Goal: Information Seeking & Learning: Learn about a topic

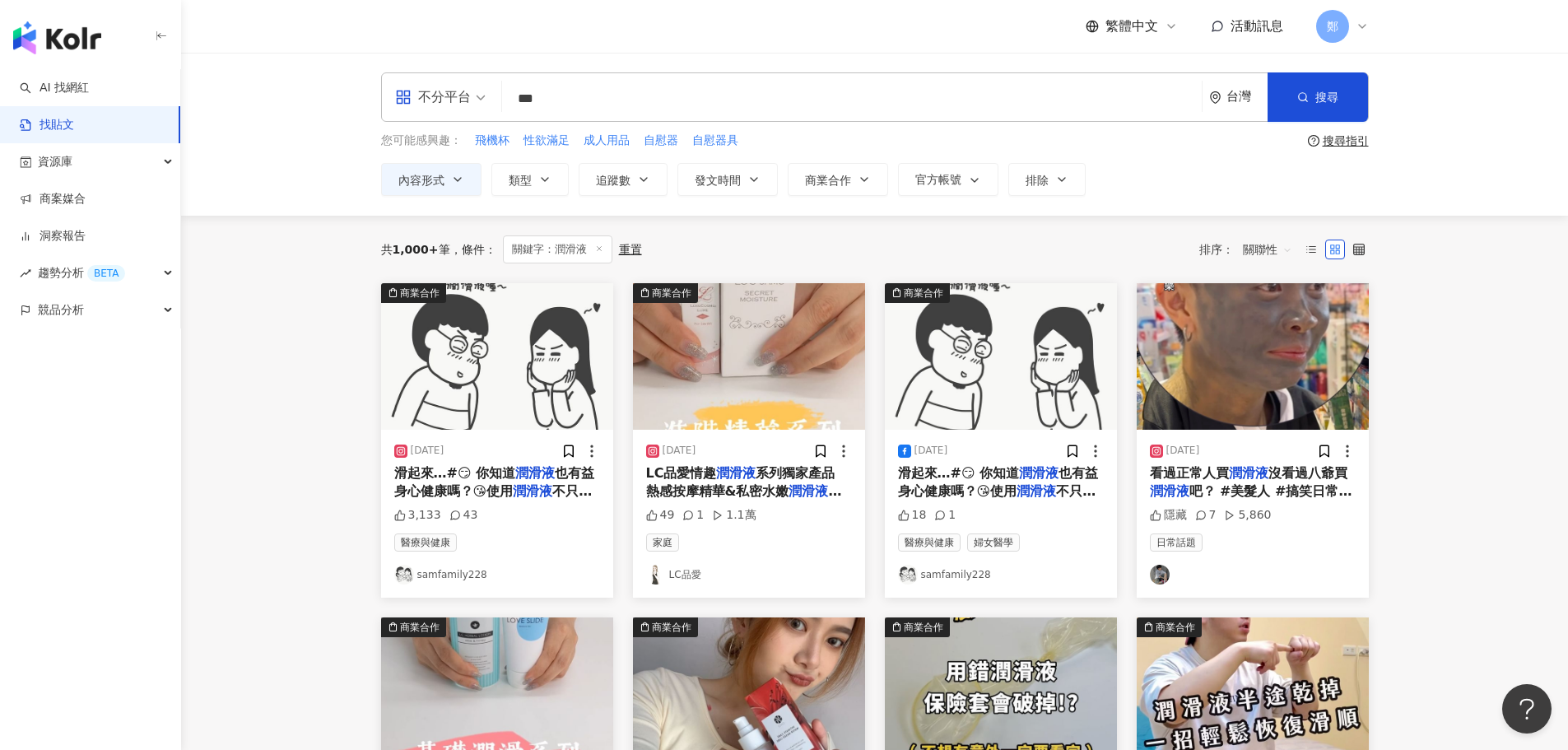
click at [640, 103] on input "***" at bounding box center [852, 99] width 687 height 36
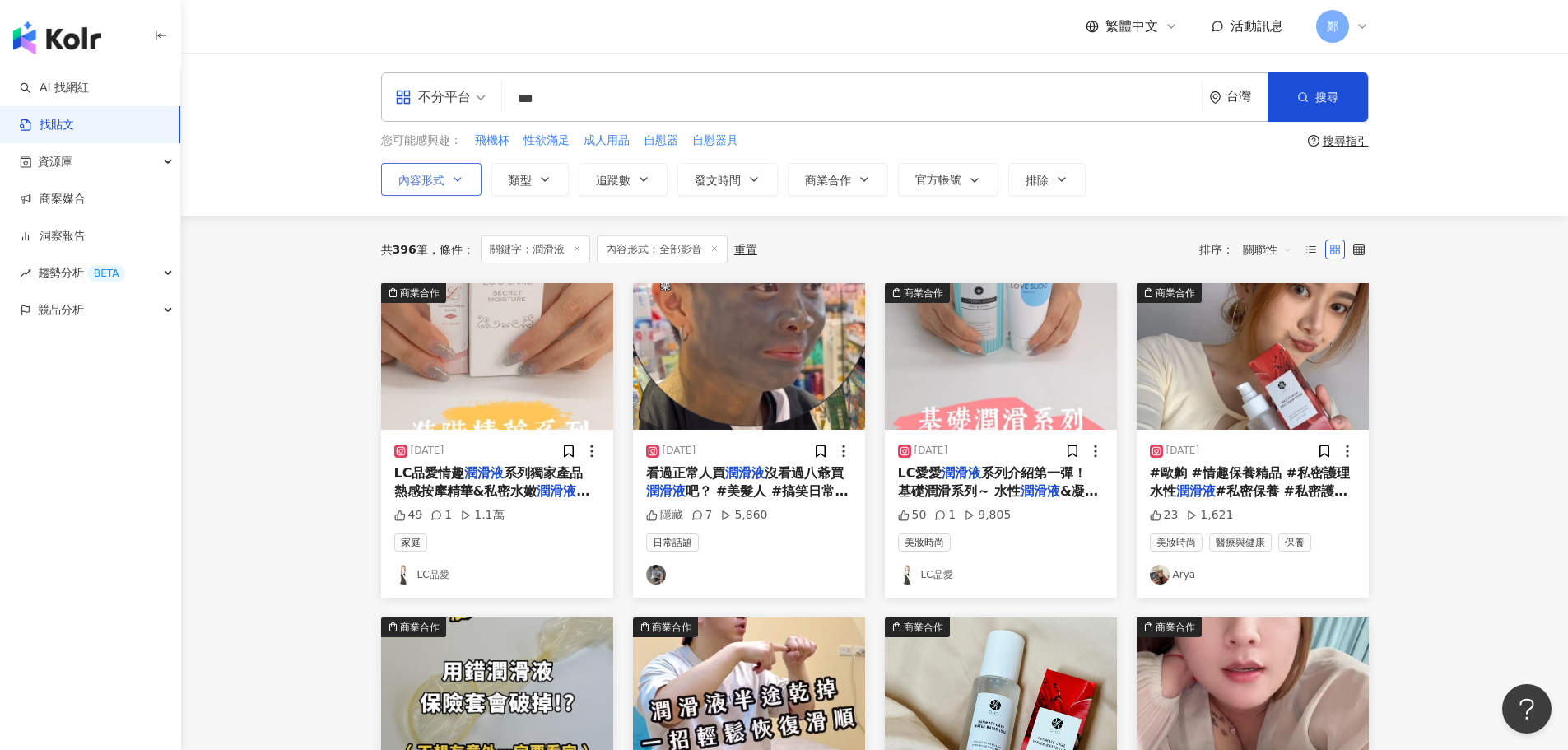
click at [454, 178] on icon "button" at bounding box center [457, 180] width 7 height 4
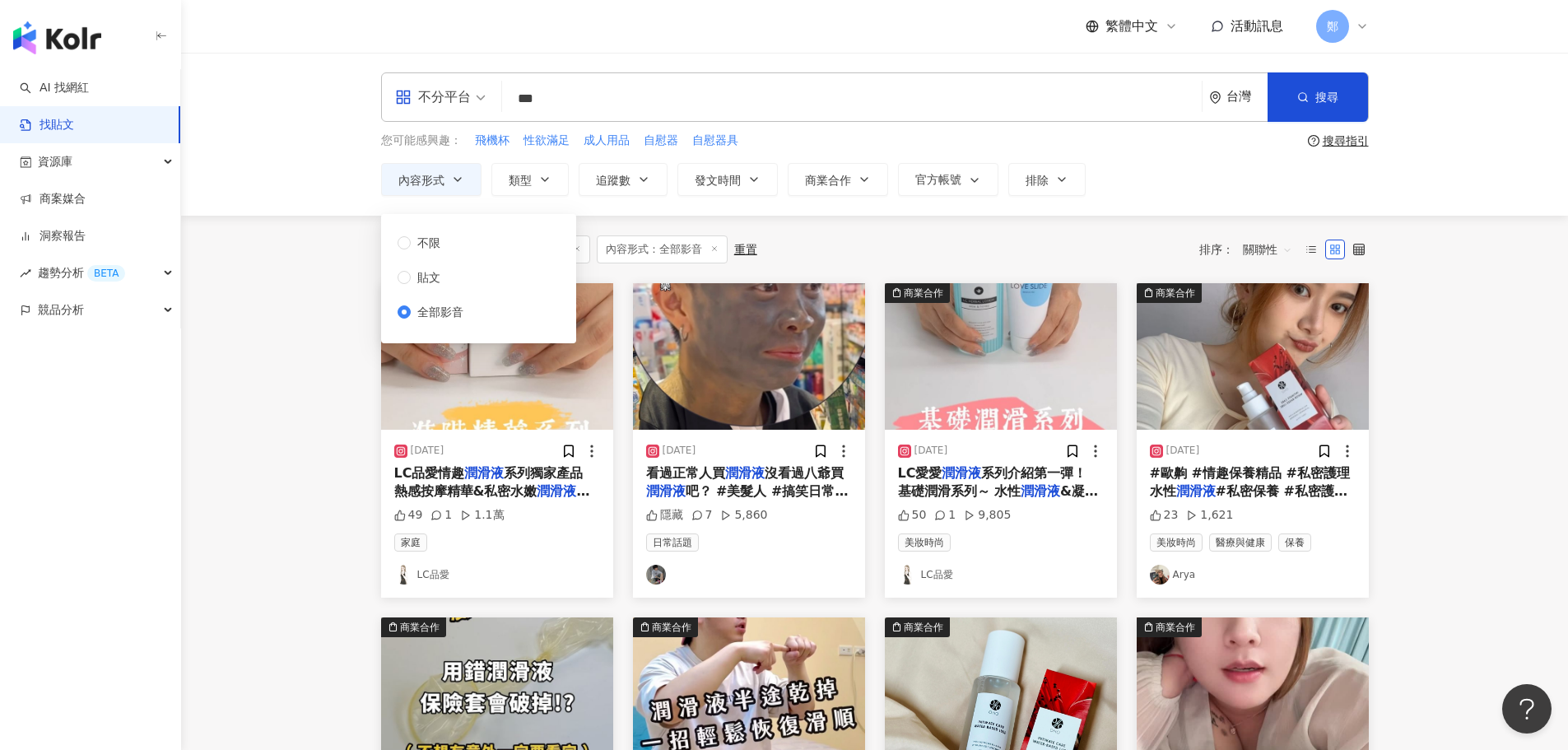
click at [1441, 375] on main "不分平台 *** 台灣 搜尋 您可能感興趣： 飛機杯 性欲滿足 成人用品 自慰器 自慰器具 搜尋指引 內容形式 類型 追蹤數 發文時間 商業合作 官方帳號 排…" at bounding box center [875, 726] width 1387 height 1348
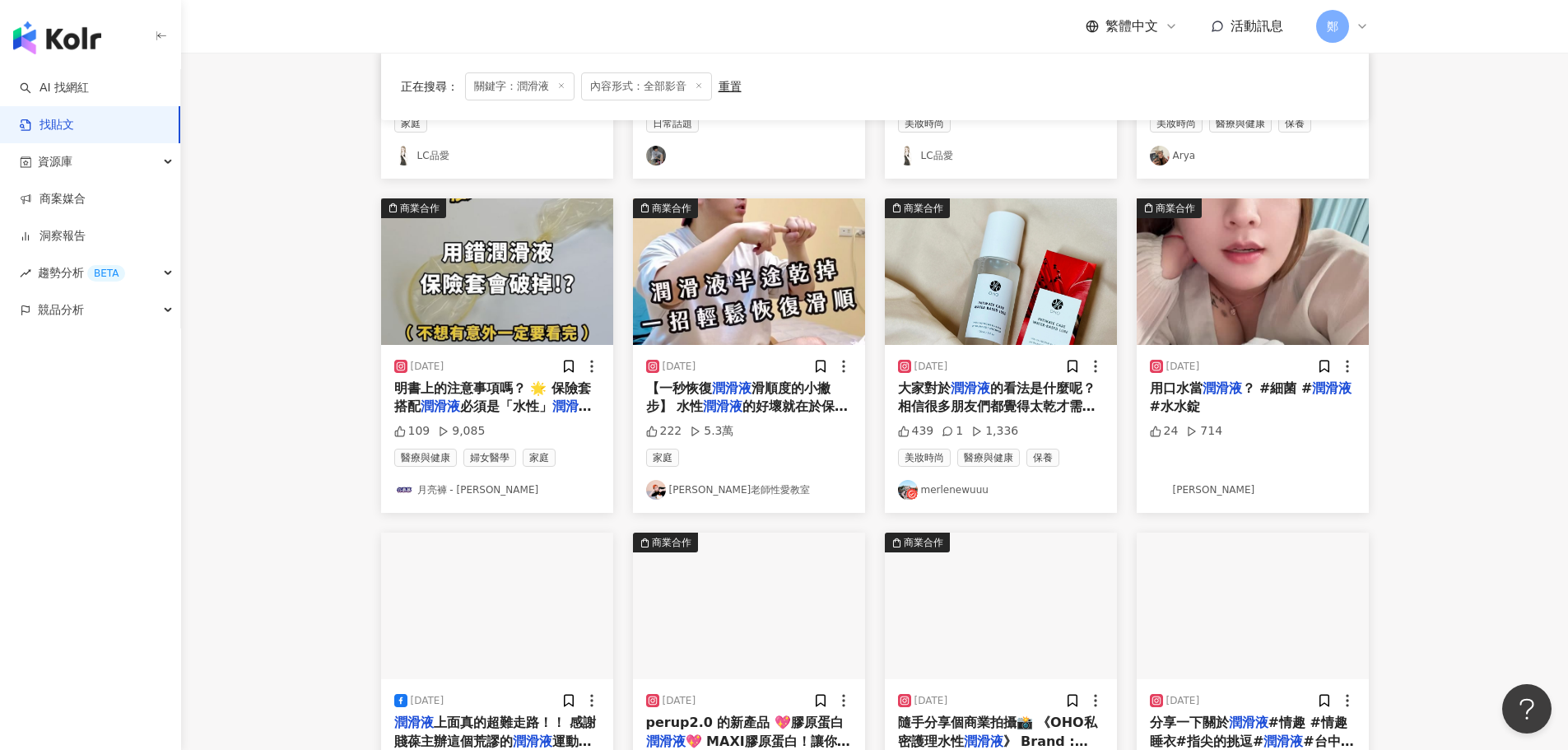
scroll to position [577, 0]
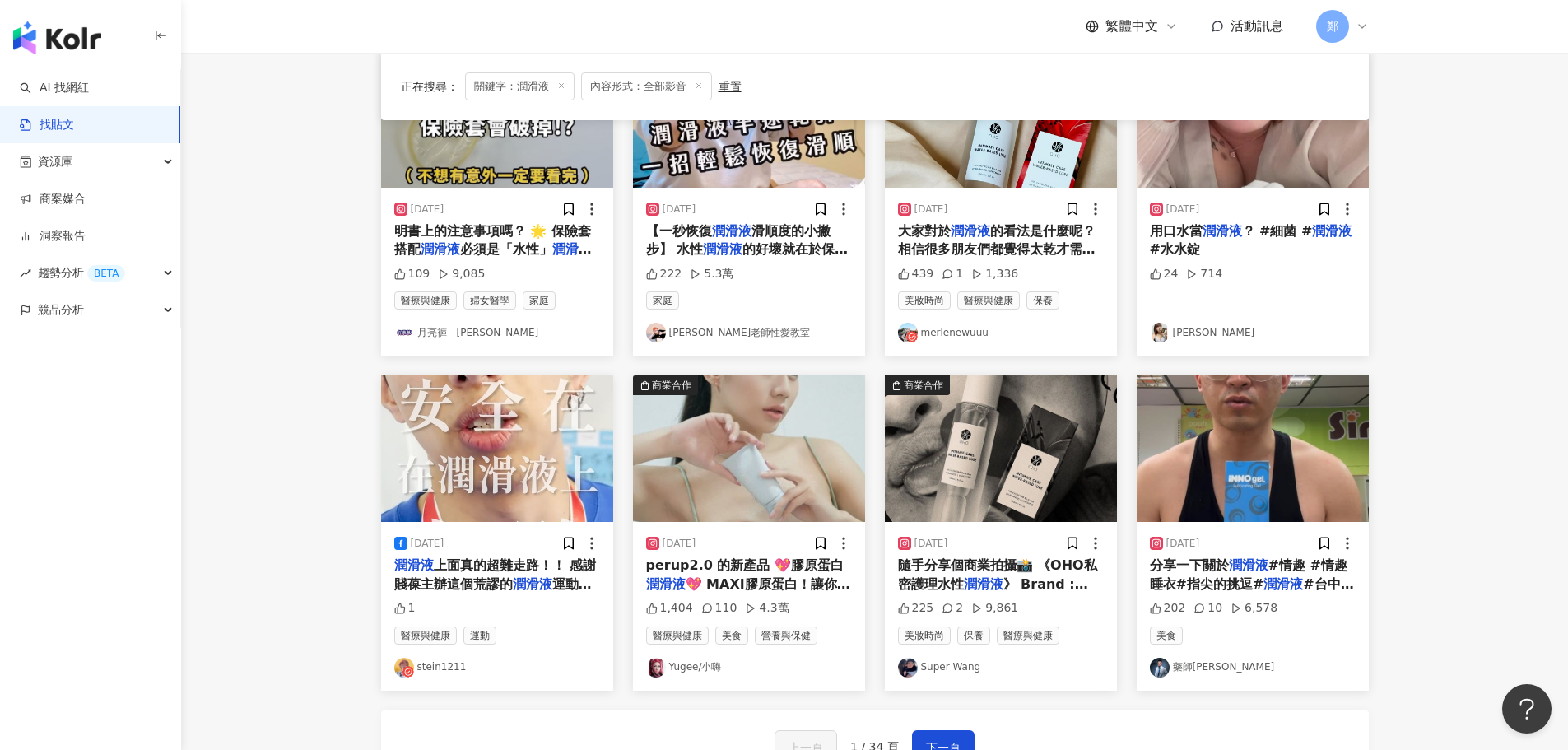
click at [433, 673] on link "stein1211" at bounding box center [497, 667] width 206 height 20
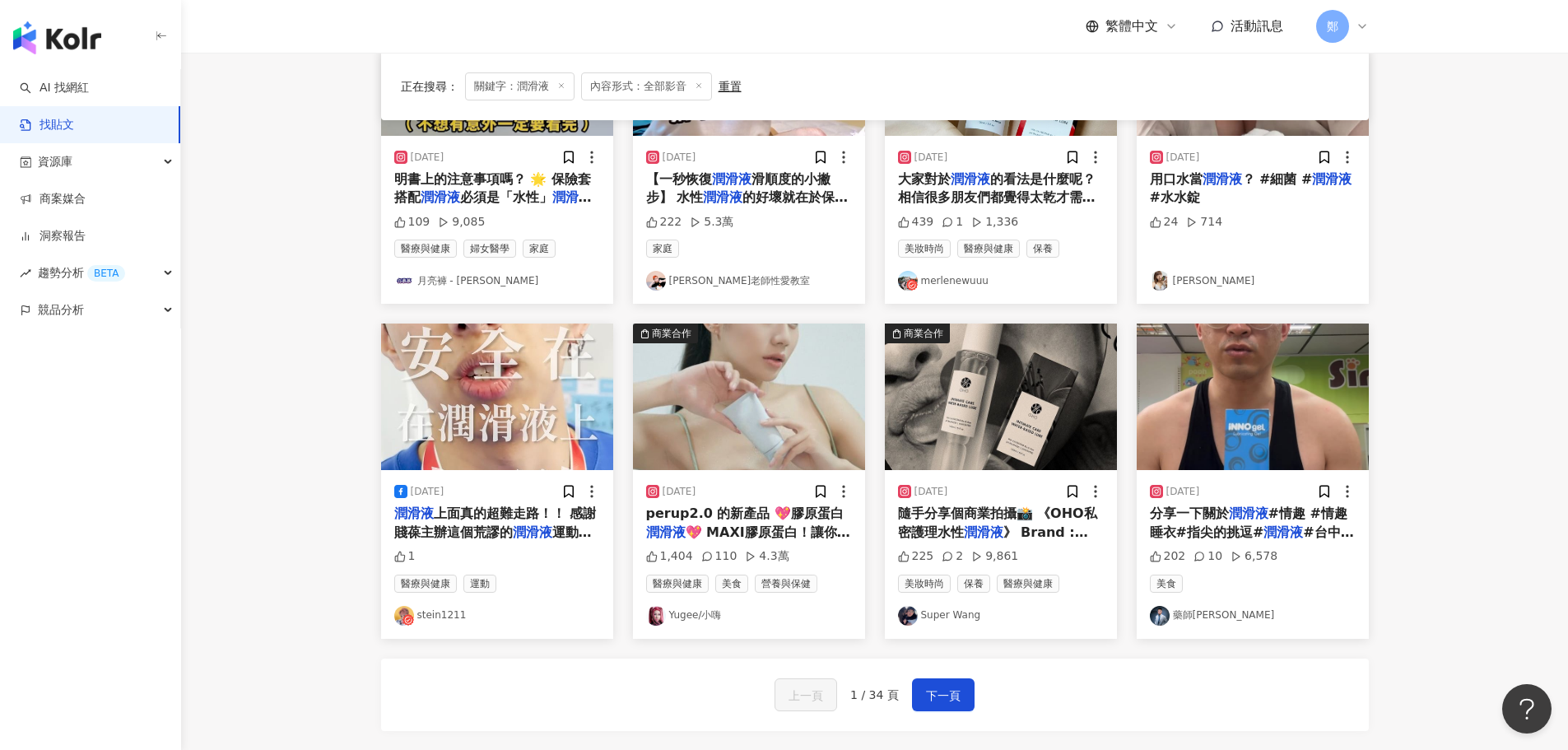
scroll to position [834, 0]
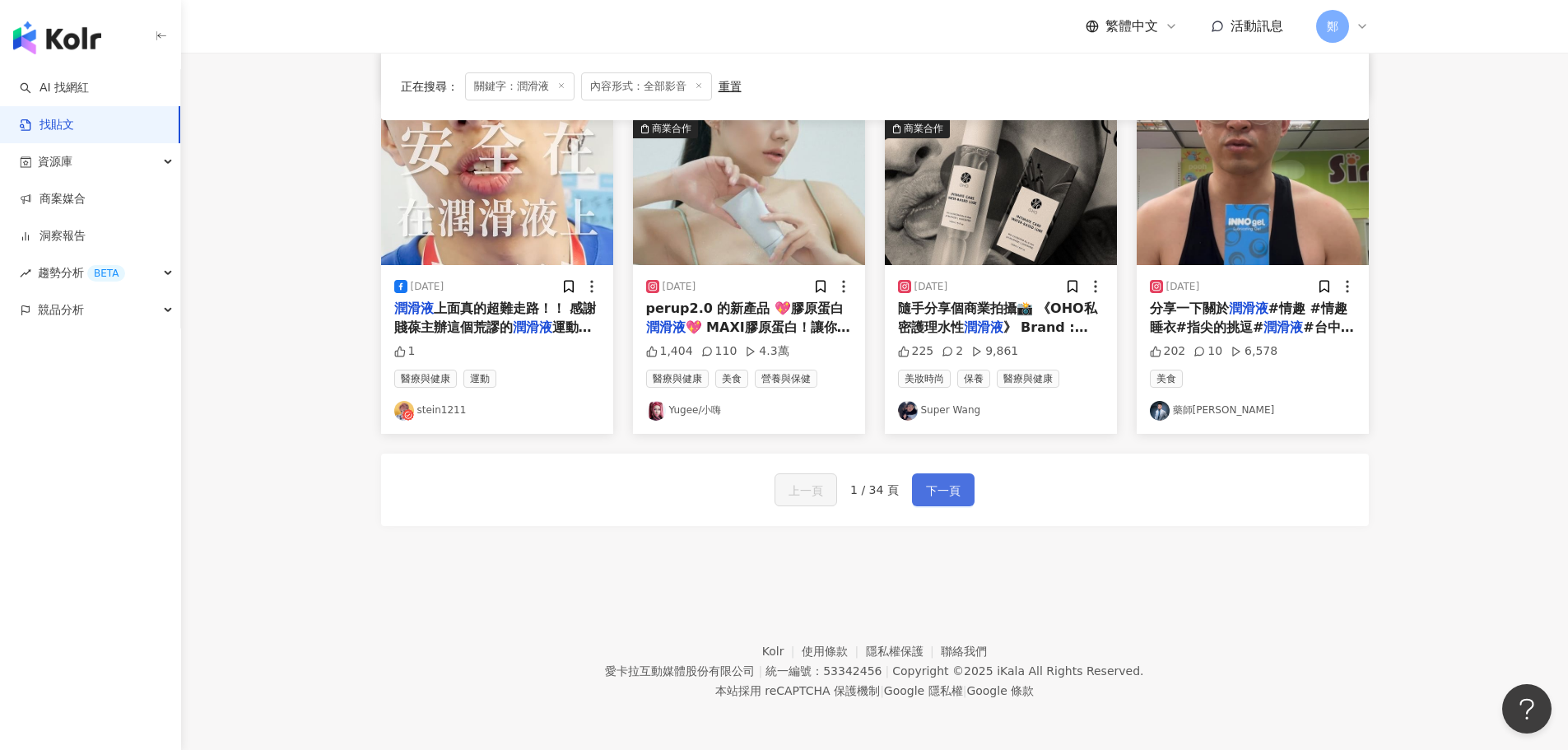
click at [941, 497] on span "下一頁" at bounding box center [943, 490] width 35 height 20
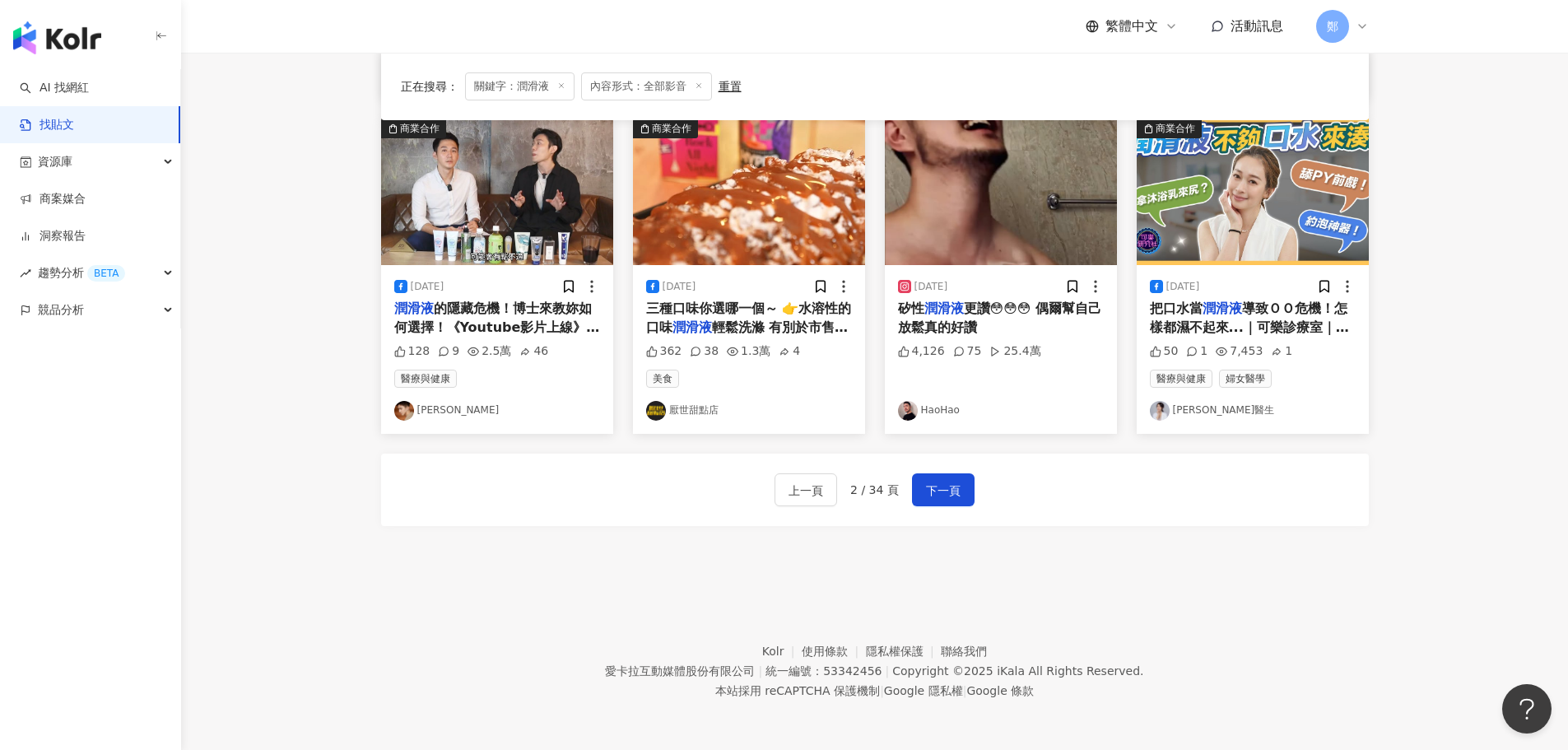
click at [436, 409] on link "劉道玄" at bounding box center [497, 410] width 206 height 20
click at [943, 497] on span "下一頁" at bounding box center [943, 490] width 35 height 20
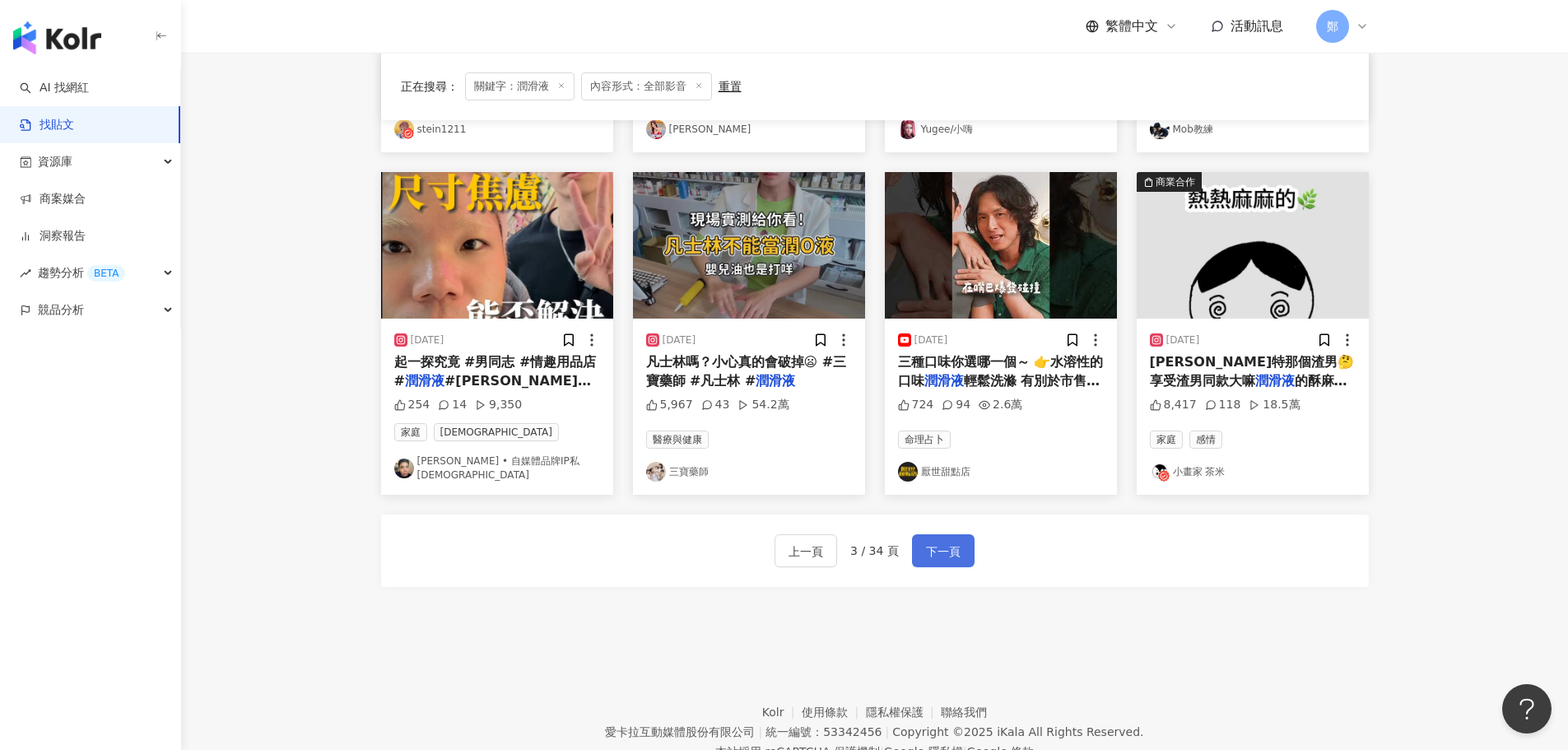
scroll to position [751, 0]
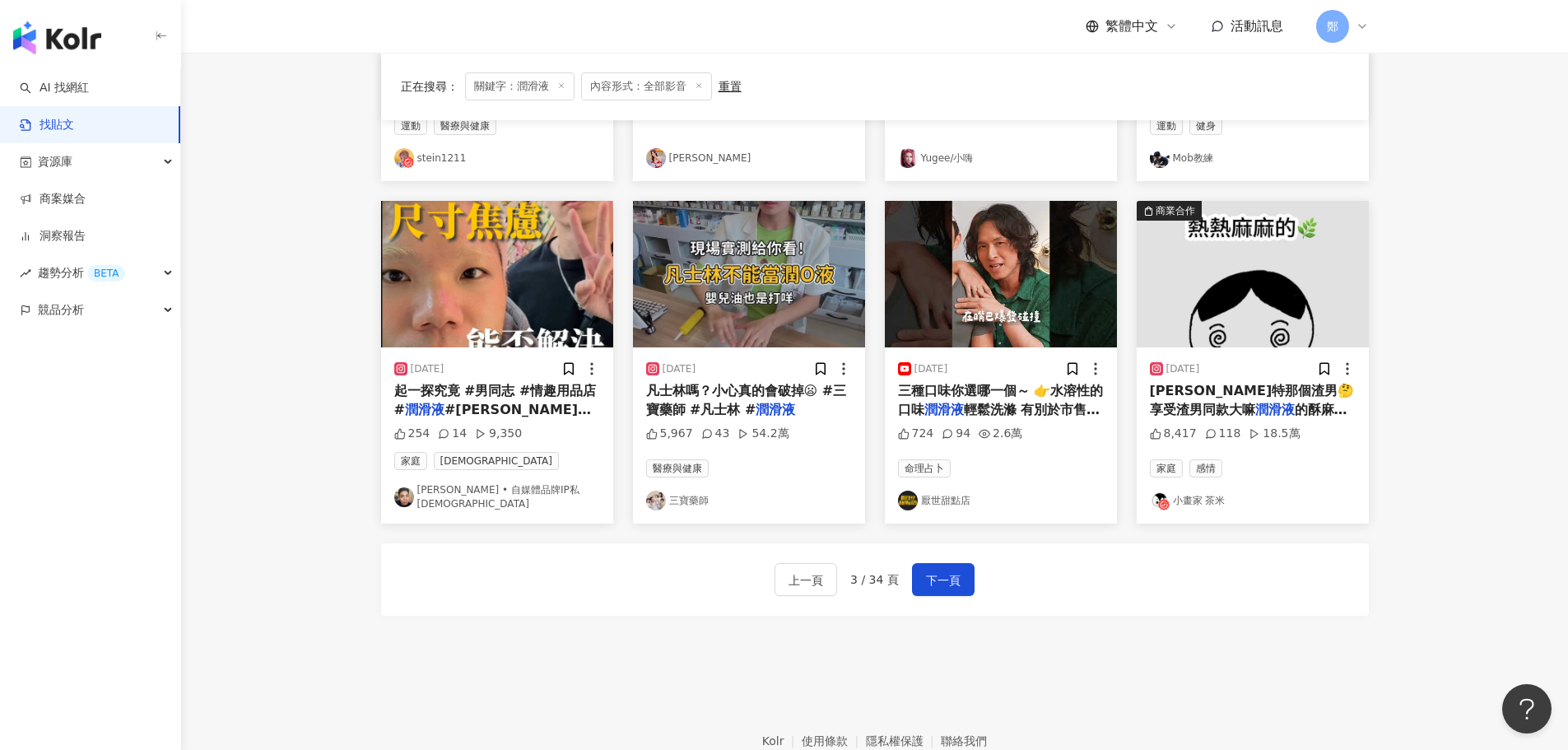
click at [702, 499] on link "三寶藥師" at bounding box center [749, 501] width 206 height 20
click at [931, 571] on span "下一頁" at bounding box center [943, 581] width 35 height 20
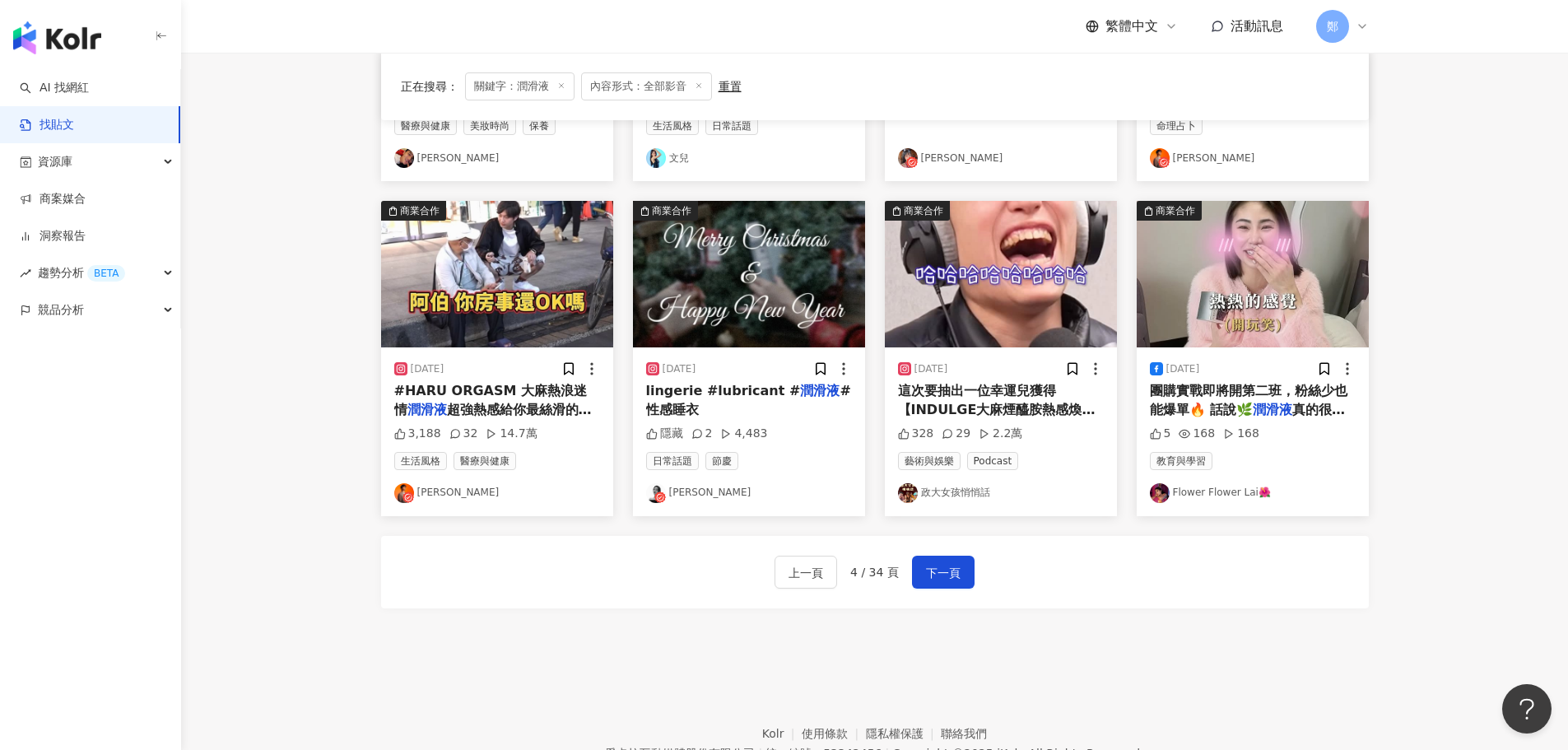
click at [689, 493] on link "Carol Qiu" at bounding box center [749, 493] width 206 height 20
click at [1256, 485] on link "Flower Flower Lai🌺" at bounding box center [1253, 493] width 206 height 20
click at [967, 504] on div "2025/2/12 這次要抽出一位幸運兒獲得【INDULGE大麻煙醯胺熱感煥白 潤滑液 】💕💕 完成以下步驟即可享有本次抽獎機會： 1. 追蹤 @letsha…" at bounding box center [1001, 431] width 232 height 168
click at [969, 492] on link "政大女孩悄悄話" at bounding box center [1001, 493] width 206 height 20
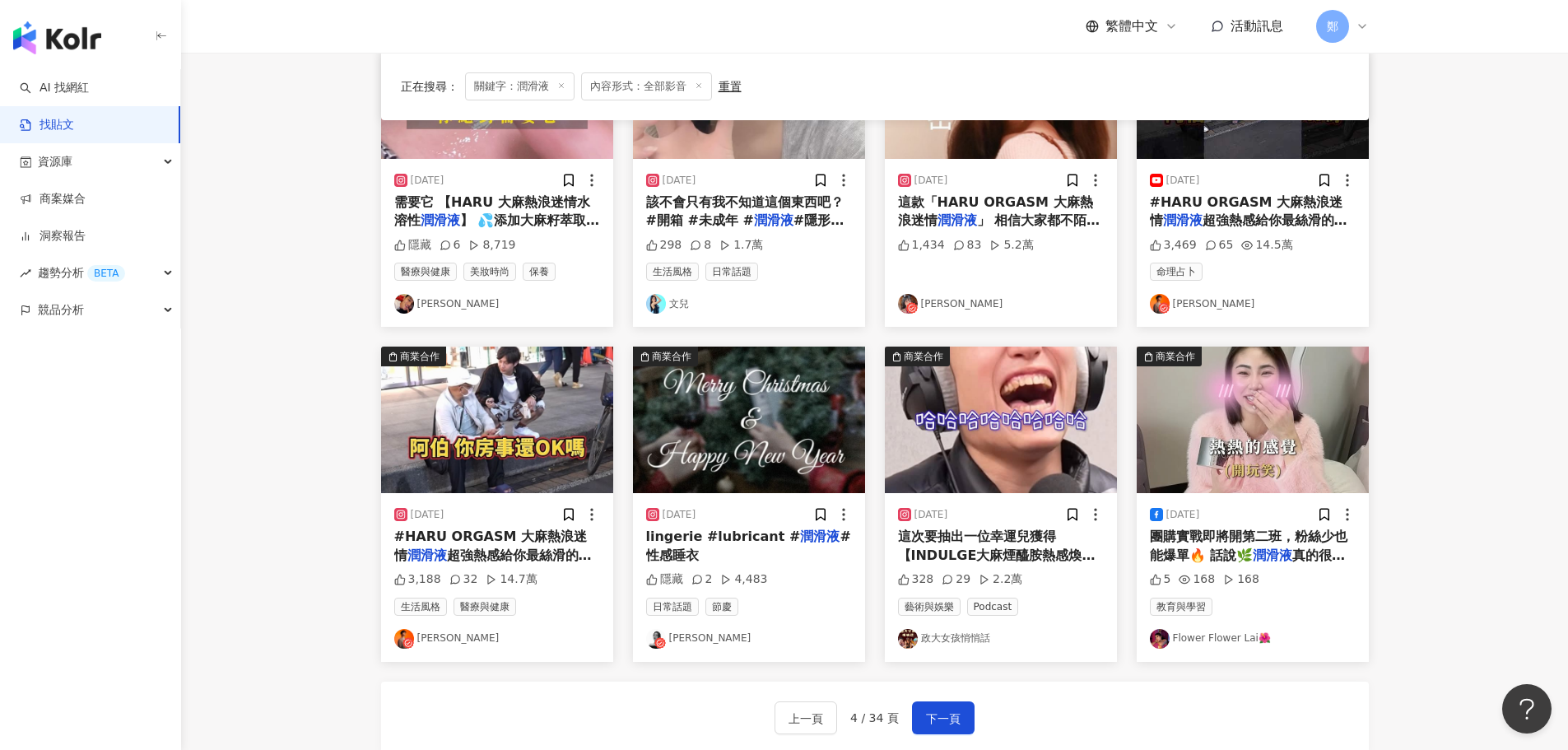
scroll to position [340, 0]
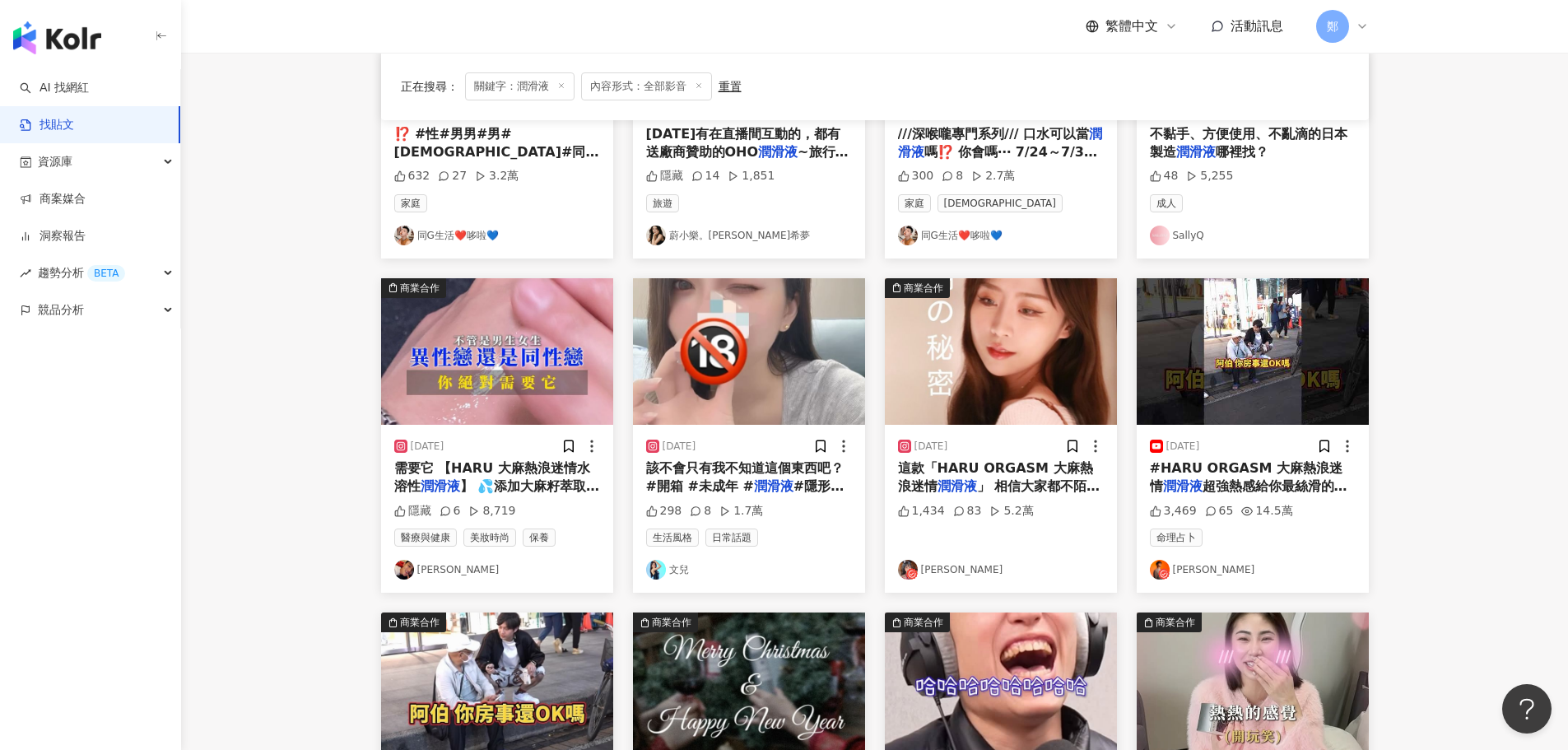
click at [1434, 235] on main "不分平台 *** 台灣 搜尋 您可能感興趣： 飛機杯 性欲滿足 成人用品 自慰器 自慰器具 搜尋指引 內容形式 類型 追蹤數 發文時間 商業合作 官方帳號 排…" at bounding box center [875, 387] width 1387 height 1348
click at [686, 569] on link "文兒" at bounding box center [749, 569] width 206 height 20
click at [441, 577] on link "田智凱KAI" at bounding box center [497, 569] width 206 height 20
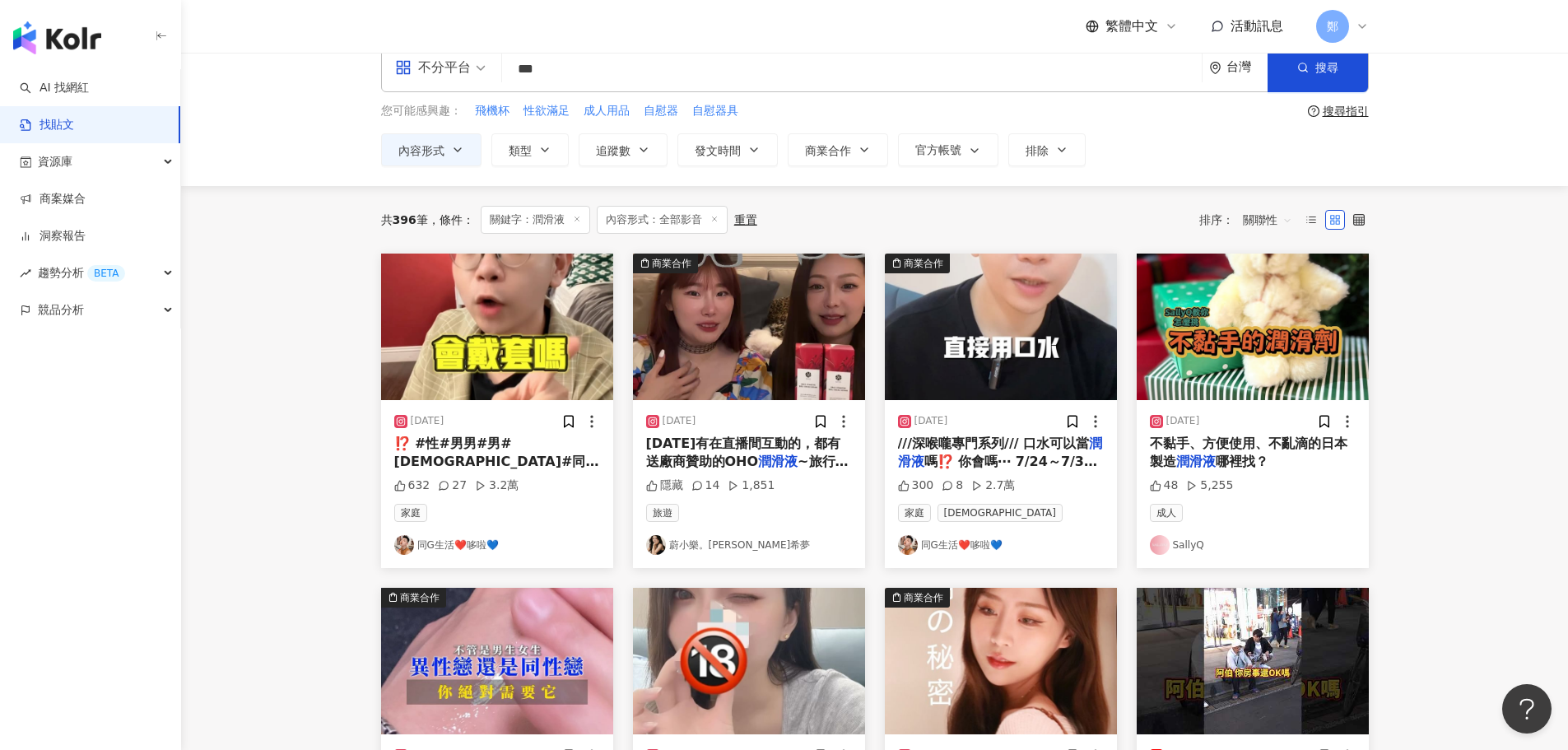
scroll to position [10, 0]
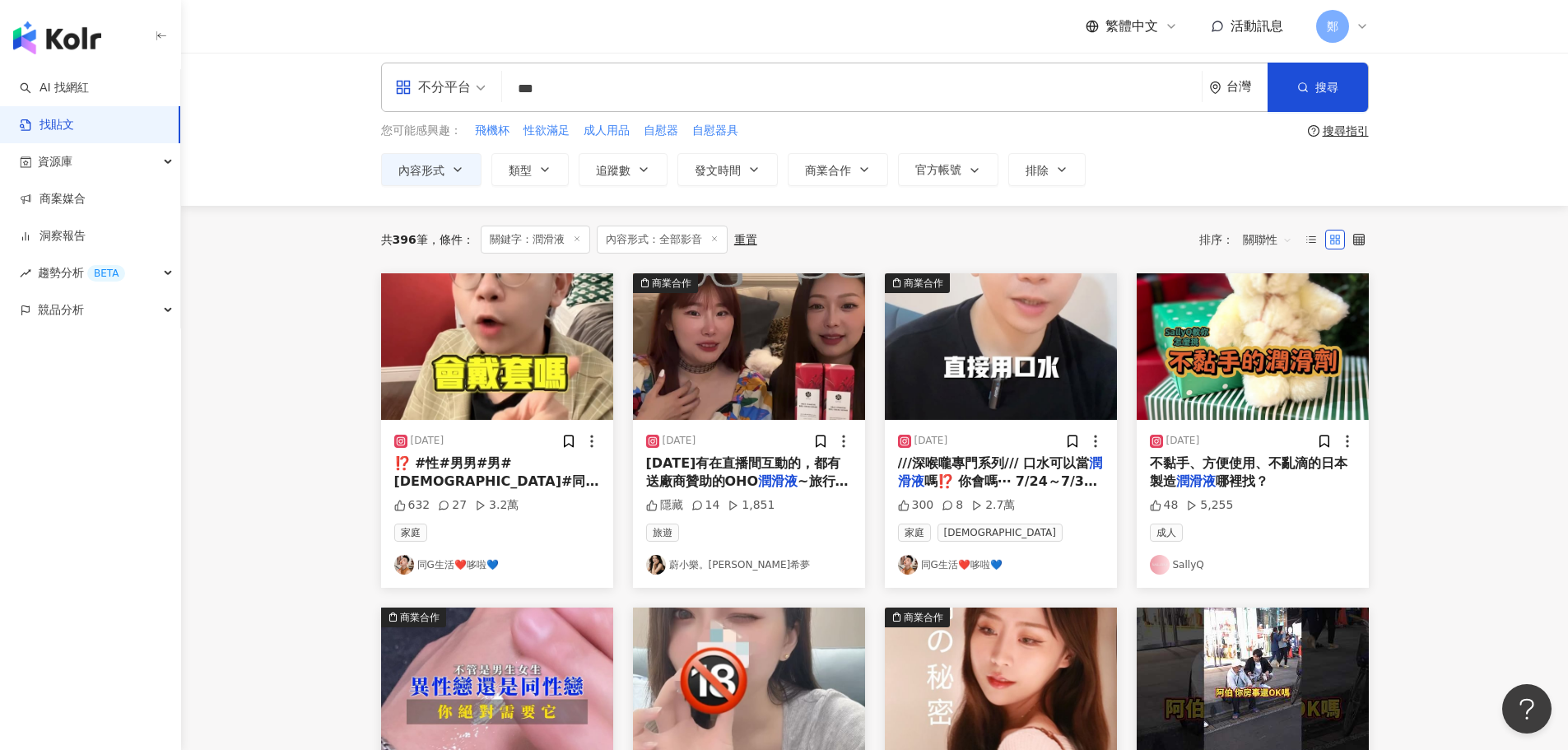
click at [995, 565] on link "同G生活❤️哆啦💙" at bounding box center [1001, 565] width 206 height 20
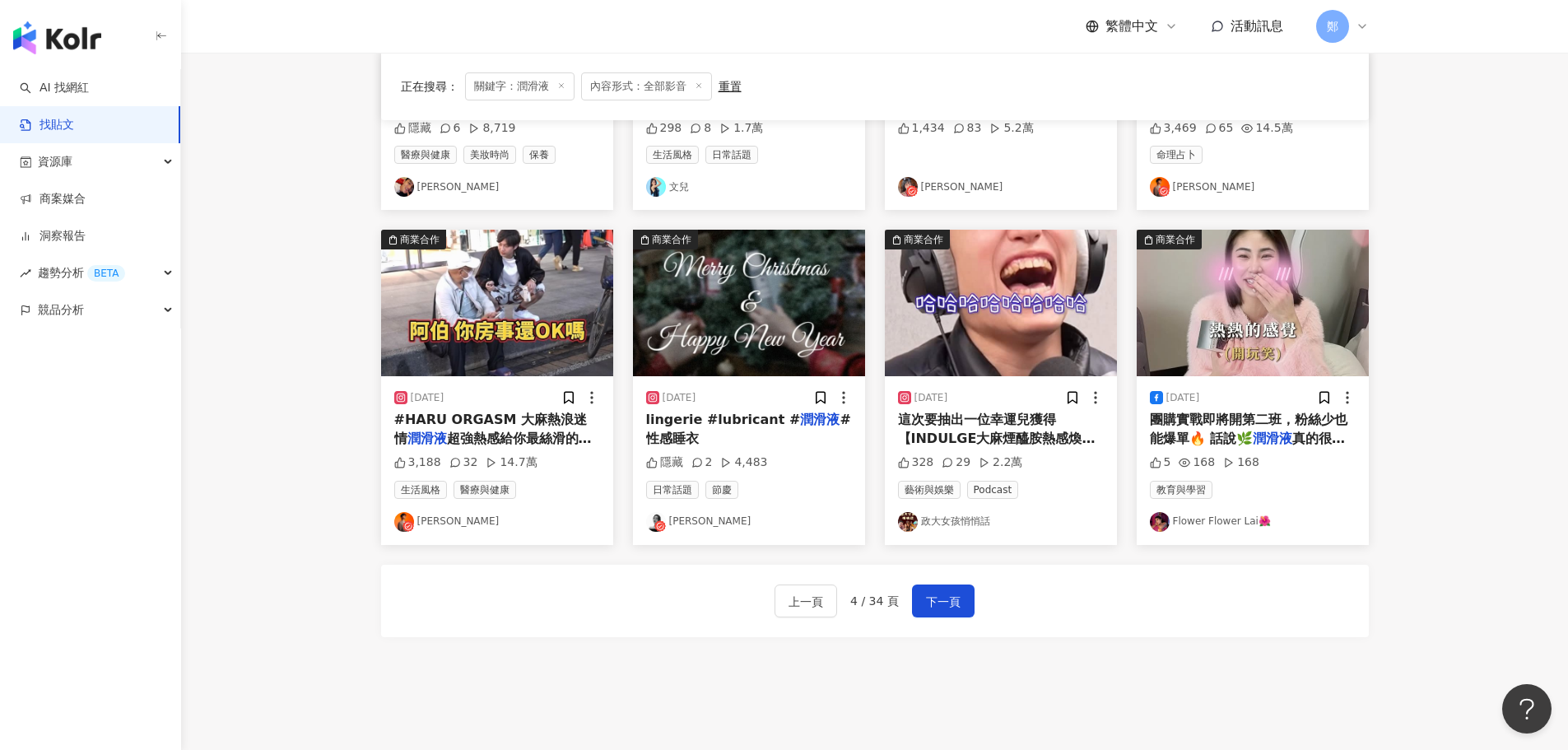
scroll to position [834, 0]
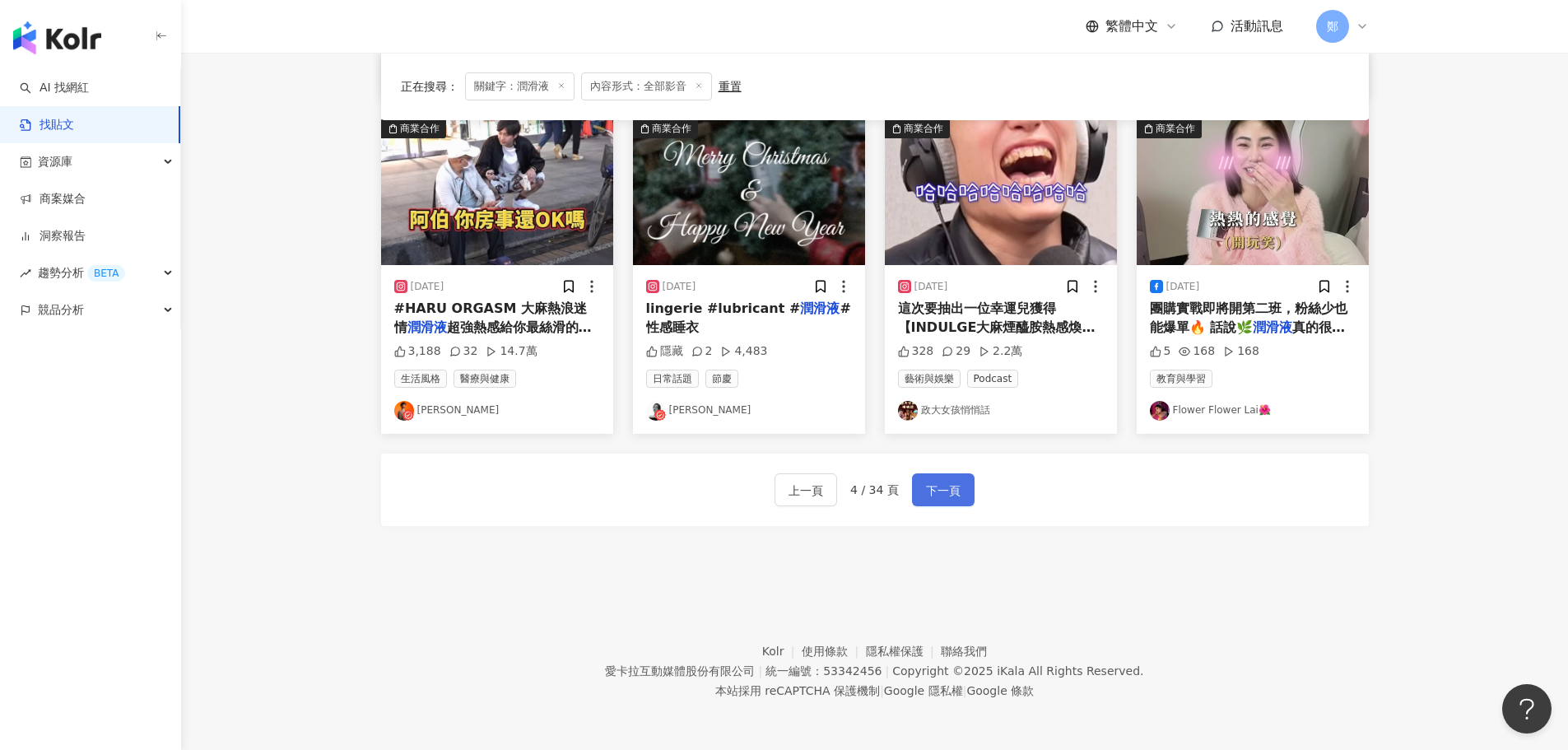
click at [934, 488] on span "下一頁" at bounding box center [943, 490] width 35 height 20
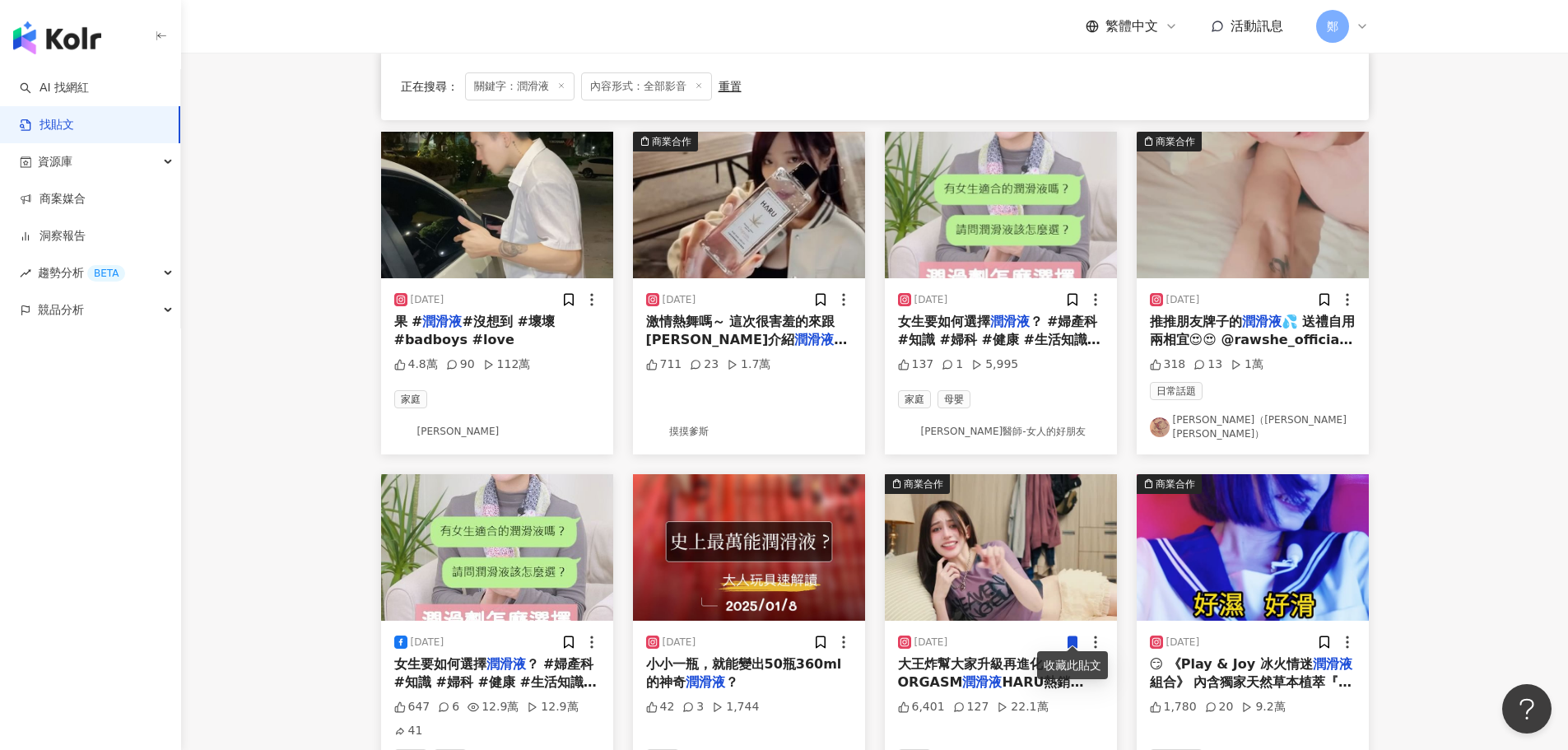
scroll to position [445, 0]
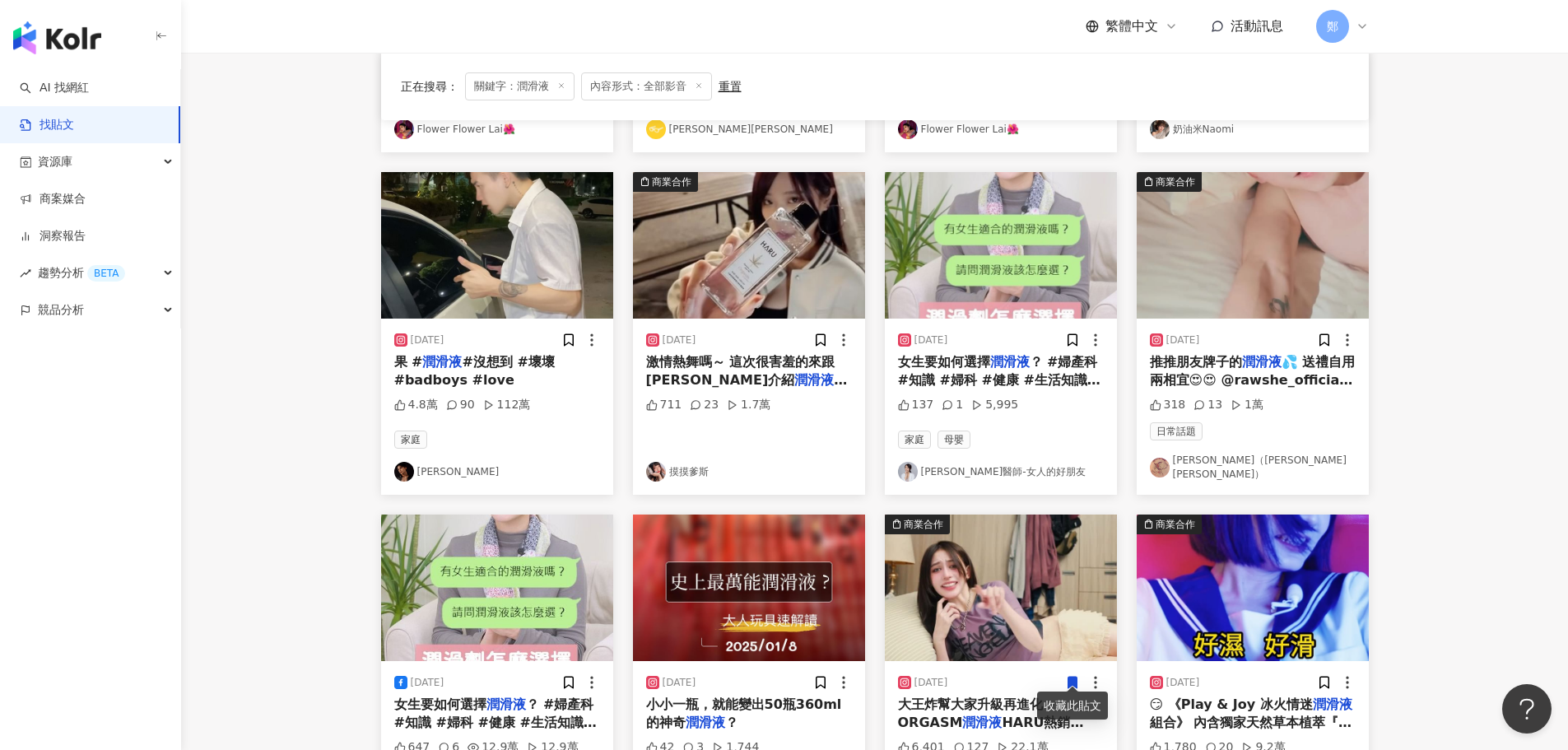
click at [437, 469] on link "黃漢華" at bounding box center [497, 471] width 206 height 20
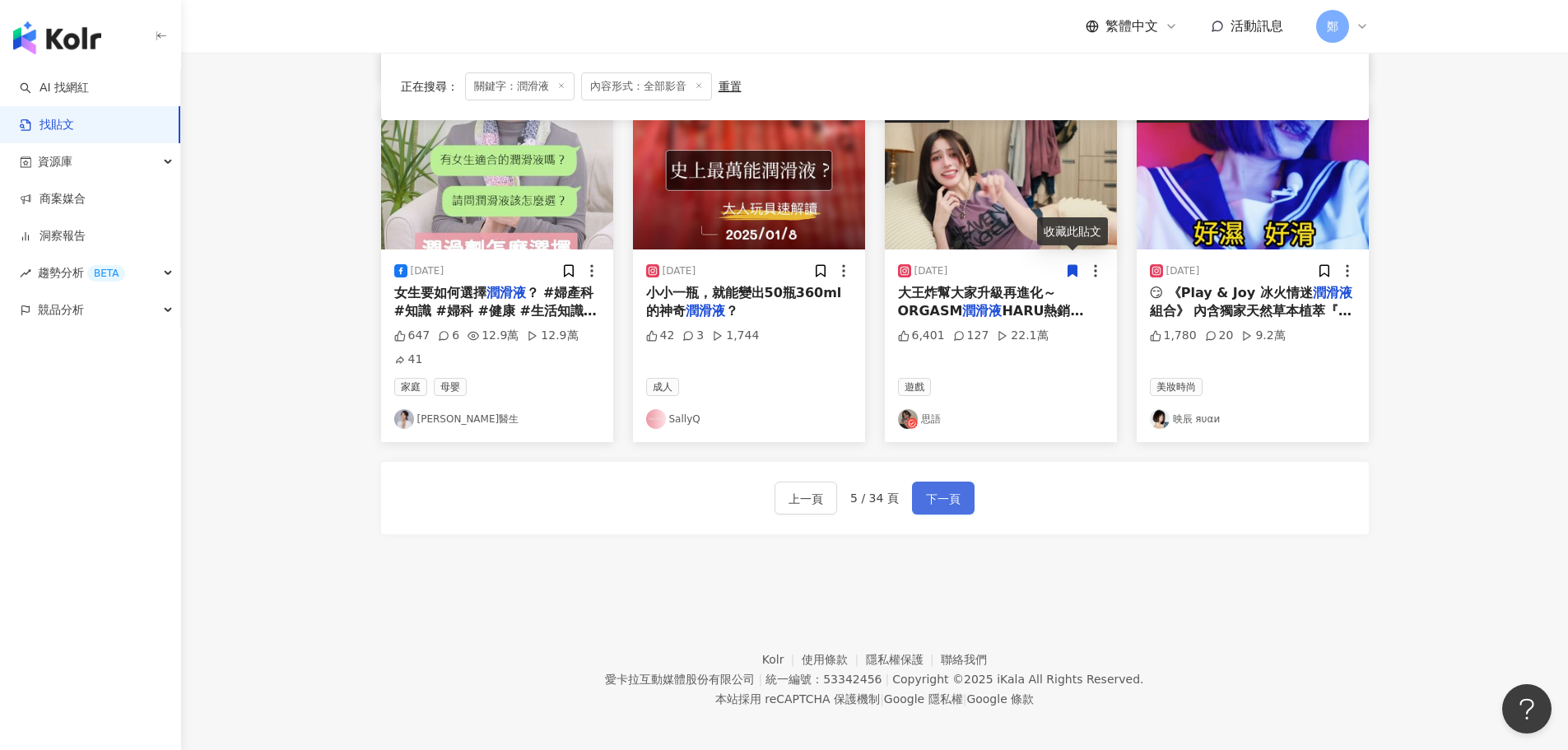
click at [934, 499] on span "下一頁" at bounding box center [943, 499] width 35 height 20
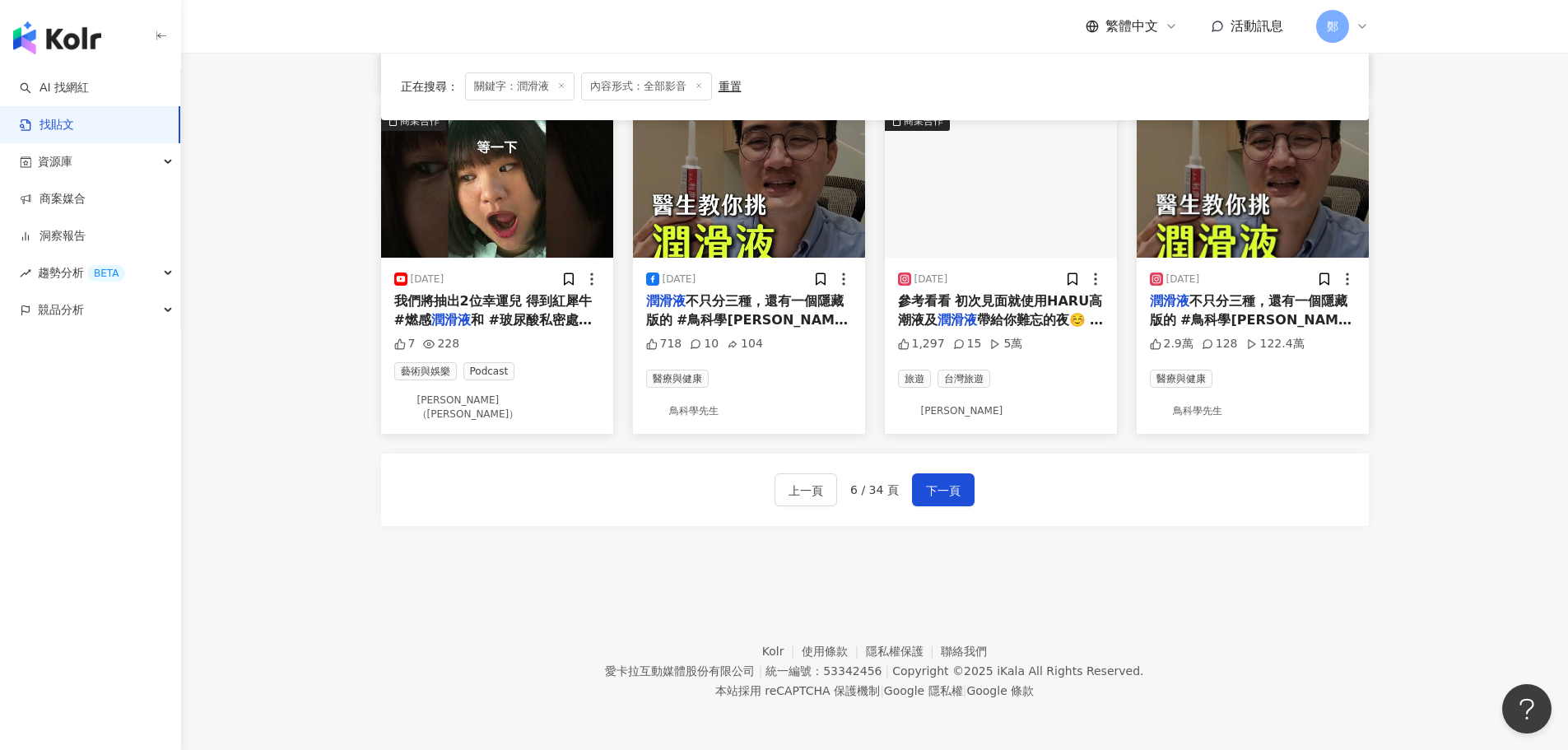
scroll to position [834, 0]
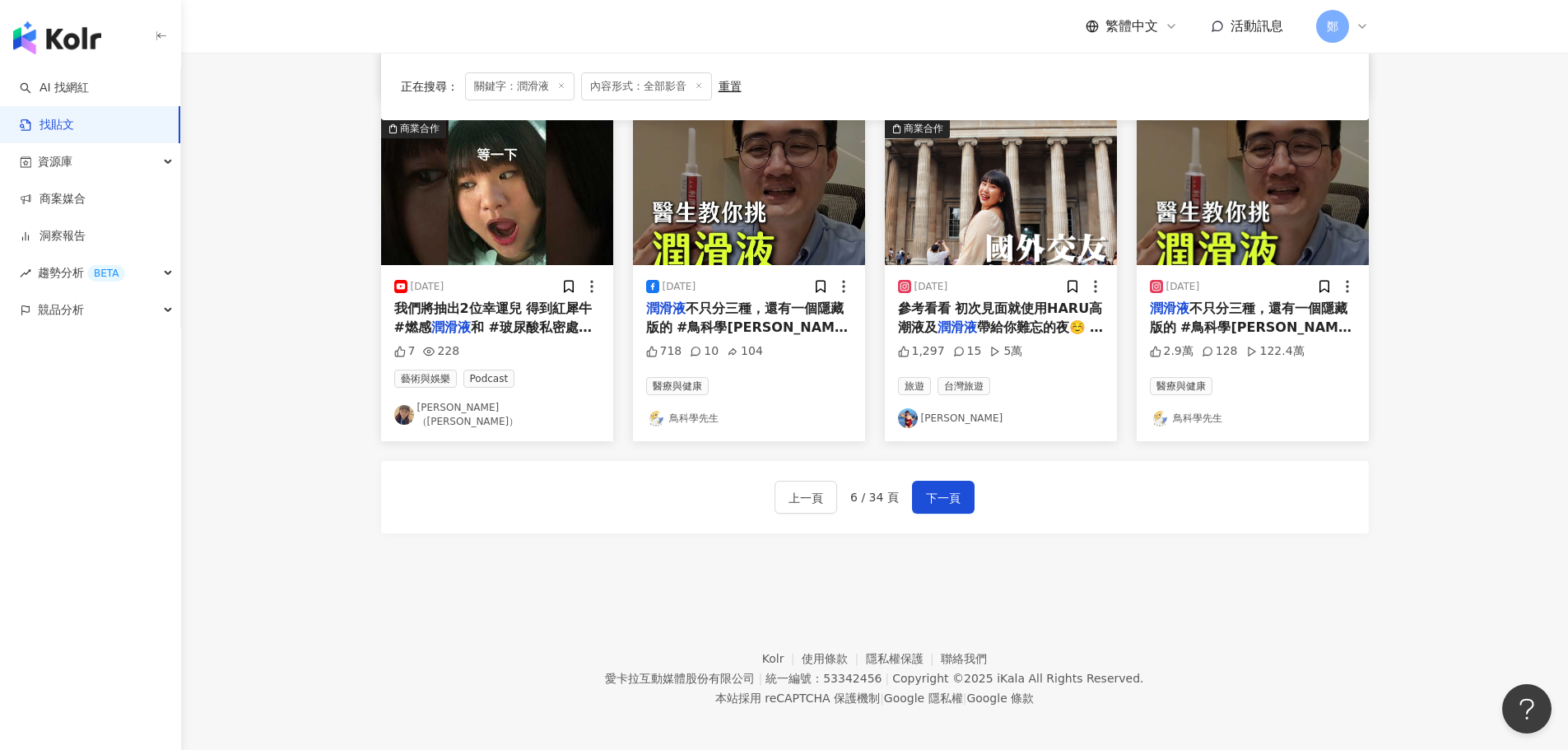
click at [946, 423] on div "2024/9/4 參考看看 初次見面就使用HARU高潮液及 潤滑液 帶給你難忘的夜☺️ 保證讓你天雷 1,297 15 5萬 旅遊 台灣旅遊 Lulu Tsai" at bounding box center [1001, 353] width 232 height 176
click at [946, 408] on link "Lulu Tsai" at bounding box center [1001, 418] width 206 height 20
click at [966, 488] on button "下一頁" at bounding box center [943, 497] width 63 height 33
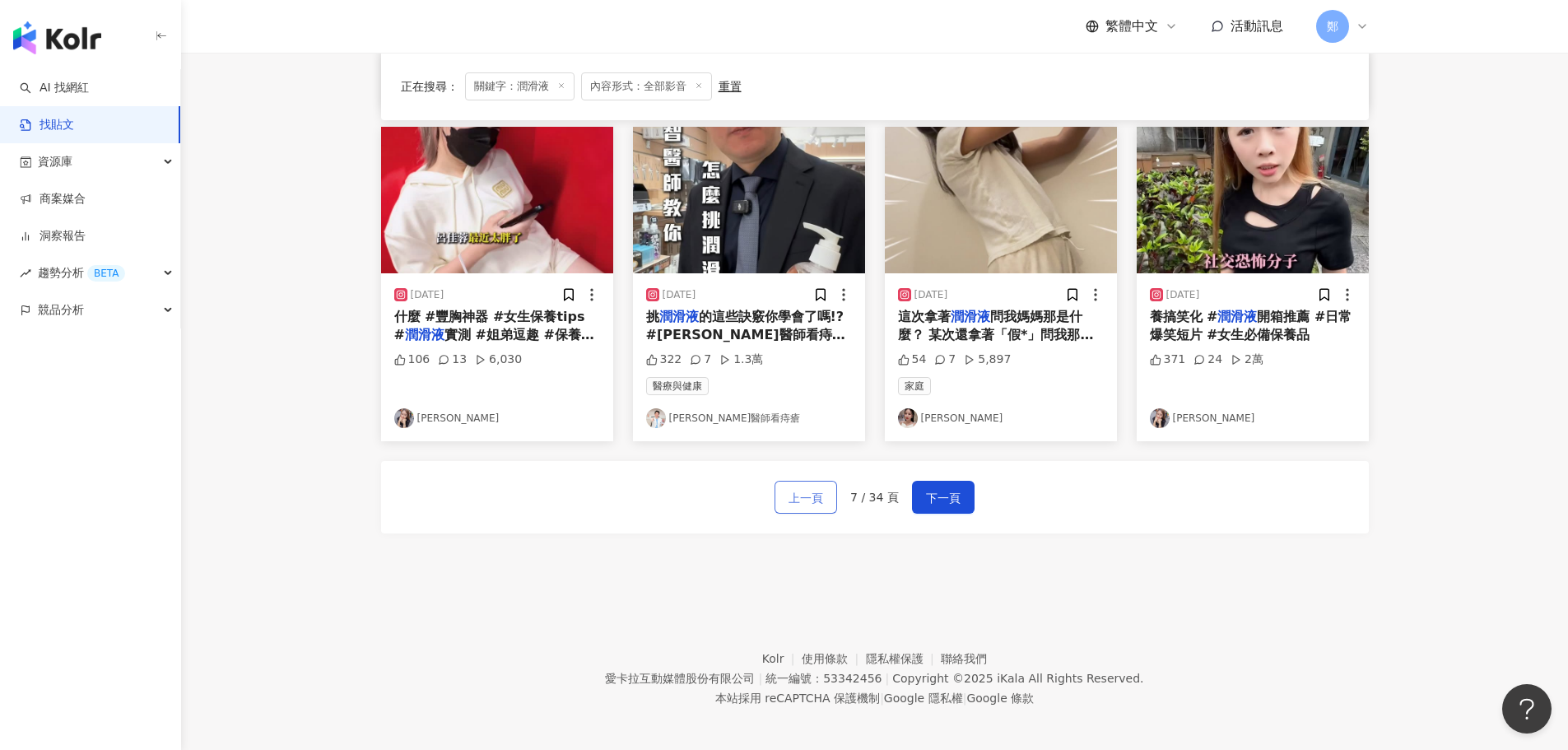
click at [808, 488] on span "上一頁" at bounding box center [805, 498] width 35 height 20
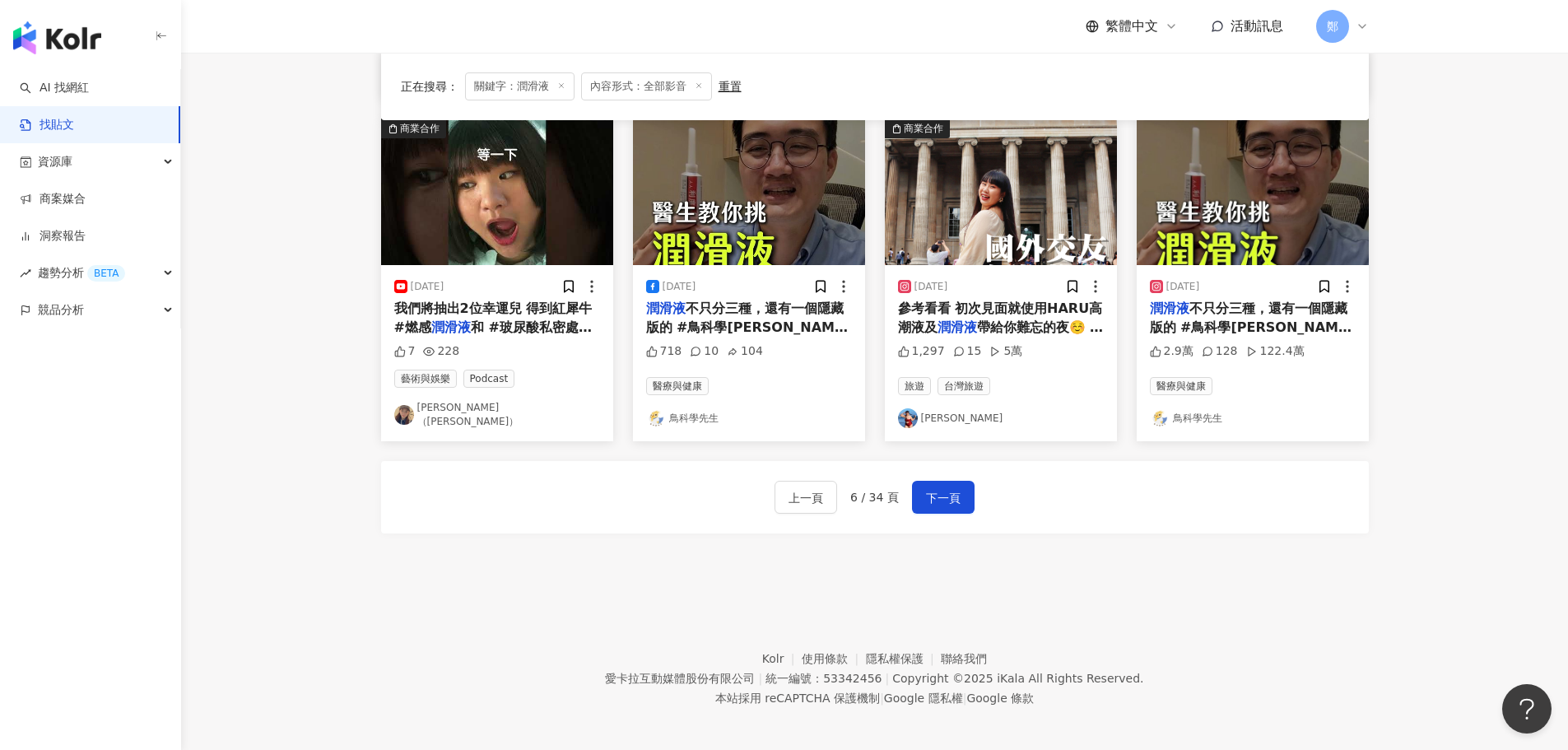
click at [497, 412] on link "[PERSON_NAME]（[PERSON_NAME]）" at bounding box center [497, 415] width 206 height 28
click at [936, 490] on span "下一頁" at bounding box center [943, 498] width 35 height 20
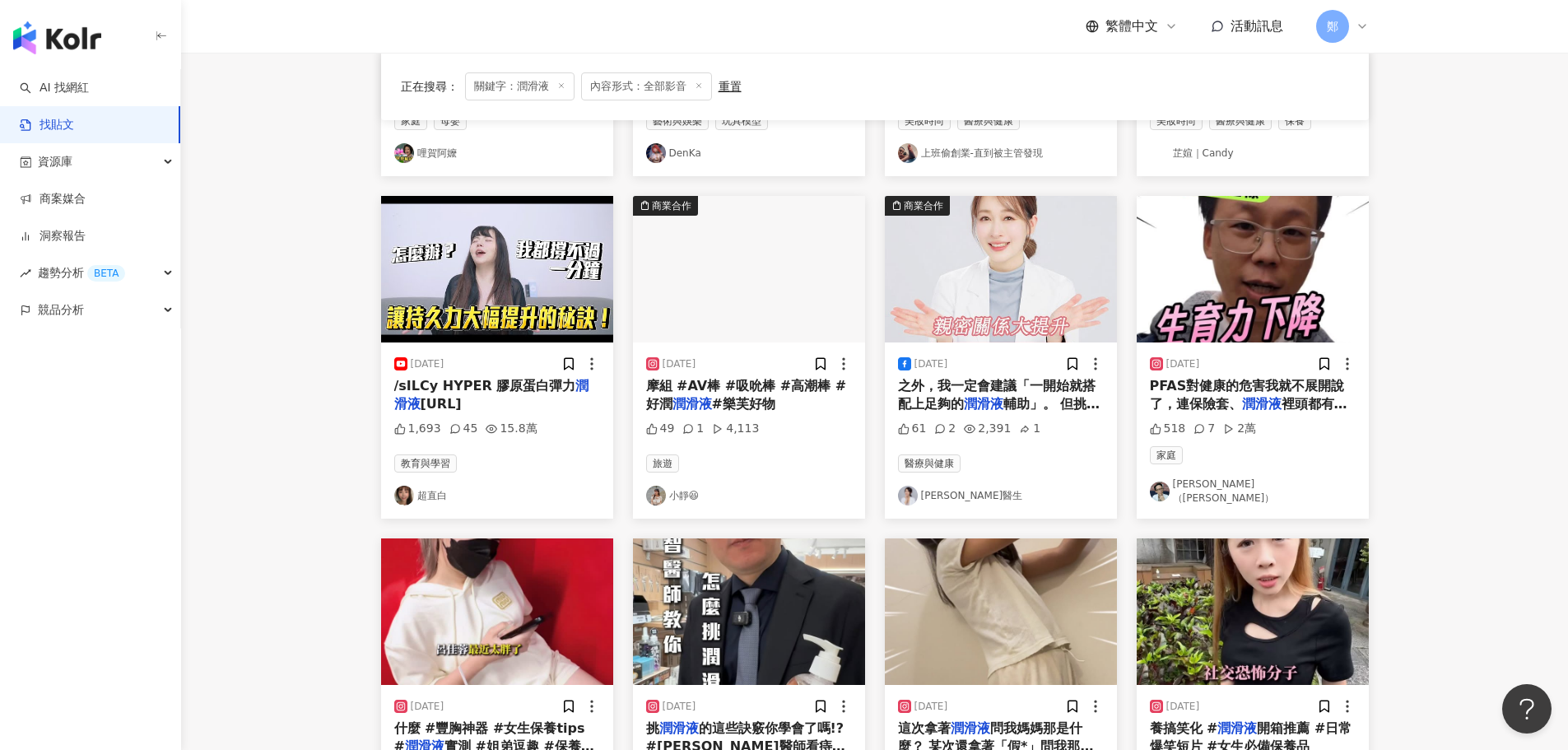
scroll to position [0, 0]
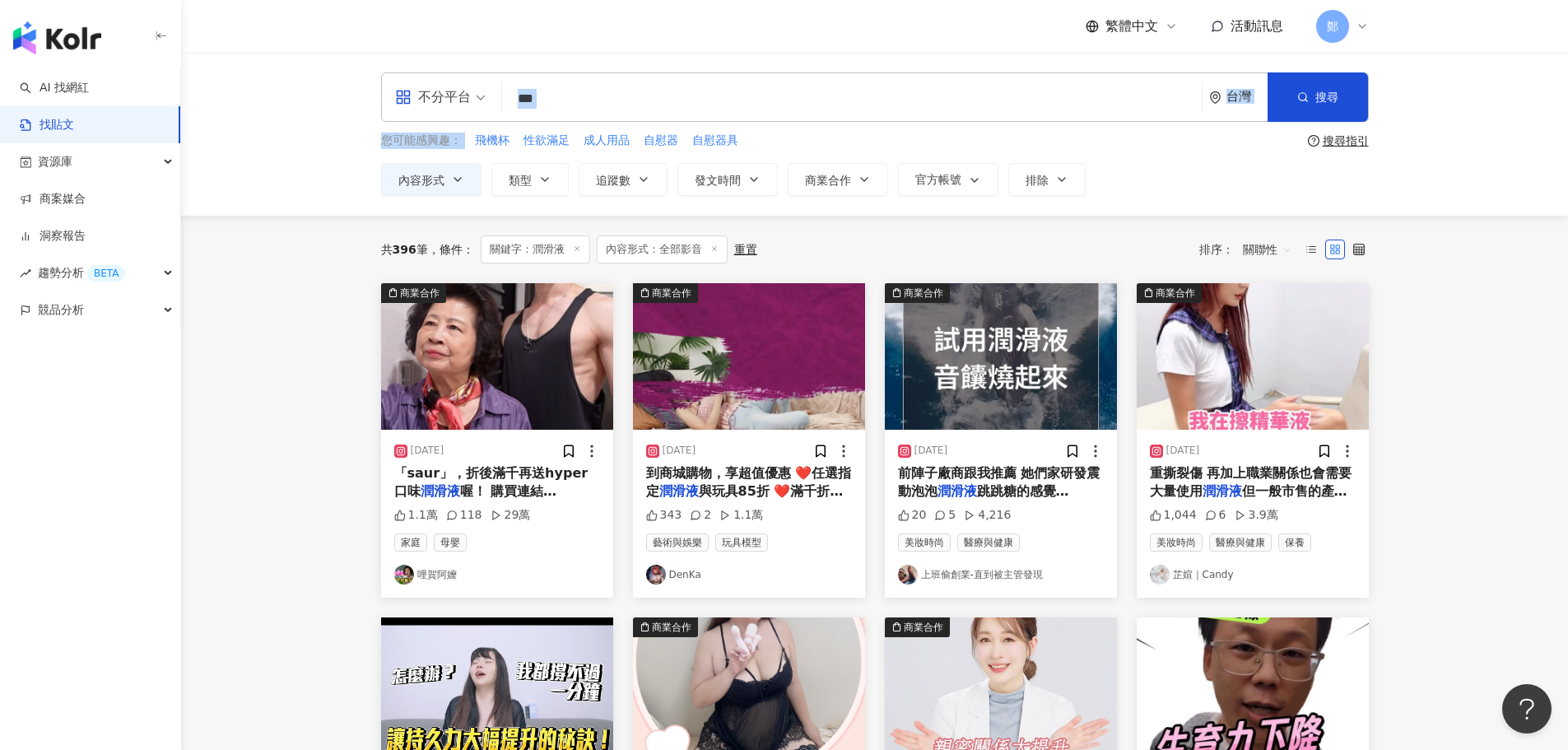
drag, startPoint x: 585, startPoint y: 128, endPoint x: 458, endPoint y: 97, distance: 130.7
click at [458, 97] on div "不分平台 *** 台灣 搜尋 您可能感興趣： 飛機杯 性欲滿足 成人用品 自慰器 自慰器具 搜尋指引 內容形式 類型 追蹤數 發文時間 商業合作 官方帳號 排…" at bounding box center [875, 134] width 1053 height 123
click at [494, 138] on span "飛機杯" at bounding box center [492, 141] width 35 height 17
type input "***"
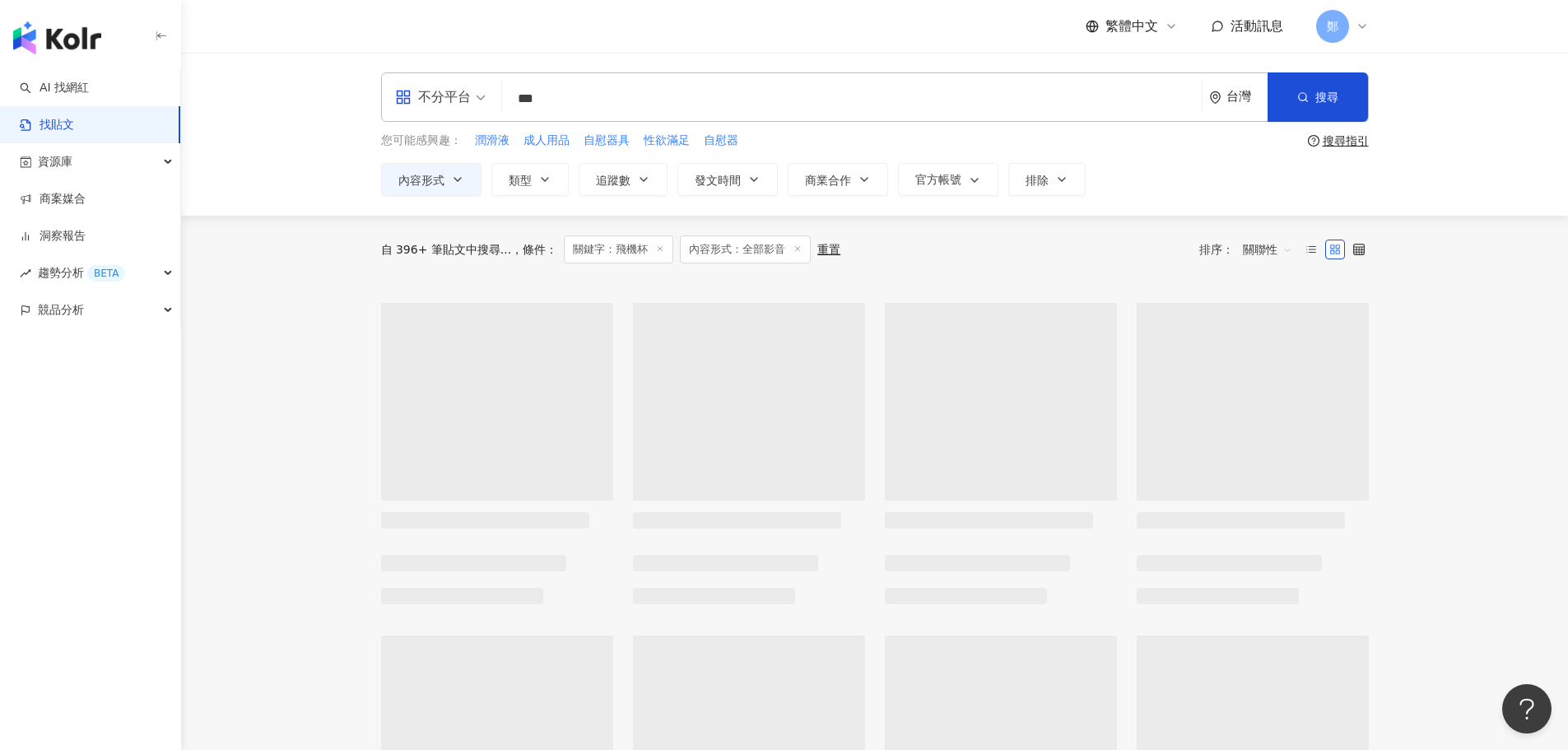
click at [303, 242] on main "不分平台 *** 台灣 搜尋 您可能感興趣： 潤滑液 成人用品 自慰器具 性欲滿足 自慰器 搜尋指引 內容形式 類型 追蹤數 發文時間 商業合作 官方帳號 排…" at bounding box center [875, 734] width 1387 height 1363
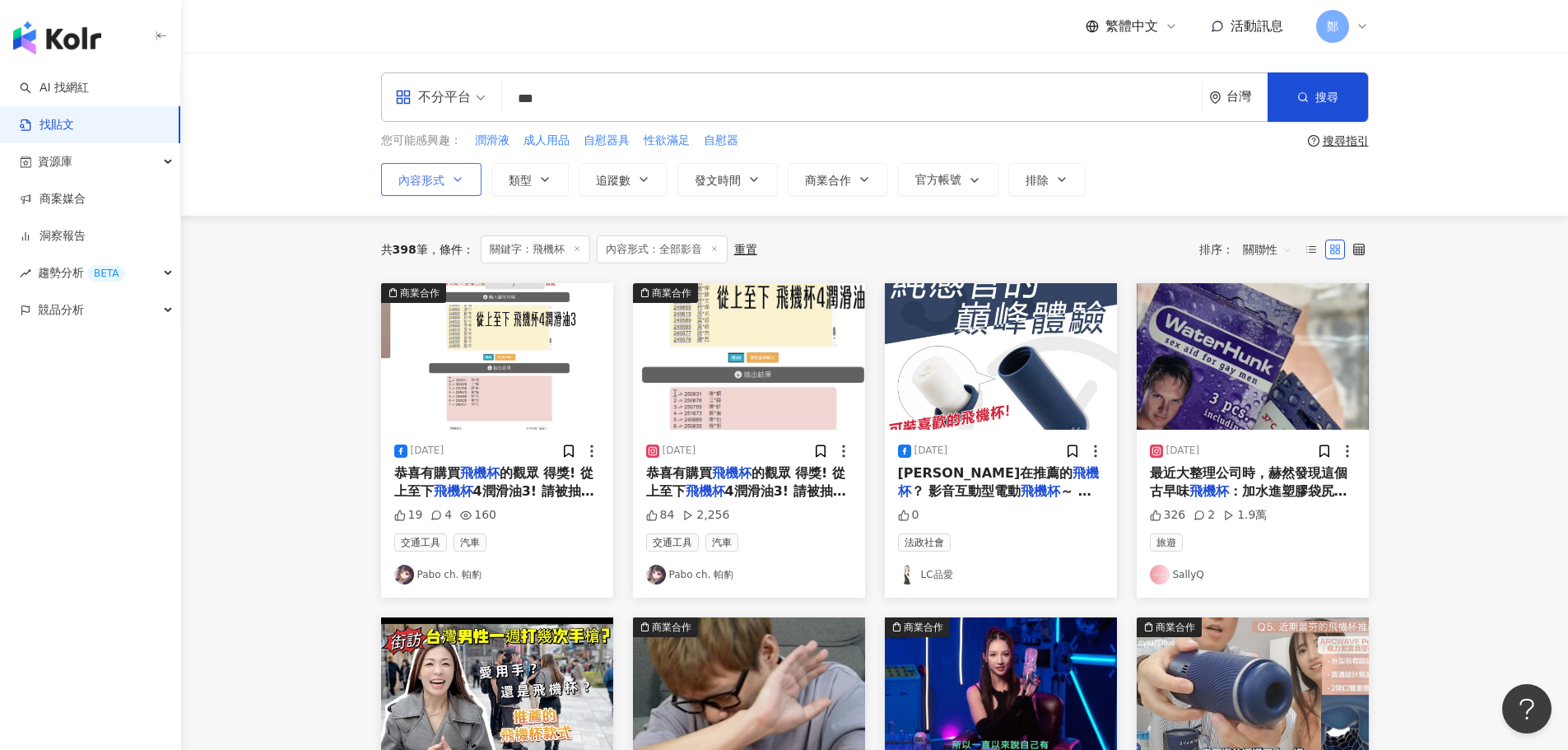
click at [447, 181] on button "內容形式" at bounding box center [431, 179] width 101 height 33
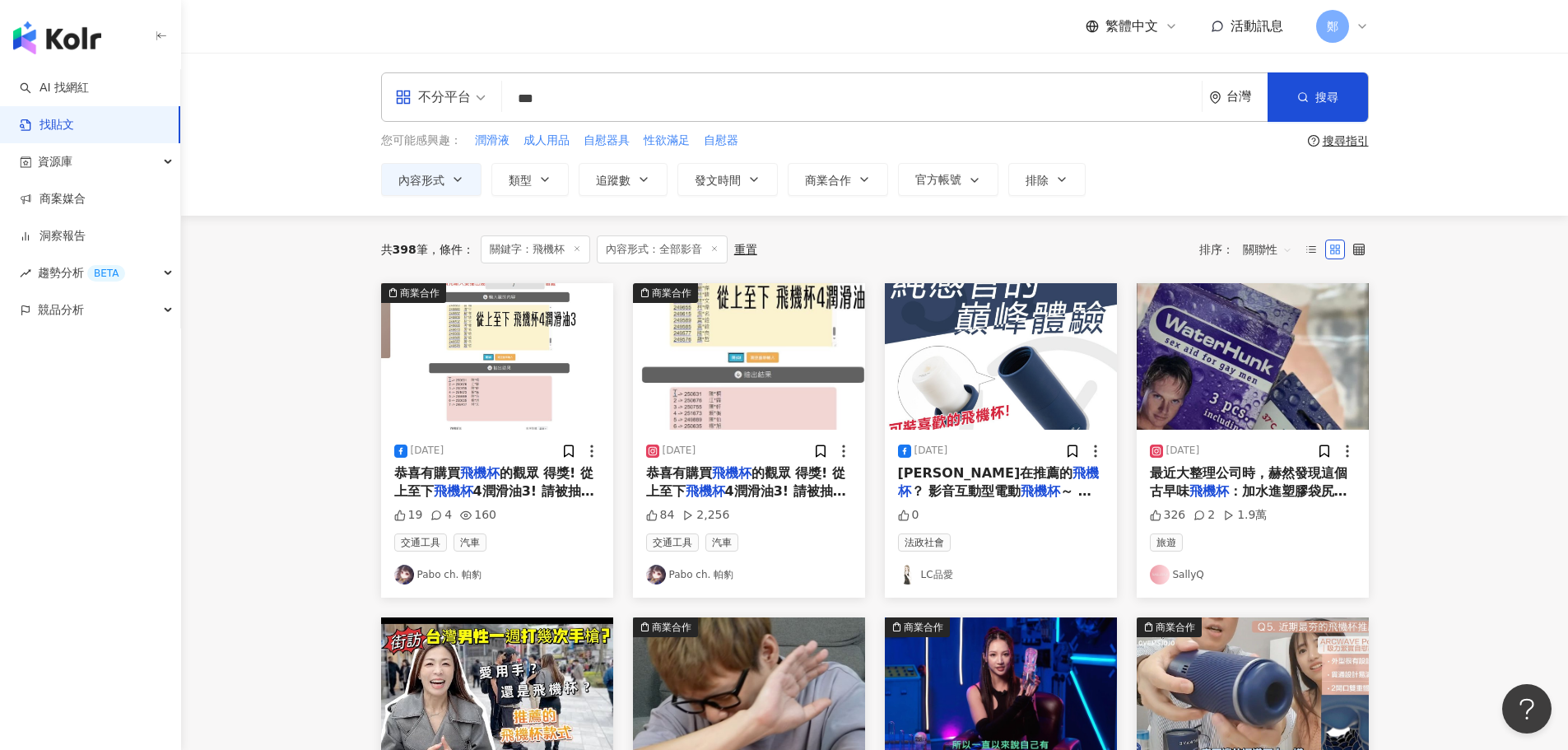
click at [461, 583] on link "Pabo ch. 帕豹" at bounding box center [497, 574] width 206 height 20
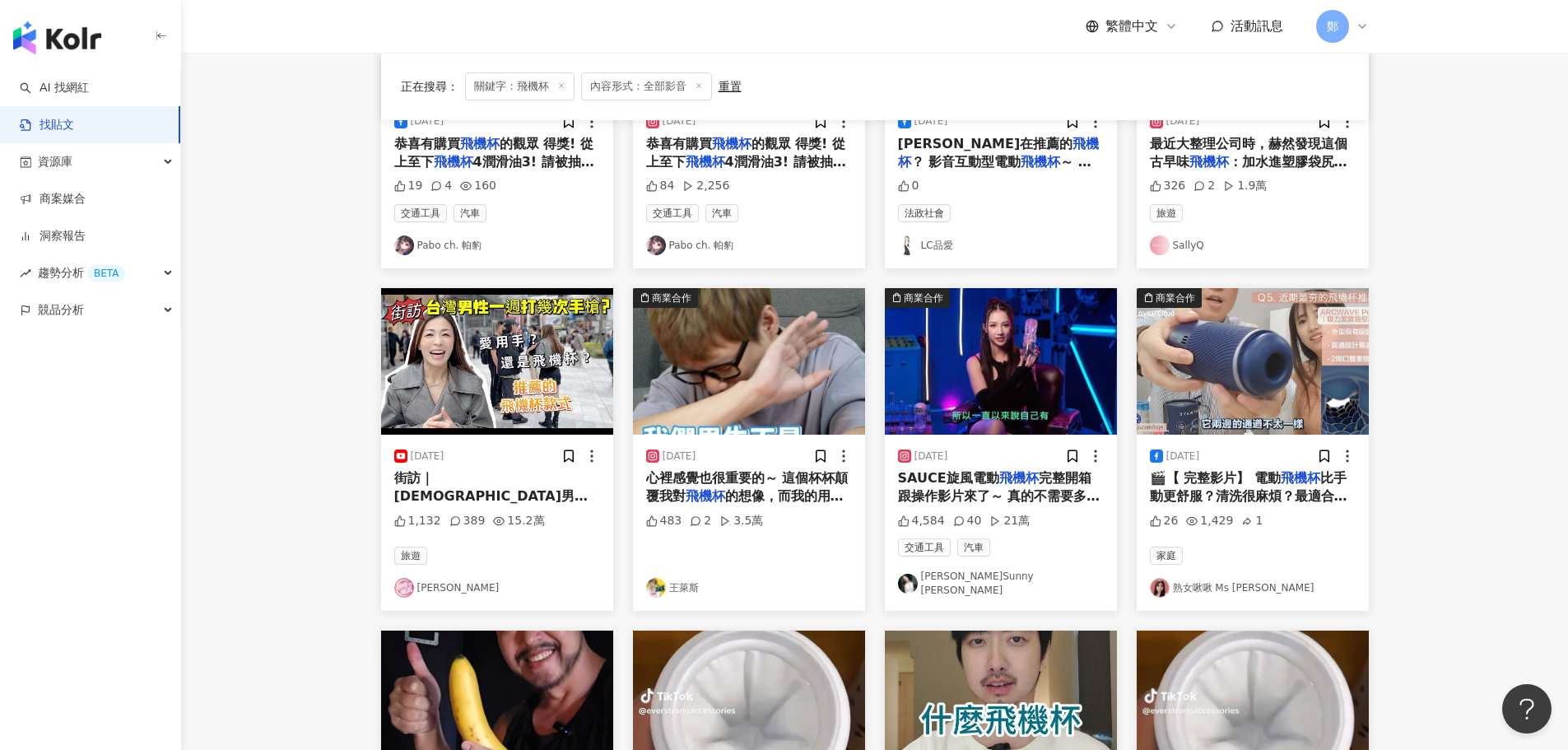
click at [1228, 584] on link "熟女啾啾 Ms Jojo" at bounding box center [1253, 587] width 206 height 20
click at [678, 584] on link "王萊斯" at bounding box center [749, 587] width 206 height 20
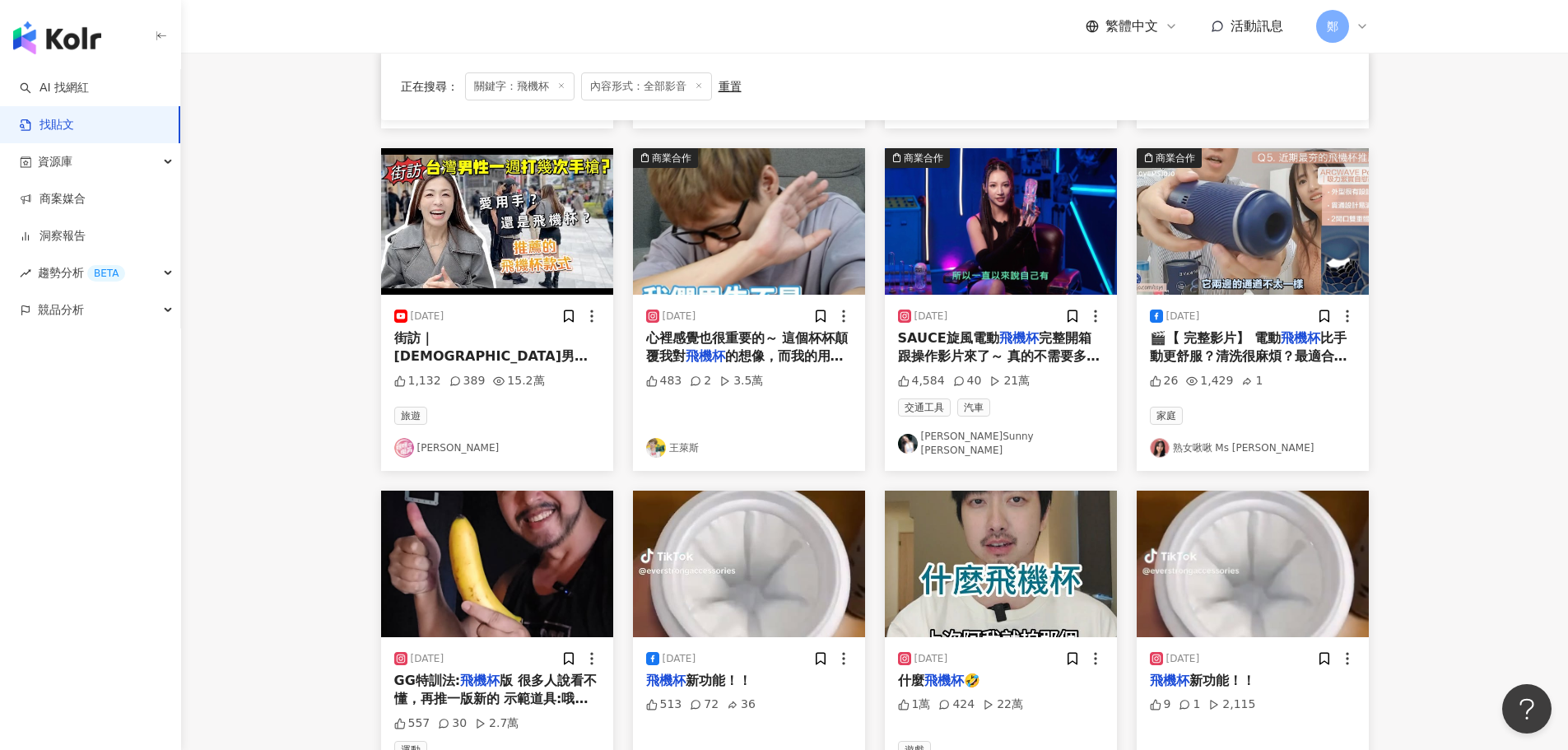
scroll to position [659, 0]
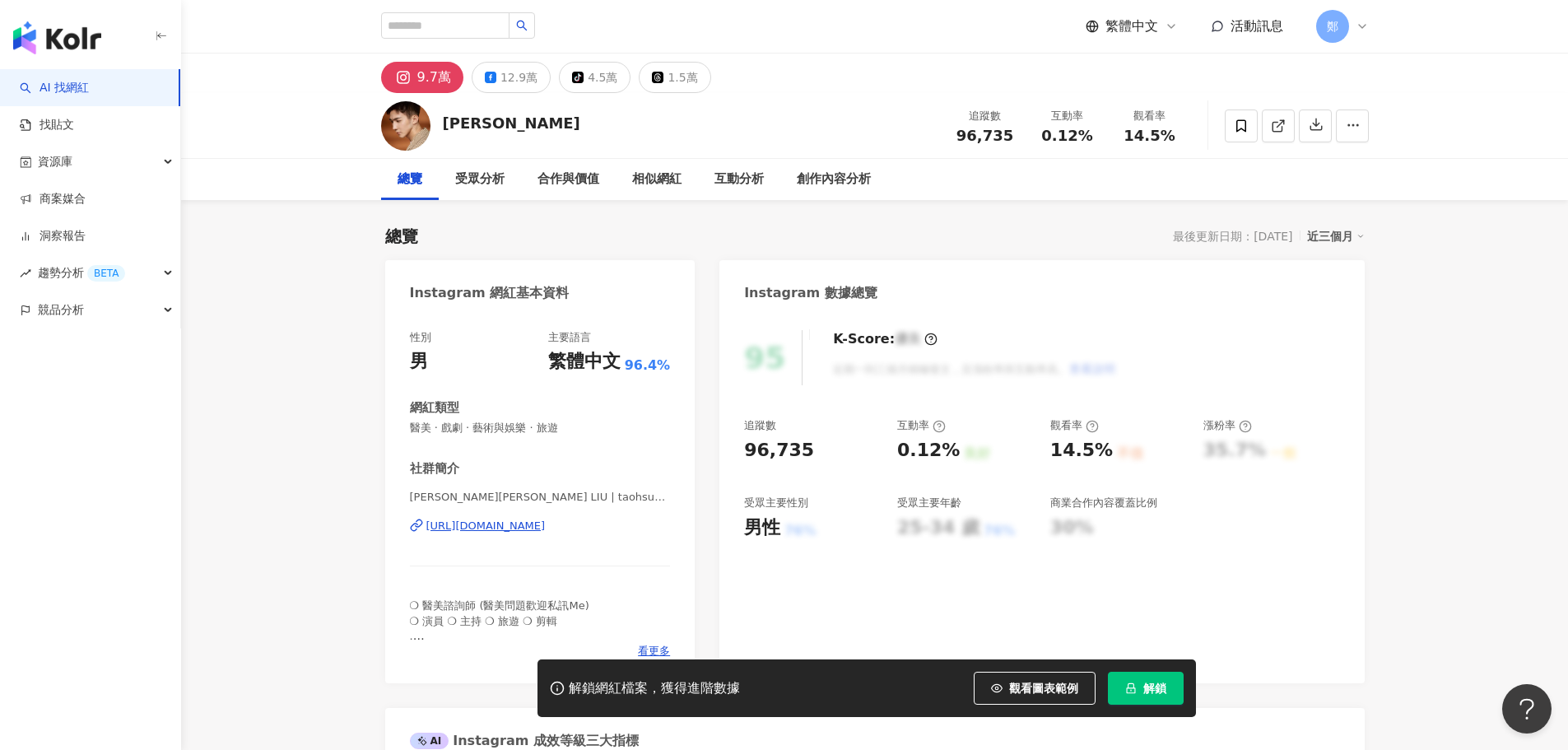
click at [495, 532] on div "https://www.instagram.com/taohsuanliu/" at bounding box center [485, 526] width 119 height 15
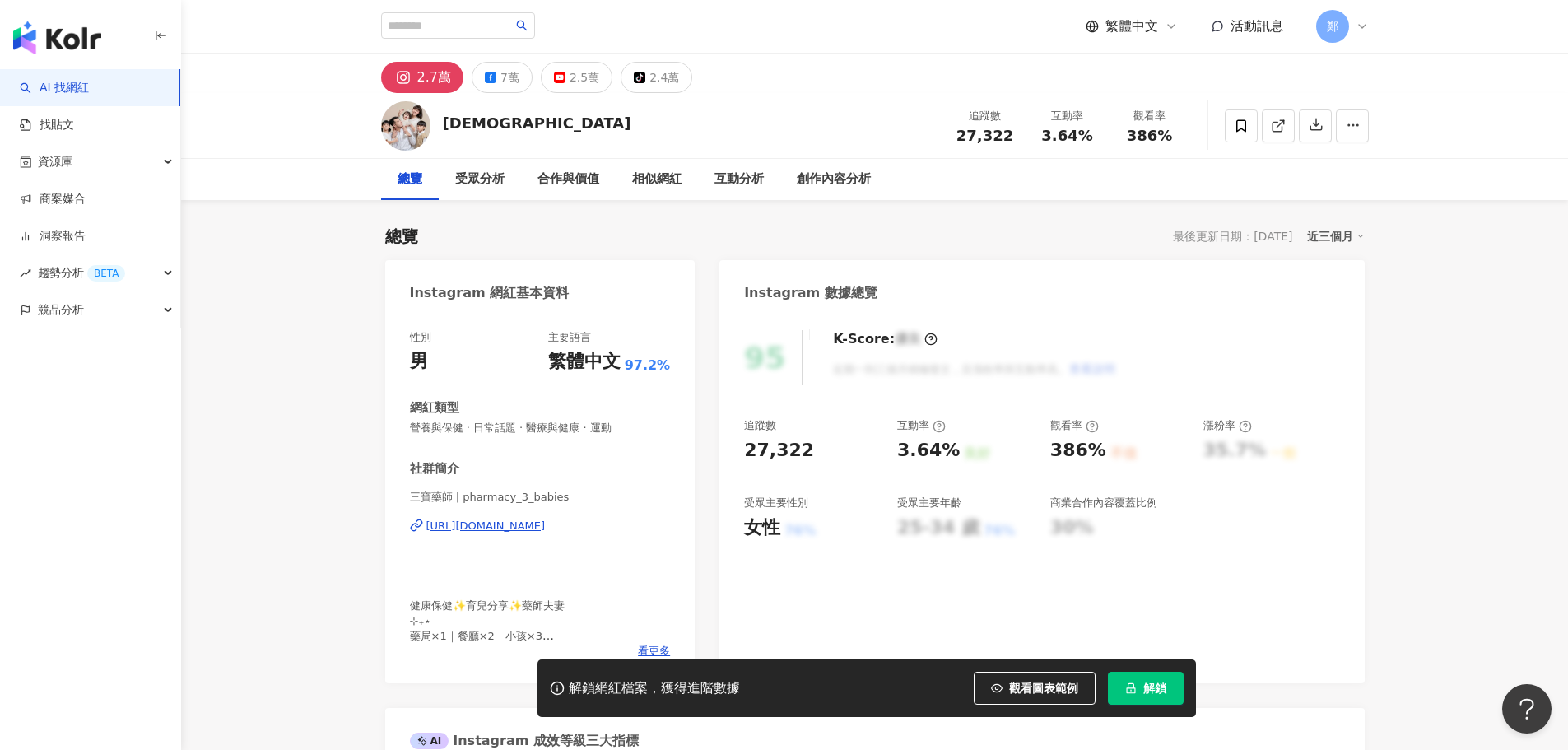
click at [543, 534] on div "https://www.instagram.com/pharmacy_3_babies/" at bounding box center [485, 526] width 119 height 15
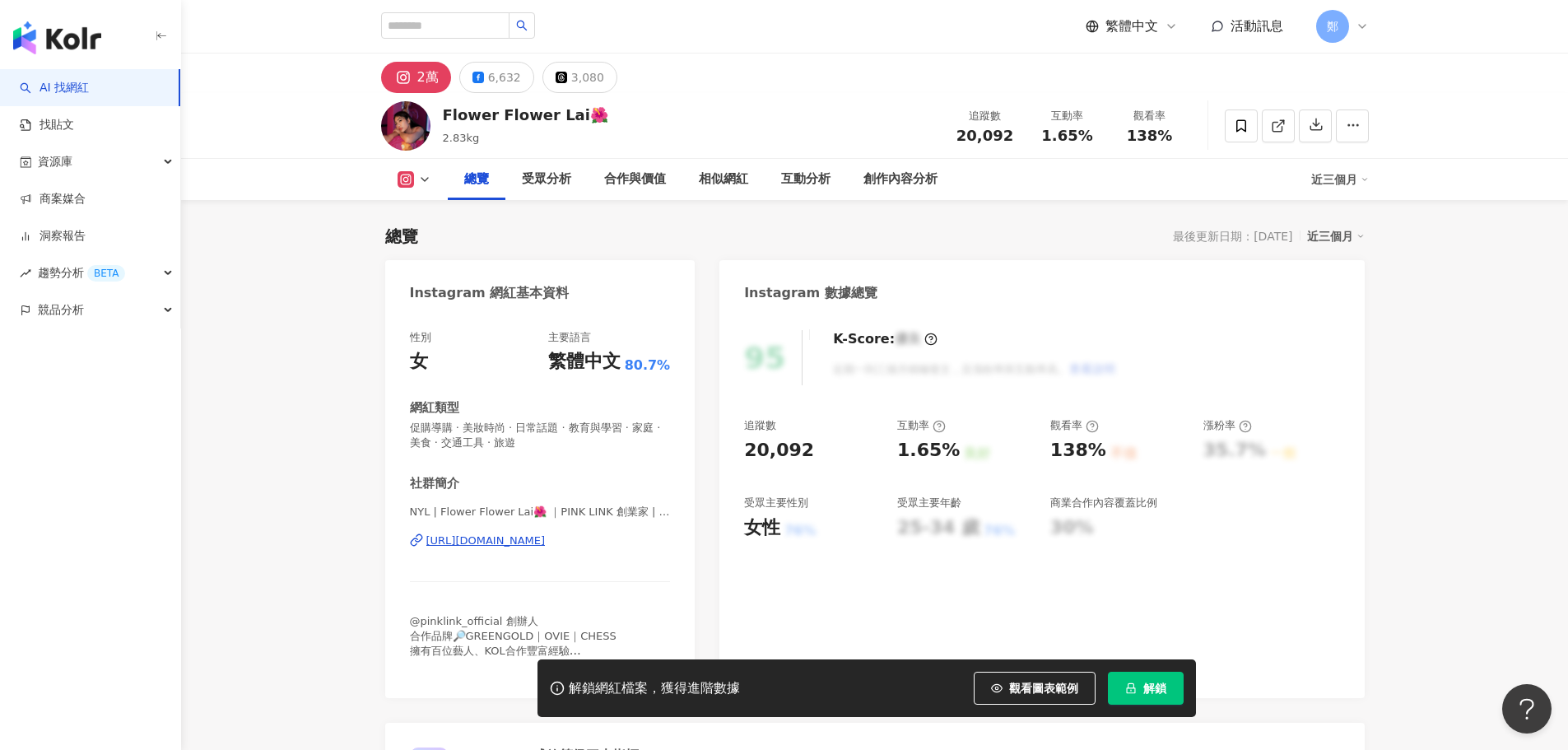
click at [515, 548] on div "[URL][DOMAIN_NAME]" at bounding box center [485, 541] width 119 height 15
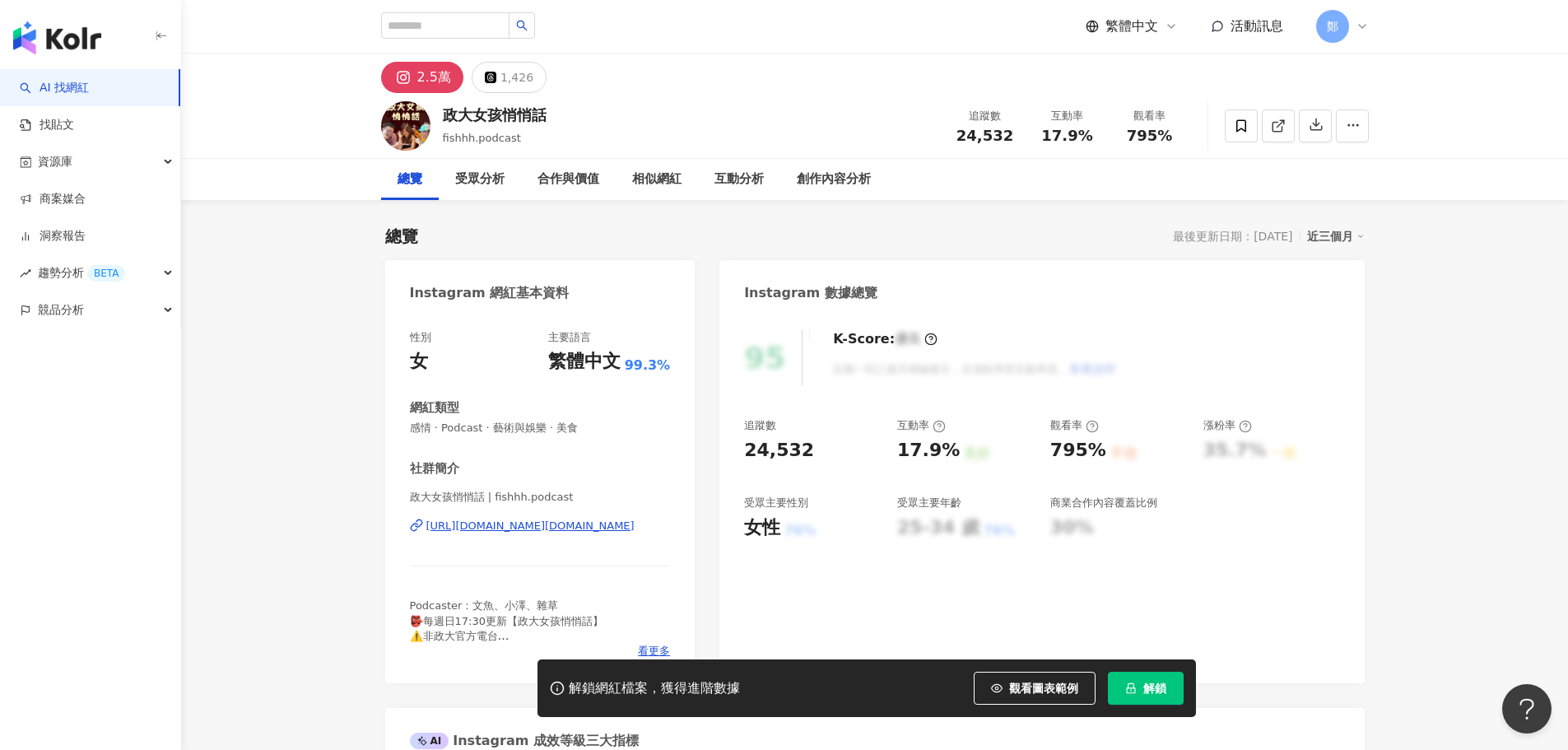
click at [1151, 679] on button "解鎖" at bounding box center [1146, 688] width 76 height 33
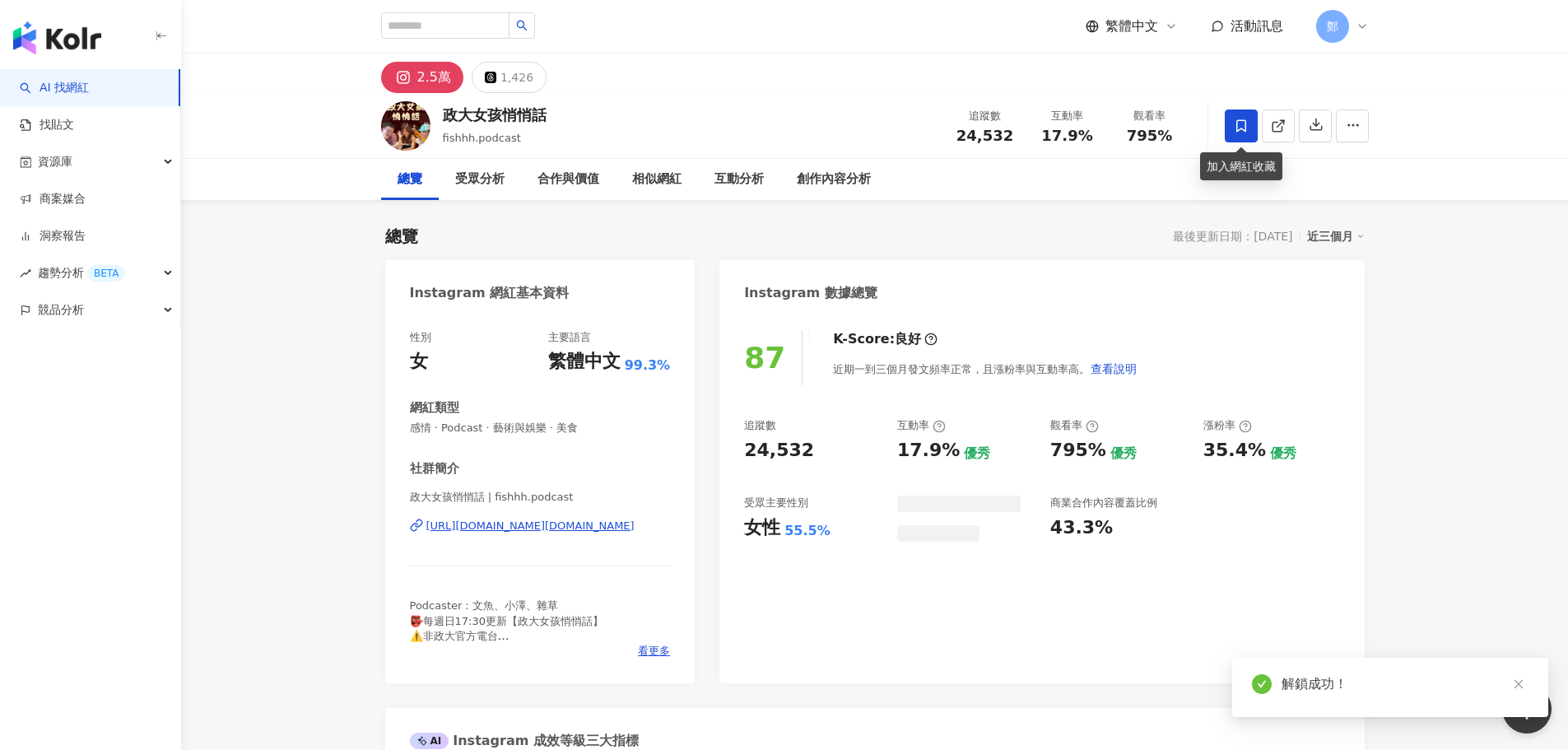
click at [1241, 128] on icon at bounding box center [1242, 125] width 10 height 12
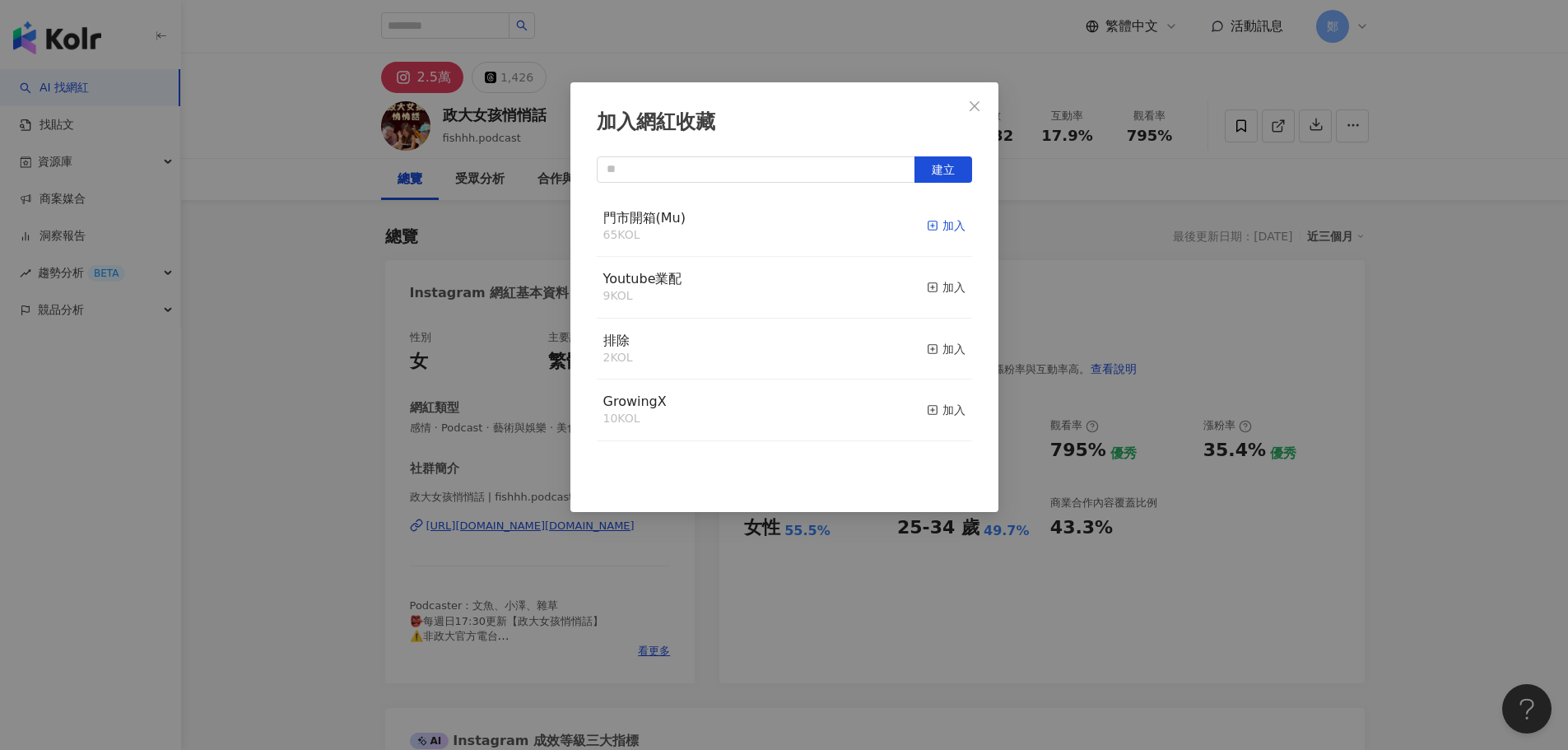
click at [929, 218] on div "加入" at bounding box center [945, 225] width 39 height 18
click at [971, 103] on icon "close" at bounding box center [974, 106] width 13 height 13
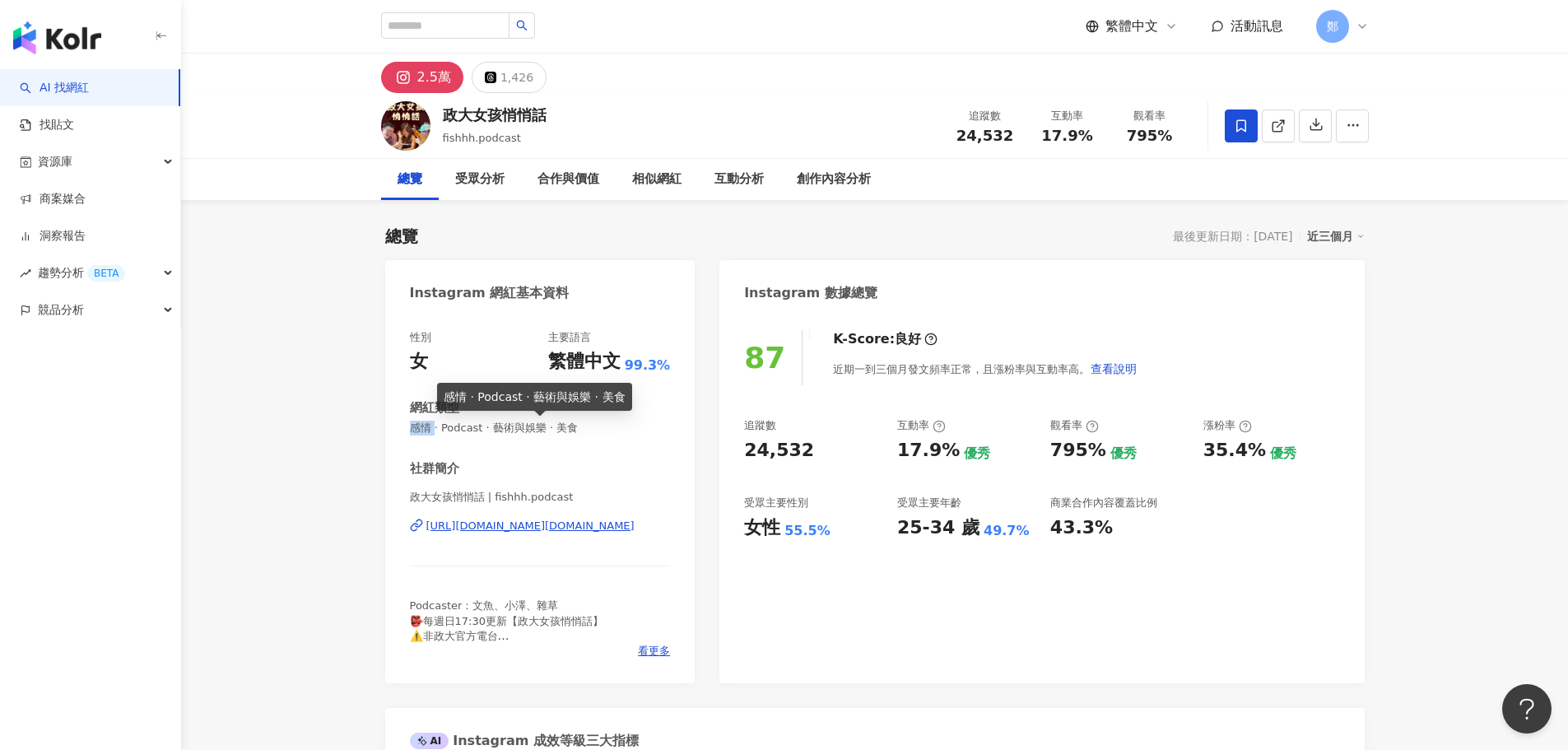
drag, startPoint x: 420, startPoint y: 429, endPoint x: 436, endPoint y: 429, distance: 16.0
click at [436, 429] on span "感情 · Podcast · 藝術與娛樂 · 美食" at bounding box center [540, 428] width 261 height 15
copy span "感情"
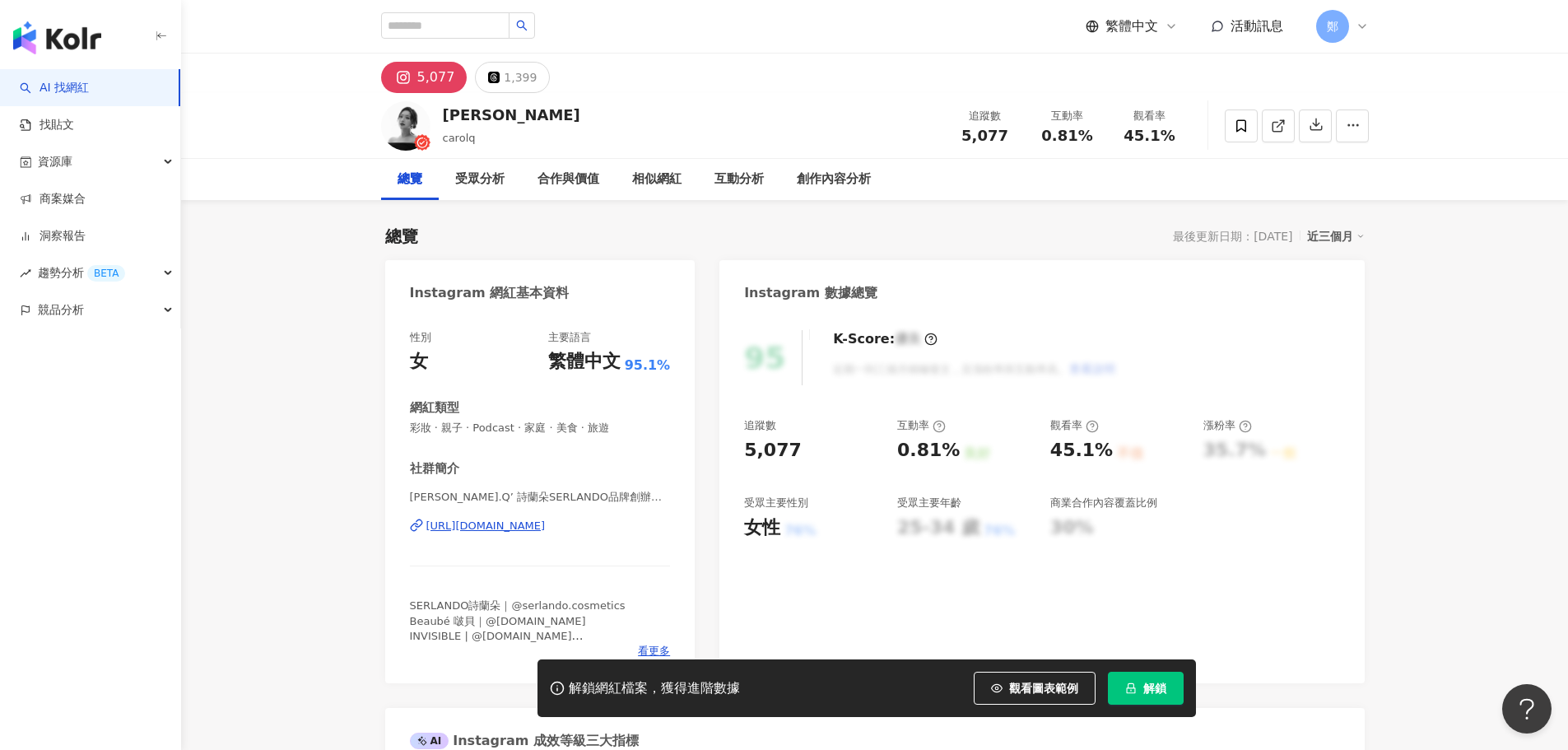
click at [510, 532] on div "https://www.instagram.com/carolq/" at bounding box center [485, 526] width 119 height 15
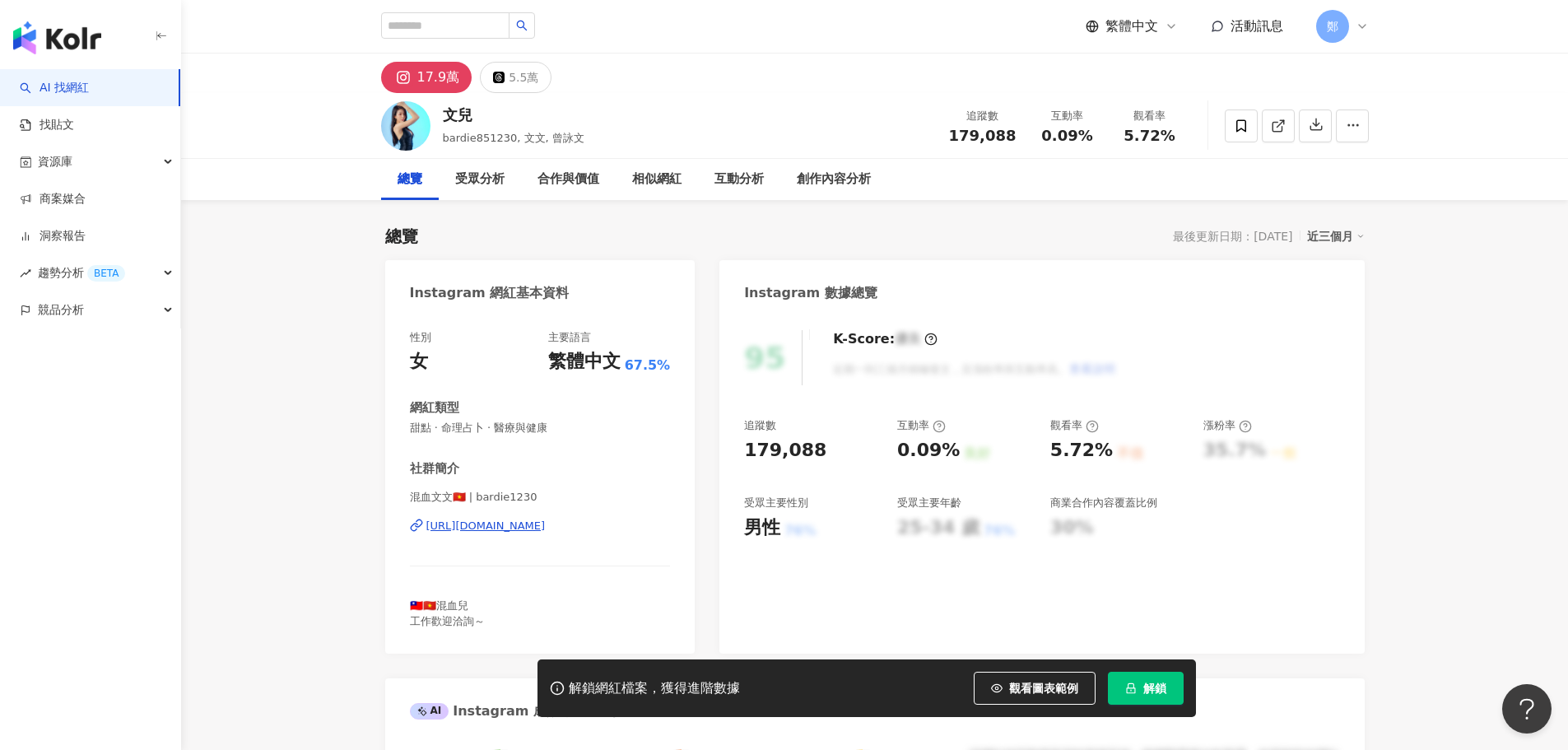
click at [524, 522] on div "https://www.instagram.com/bardie1230/" at bounding box center [485, 526] width 119 height 15
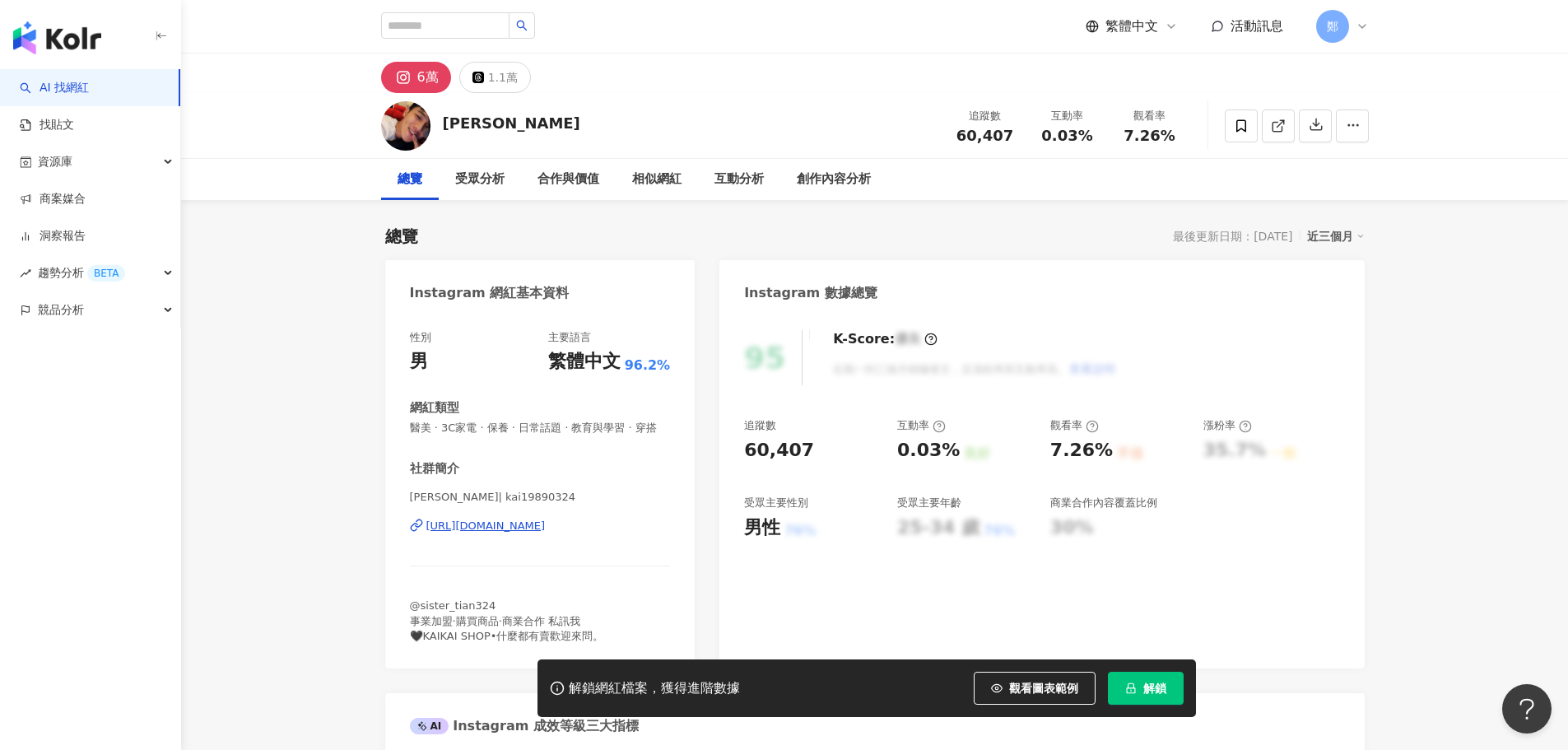
click at [516, 532] on div "[PERSON_NAME]| kai19890324 [URL][DOMAIN_NAME]" at bounding box center [540, 538] width 261 height 96
click at [520, 534] on div "https://www.instagram.com/kai19890324/" at bounding box center [485, 526] width 119 height 15
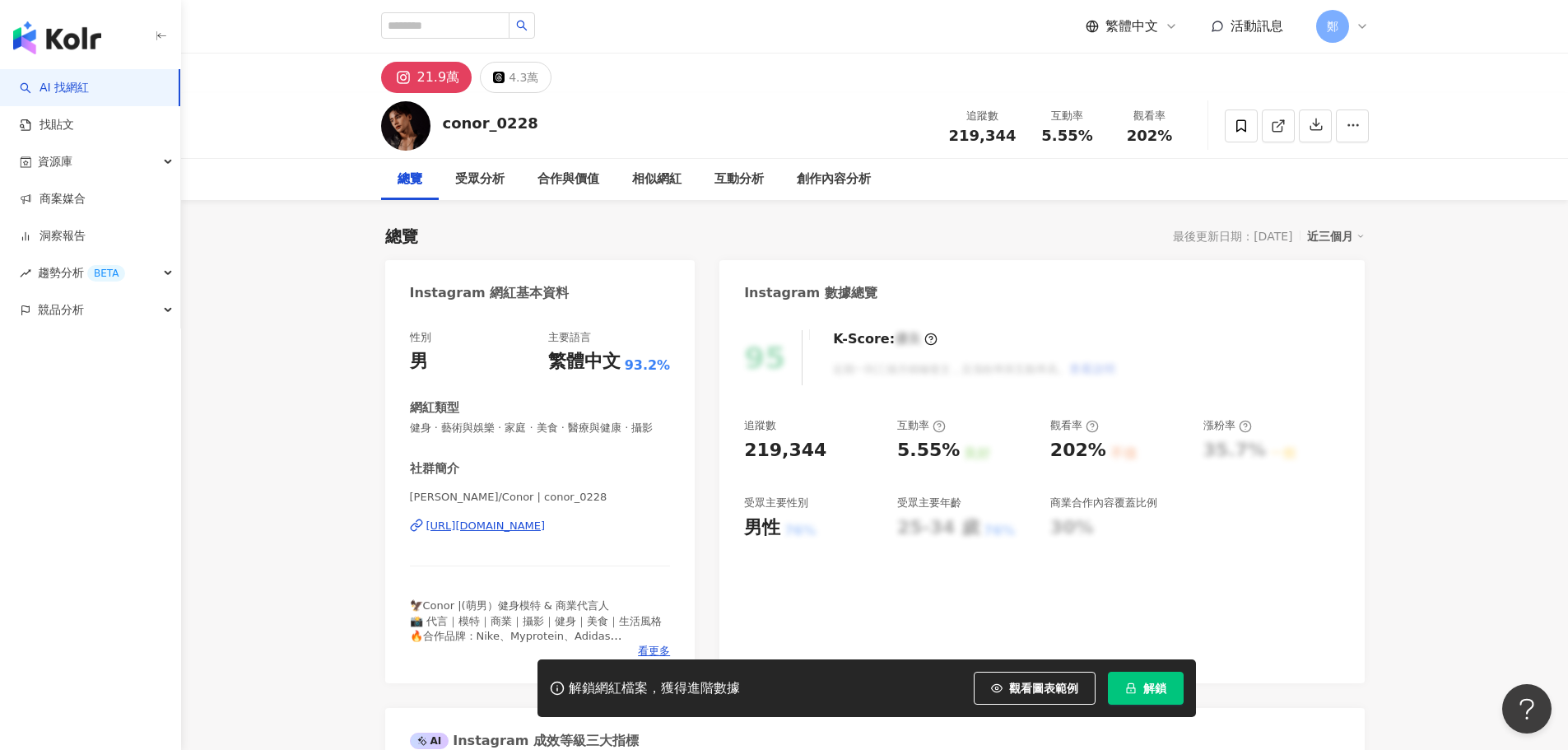
click at [546, 534] on div "https://www.instagram.com/conor_0228/" at bounding box center [485, 526] width 119 height 15
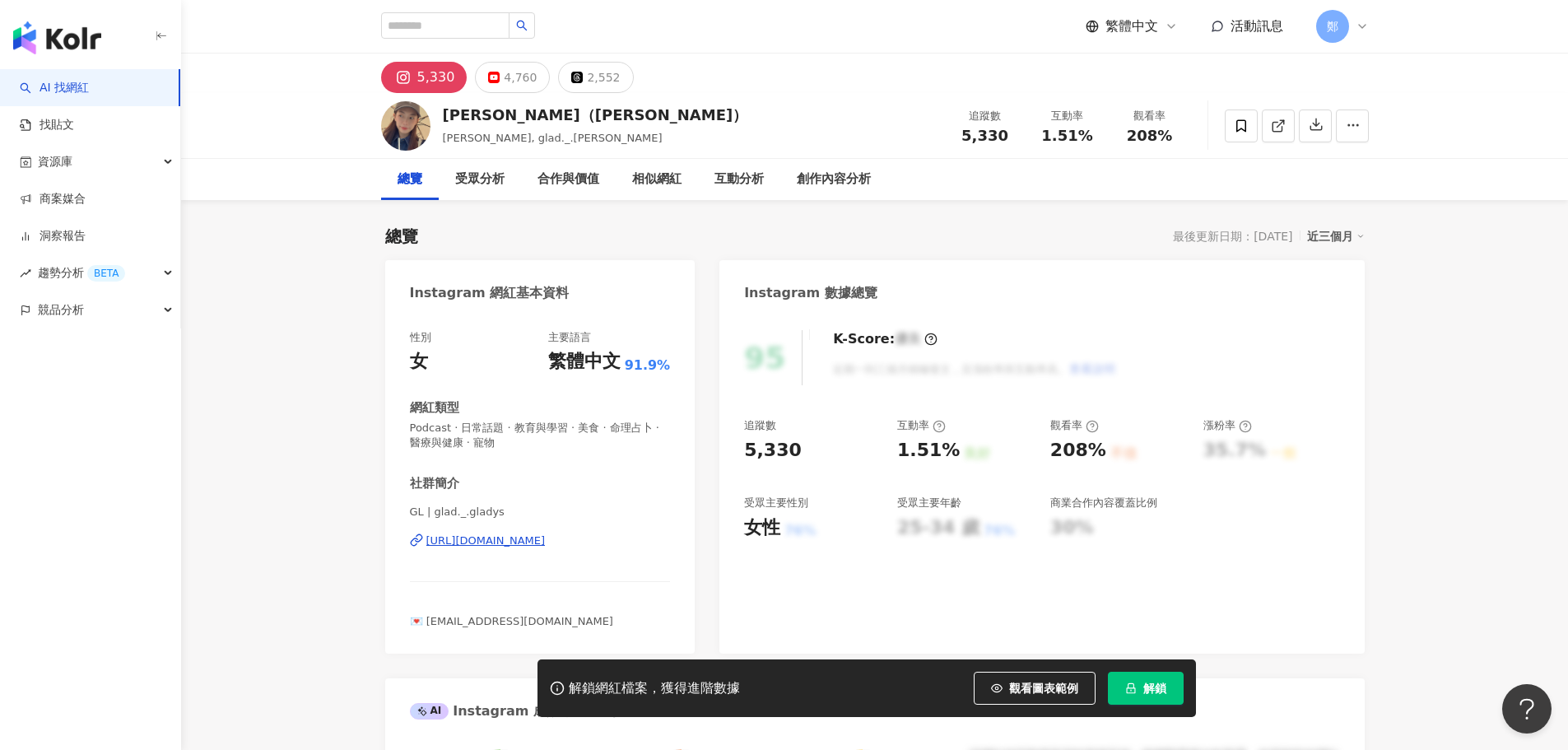
click at [604, 532] on div "GL | glad._.gladys [URL][DOMAIN_NAME]" at bounding box center [540, 553] width 261 height 96
click at [546, 541] on div "[URL][DOMAIN_NAME]" at bounding box center [485, 541] width 119 height 15
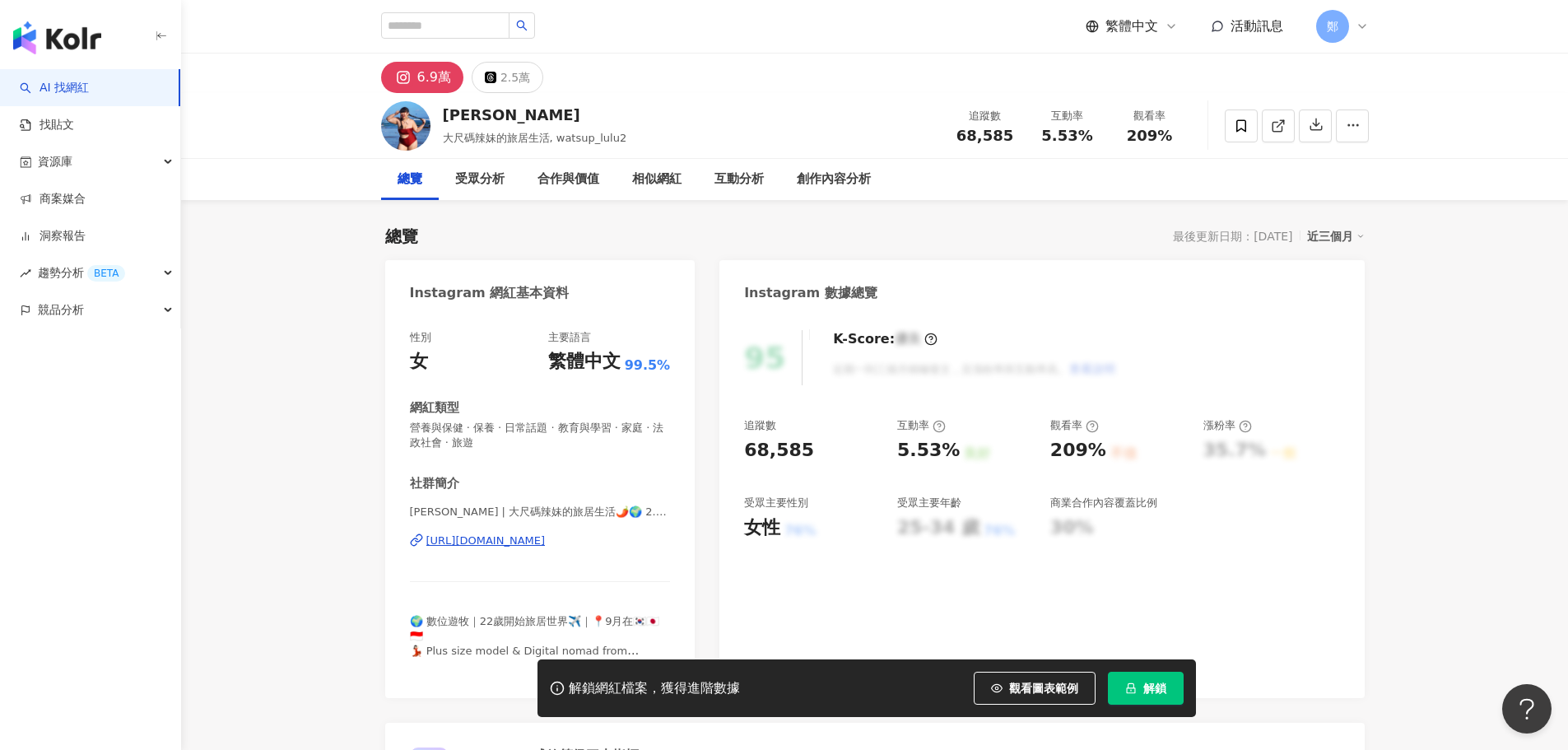
click at [546, 541] on div "https://www.instagram.com/watsup_lulu2/" at bounding box center [485, 541] width 119 height 15
click at [1136, 696] on button "解鎖" at bounding box center [1146, 688] width 76 height 33
click at [1249, 136] on span at bounding box center [1241, 125] width 33 height 33
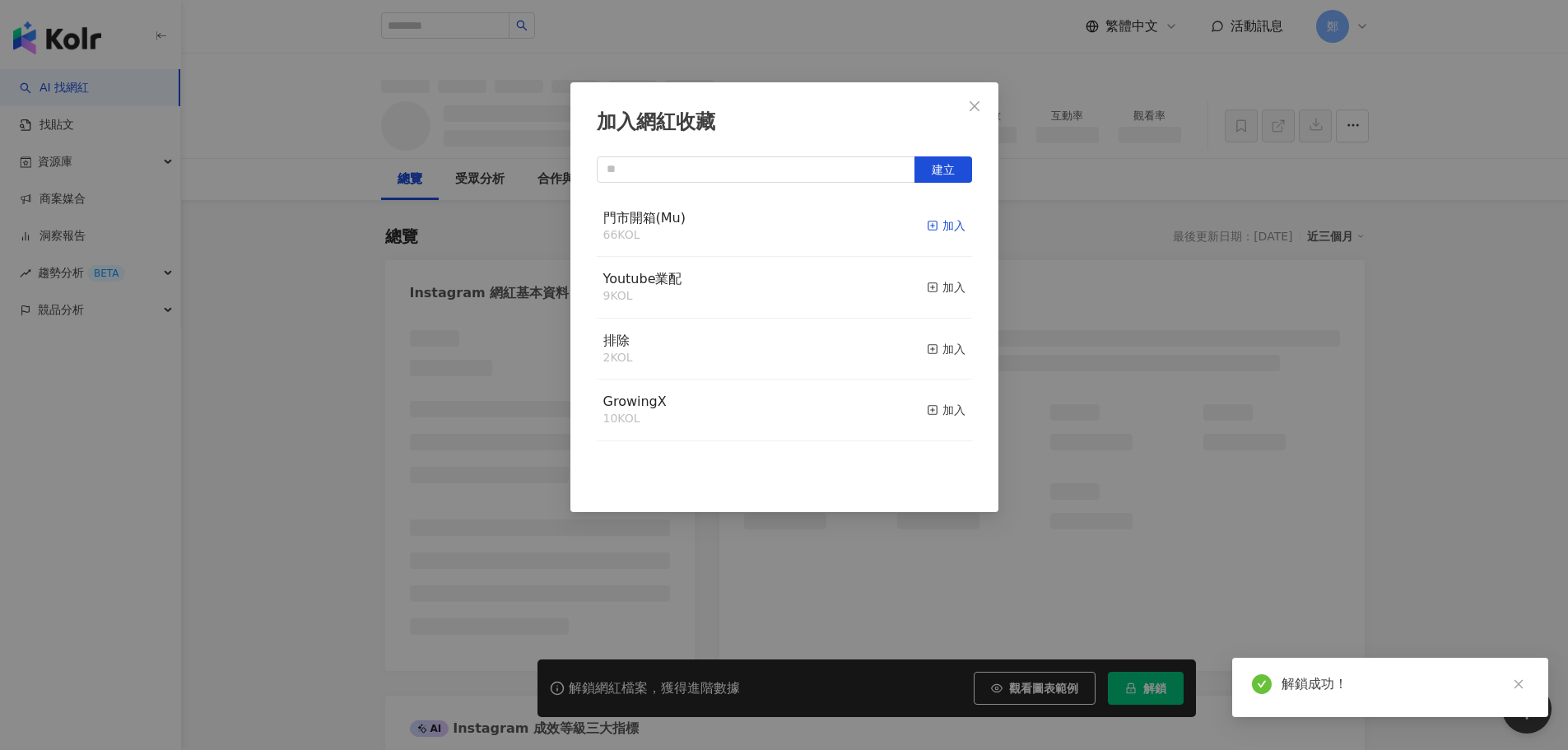
click at [927, 224] on div "加入" at bounding box center [945, 225] width 39 height 18
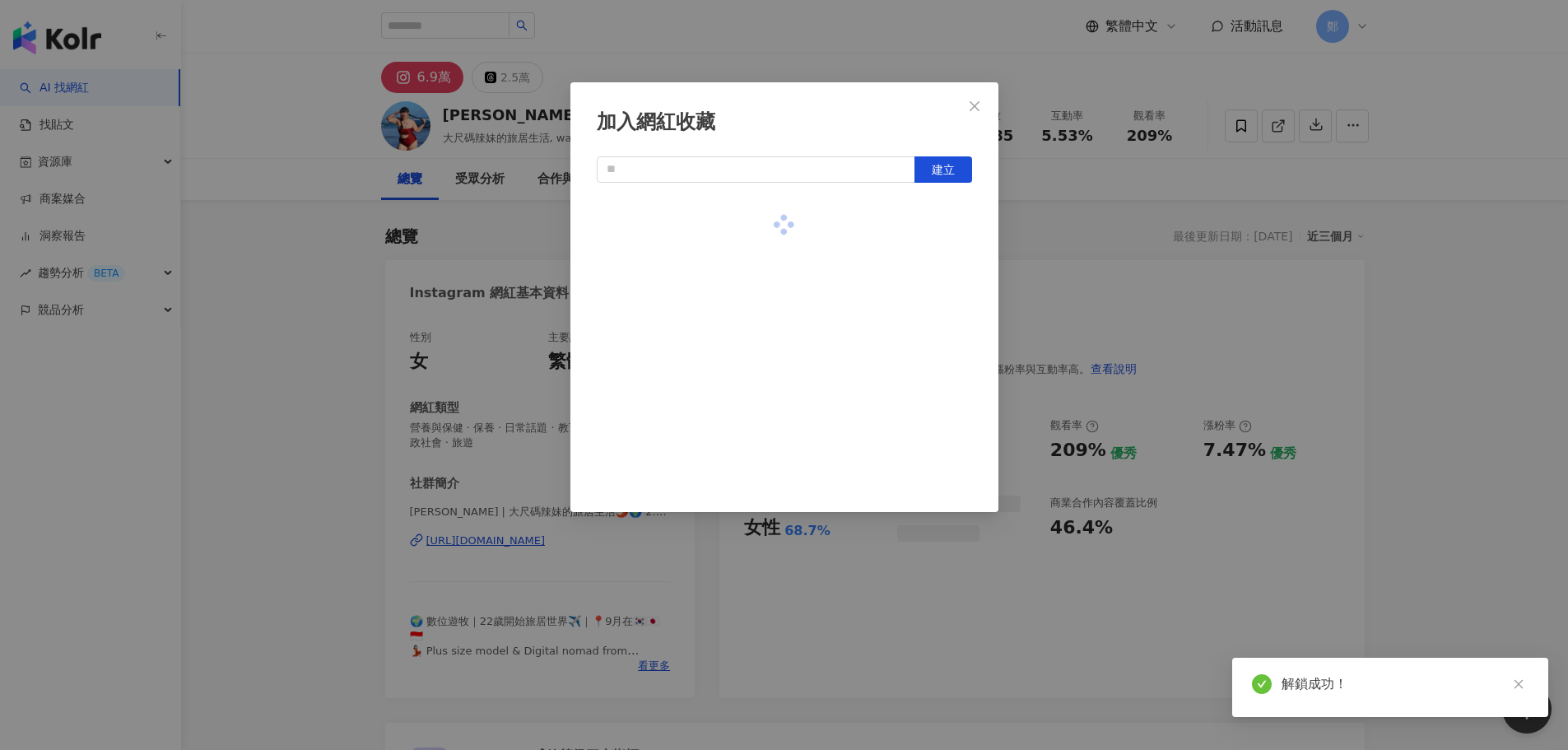
click at [1439, 359] on div "加入網紅收藏 建立" at bounding box center [784, 375] width 1568 height 750
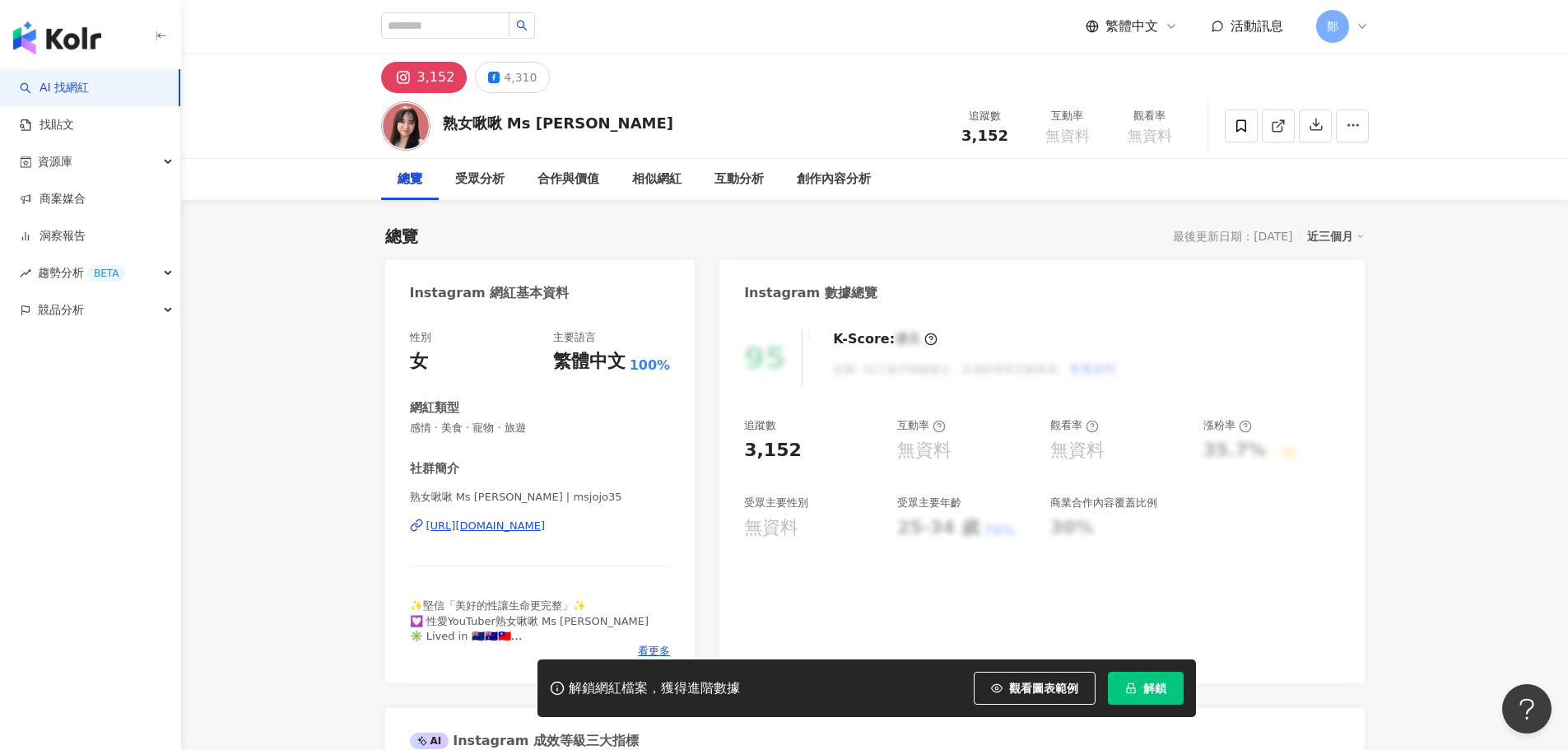
click at [546, 522] on div "https://www.instagram.com/msjojo35/" at bounding box center [485, 526] width 119 height 15
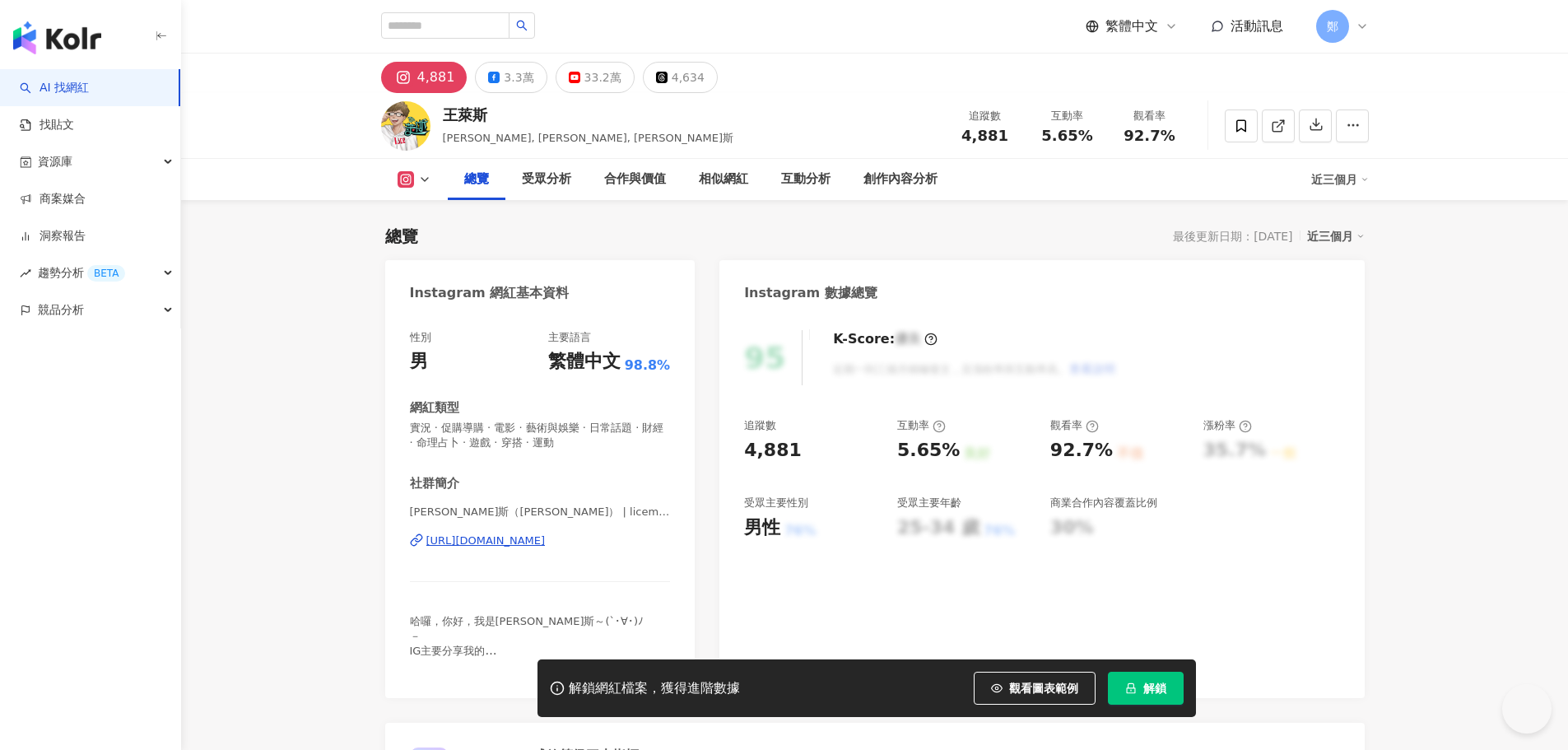
click at [526, 542] on div "[URL][DOMAIN_NAME]" at bounding box center [485, 541] width 119 height 15
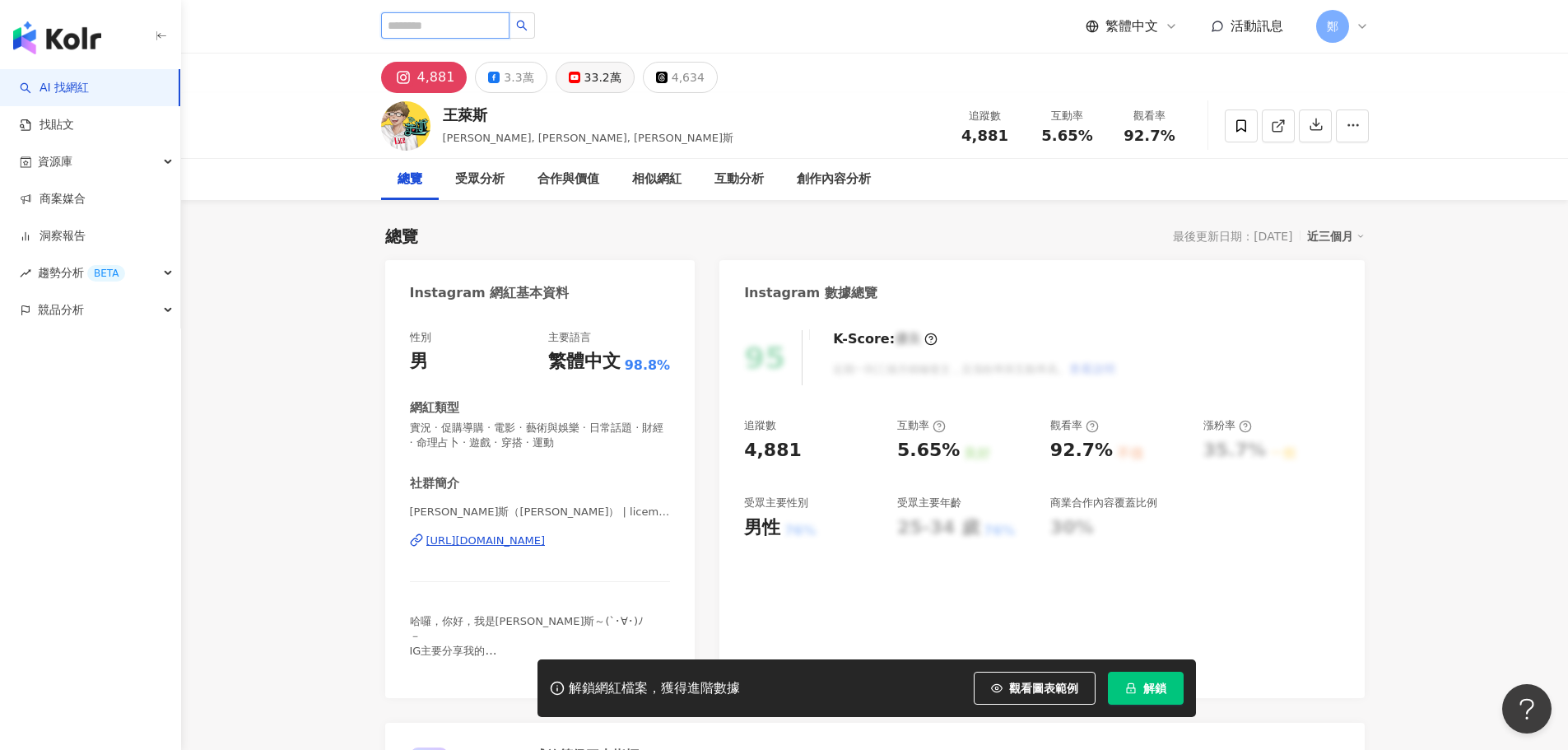
click at [473, 22] on input "search" at bounding box center [445, 25] width 129 height 26
paste input "**********"
type input "**********"
click at [535, 26] on button "button" at bounding box center [522, 25] width 26 height 26
click at [535, 33] on button "button" at bounding box center [522, 25] width 26 height 26
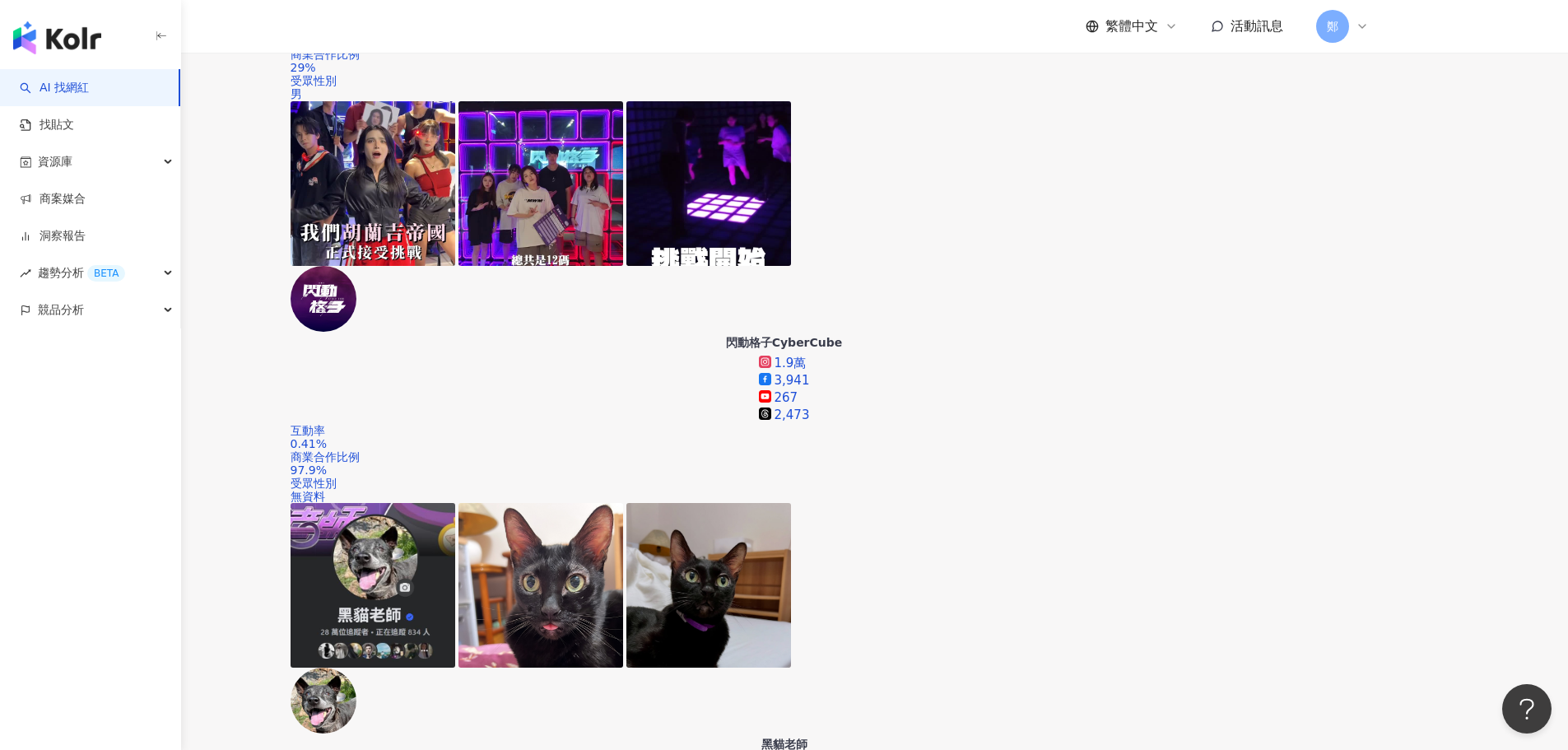
scroll to position [906, 0]
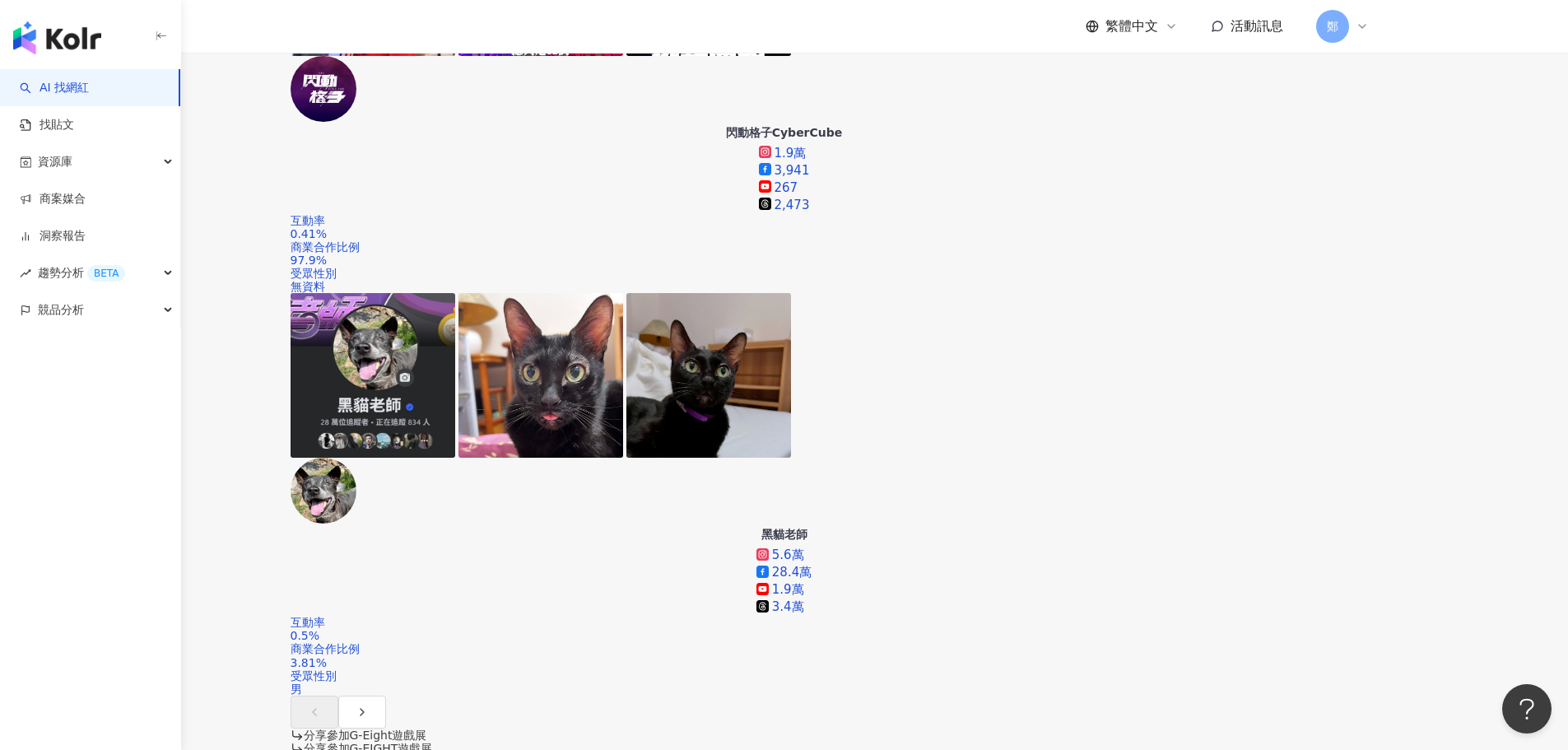
drag, startPoint x: 645, startPoint y: 378, endPoint x: 1019, endPoint y: 26, distance: 513.6
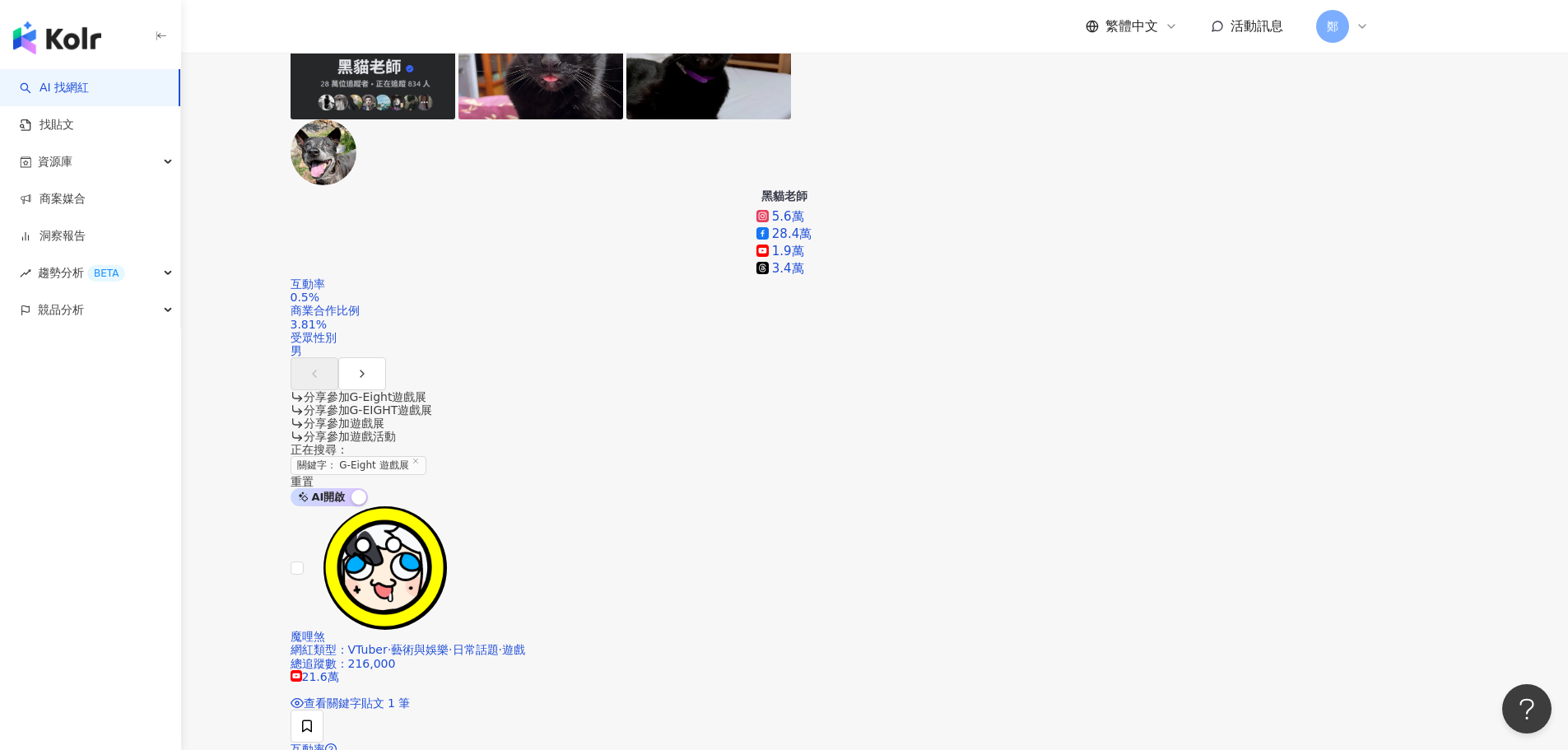
scroll to position [1647, 0]
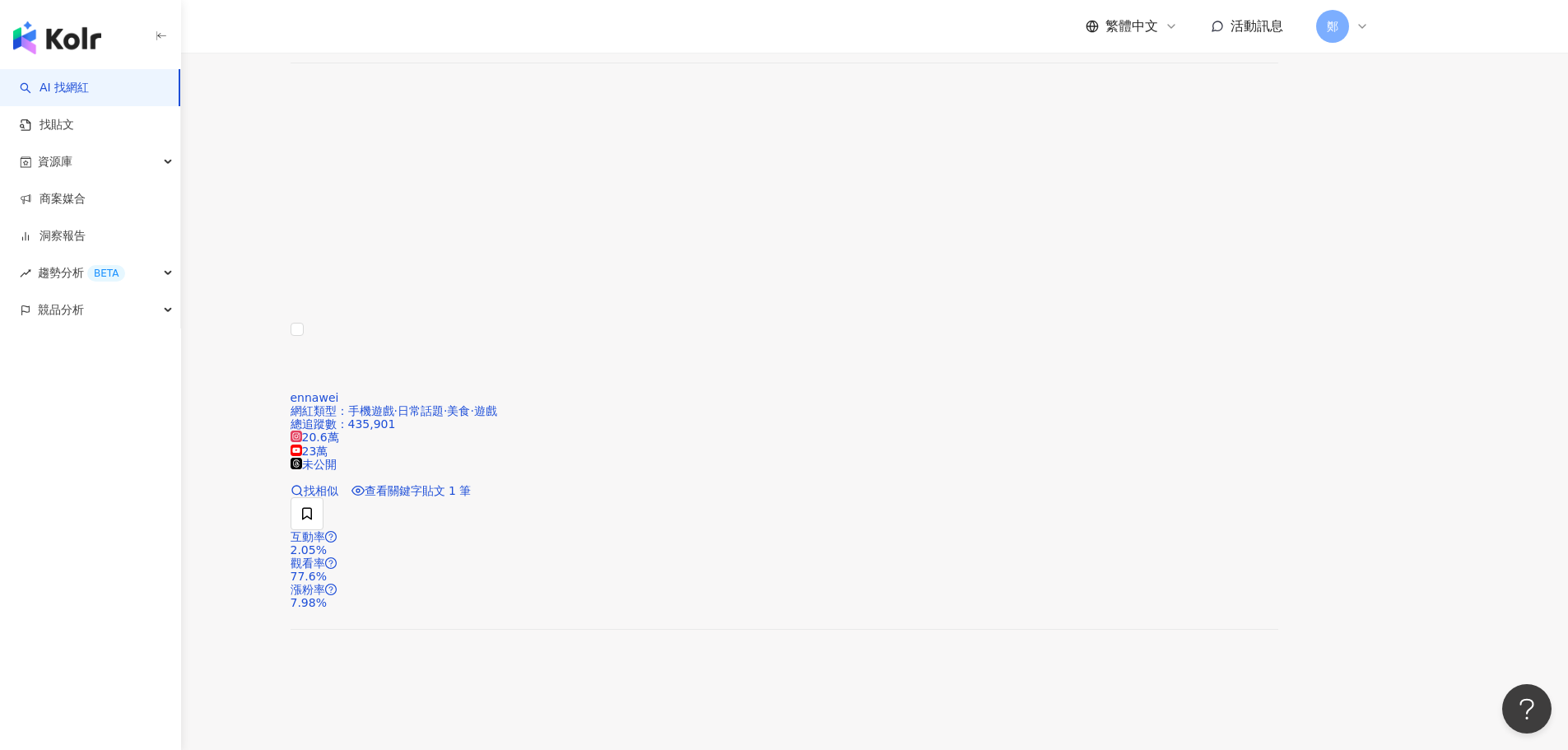
scroll to position [3376, 0]
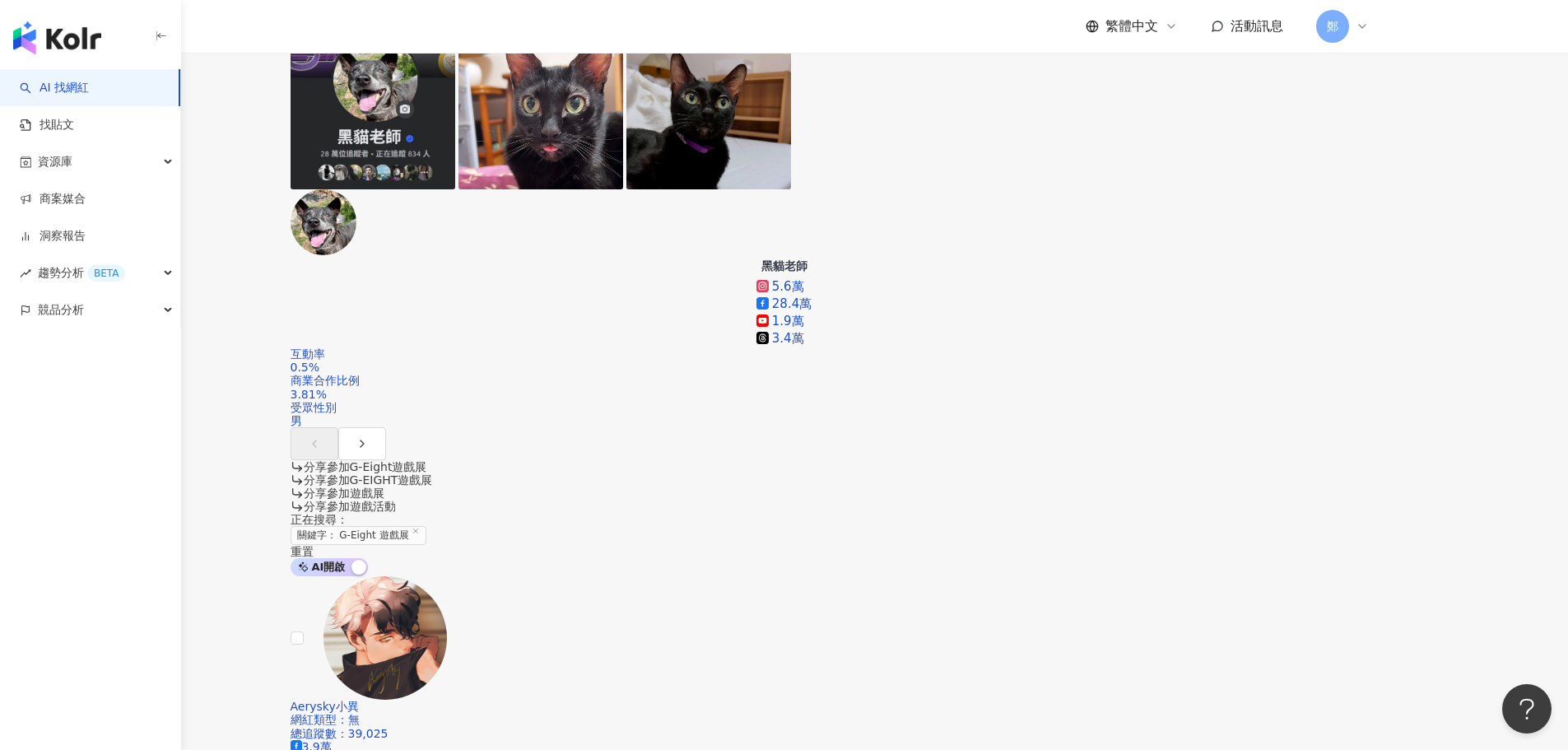
scroll to position [1174, 0]
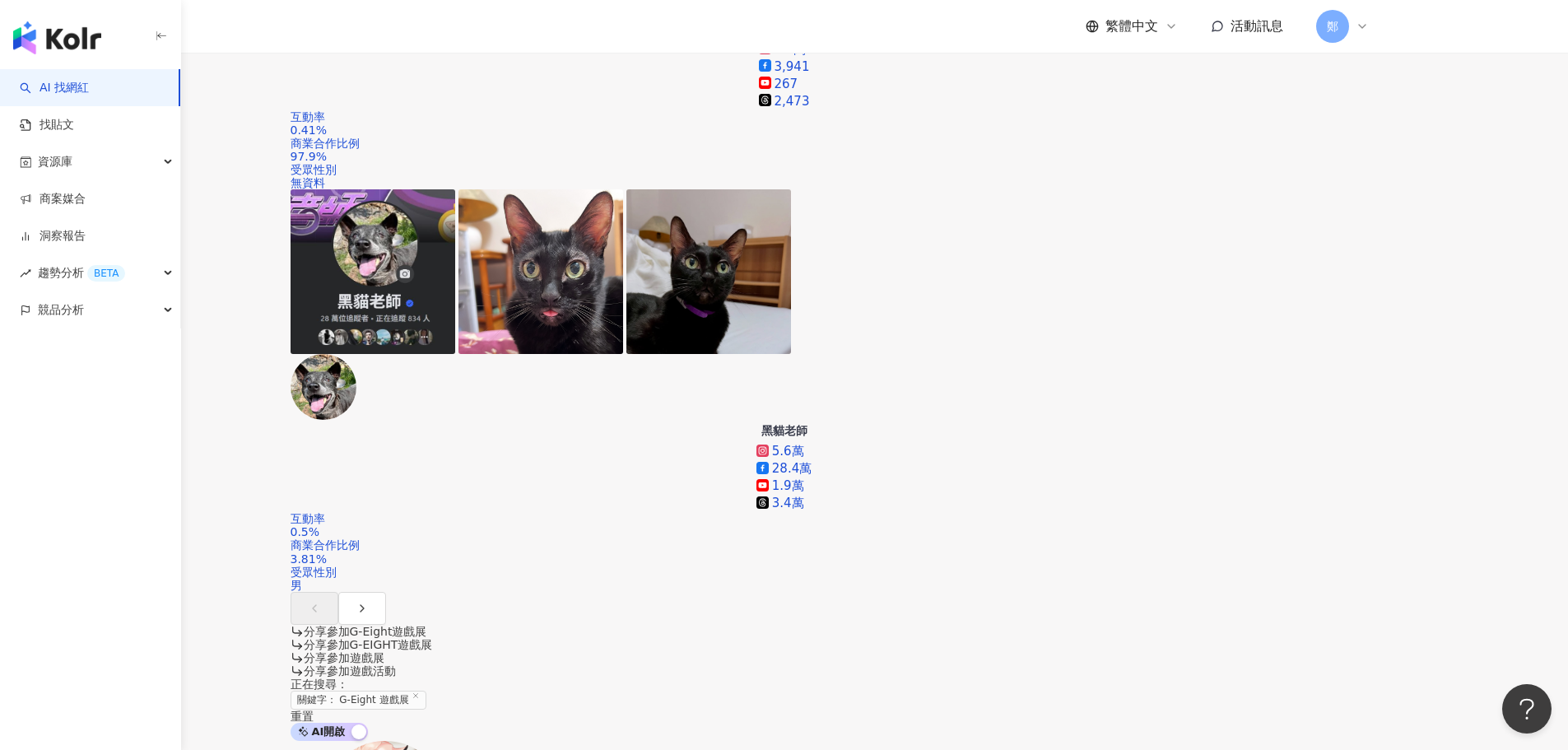
scroll to position [845, 0]
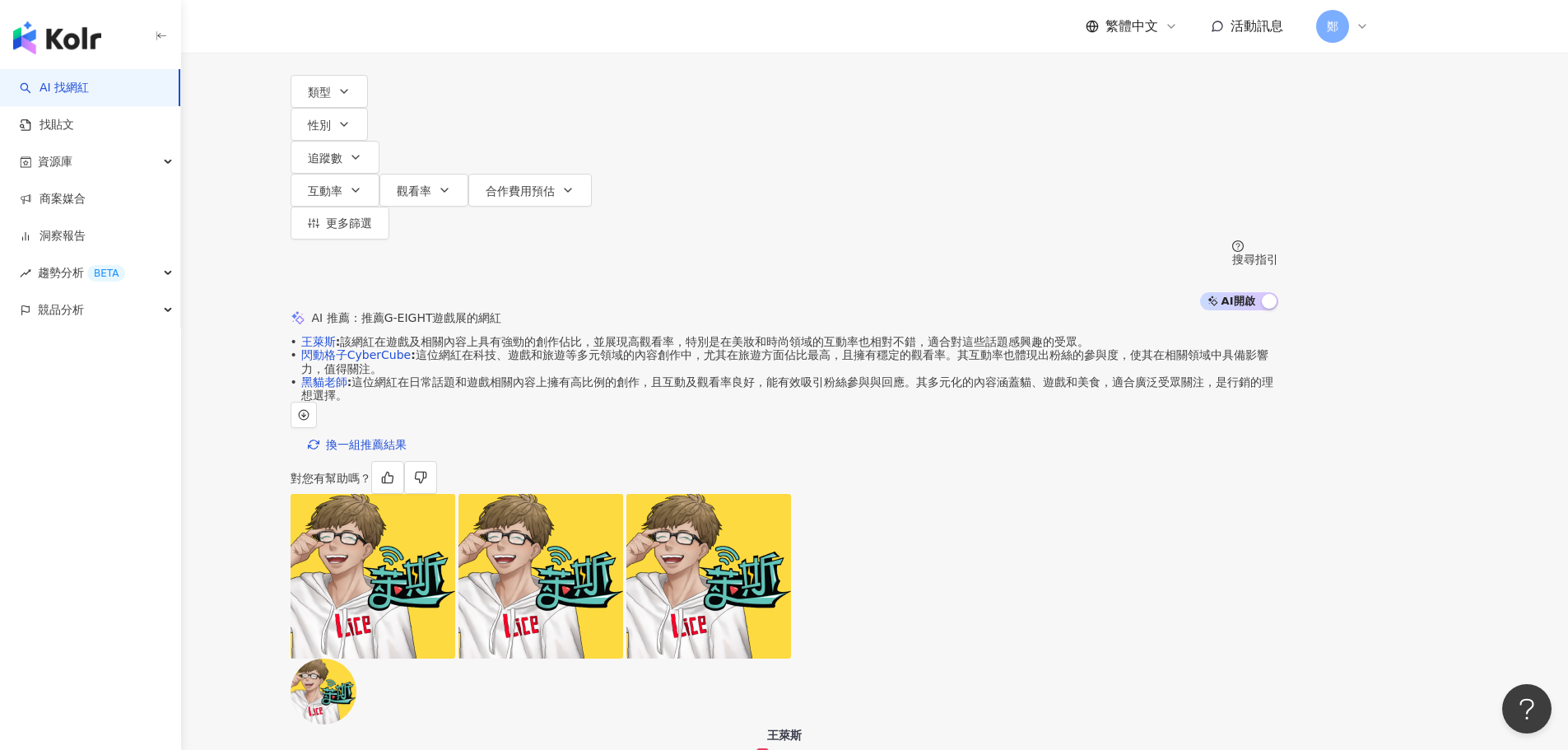
scroll to position [0, 0]
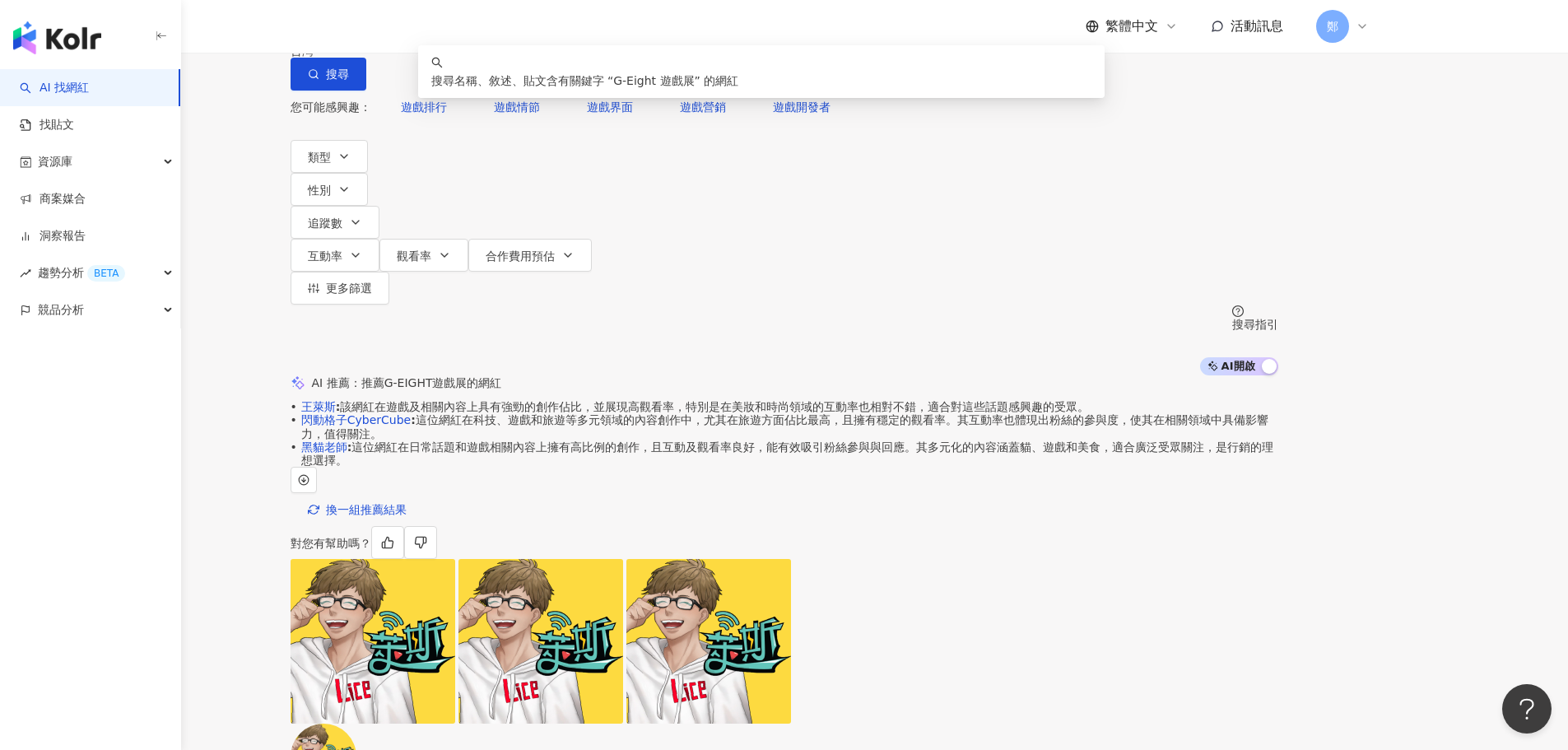
drag, startPoint x: 702, startPoint y: 103, endPoint x: 496, endPoint y: 98, distance: 206.1
click at [496, 90] on div "**********" at bounding box center [784, 45] width 988 height 90
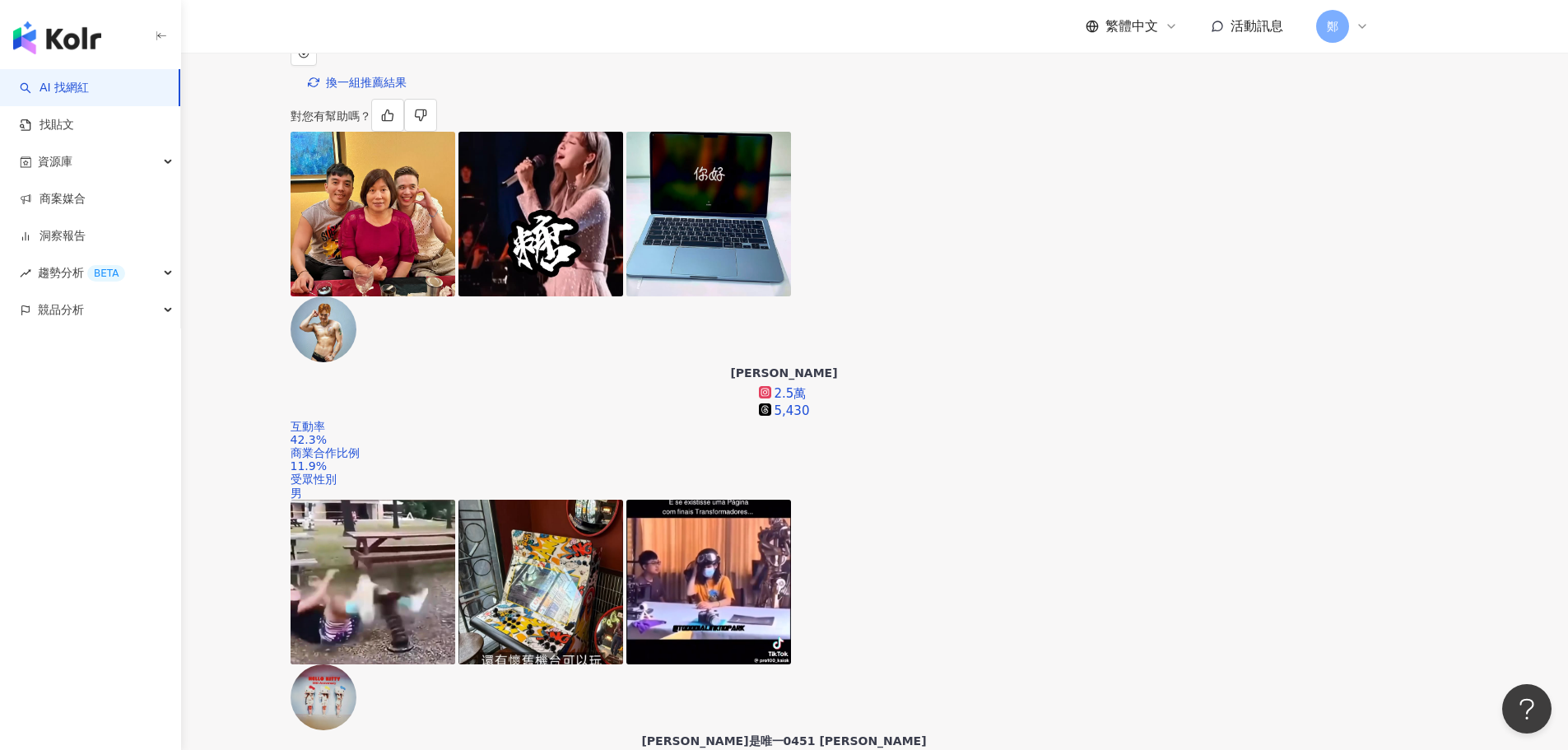
scroll to position [523, 0]
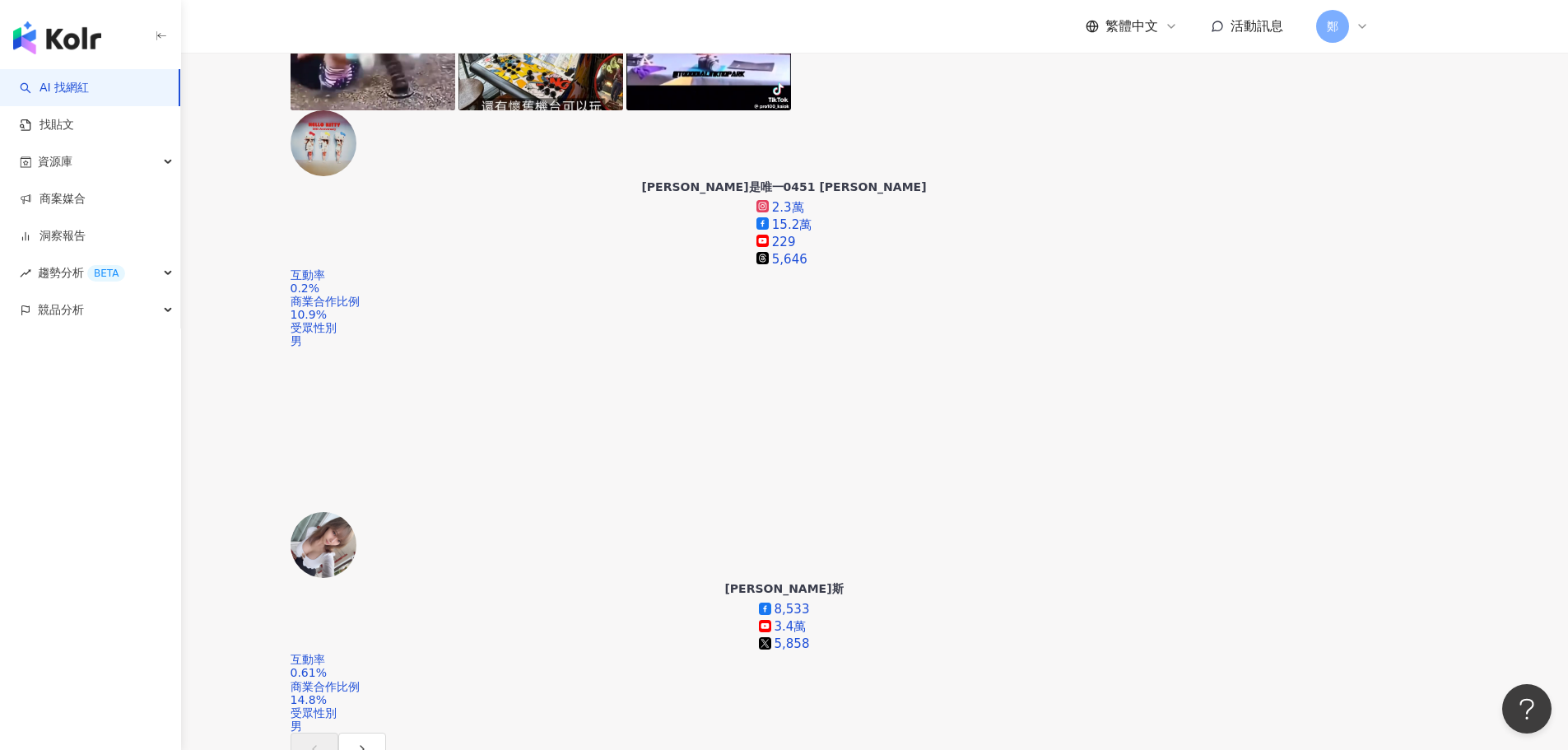
scroll to position [1099, 0]
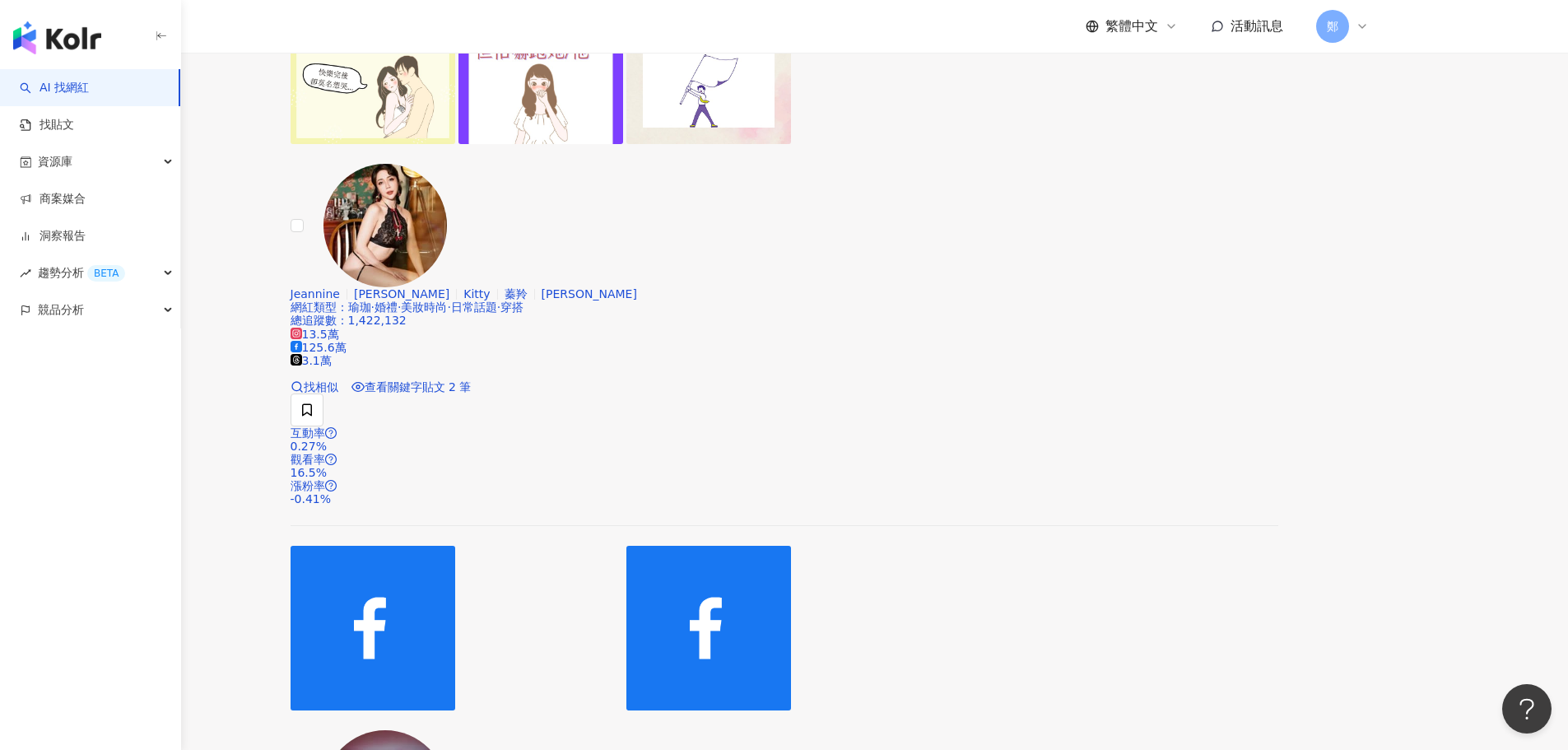
scroll to position [3488, 0]
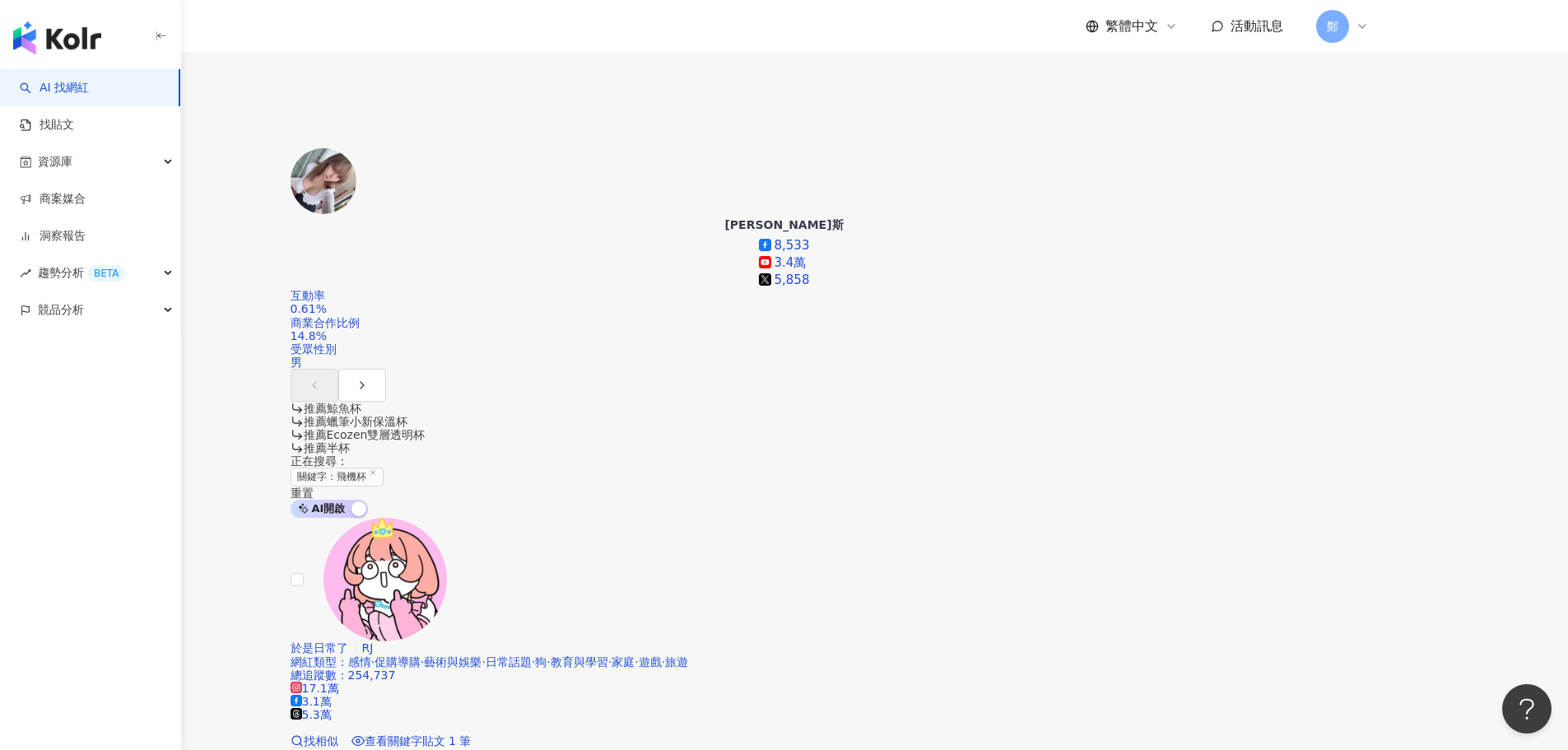
scroll to position [3205, 0]
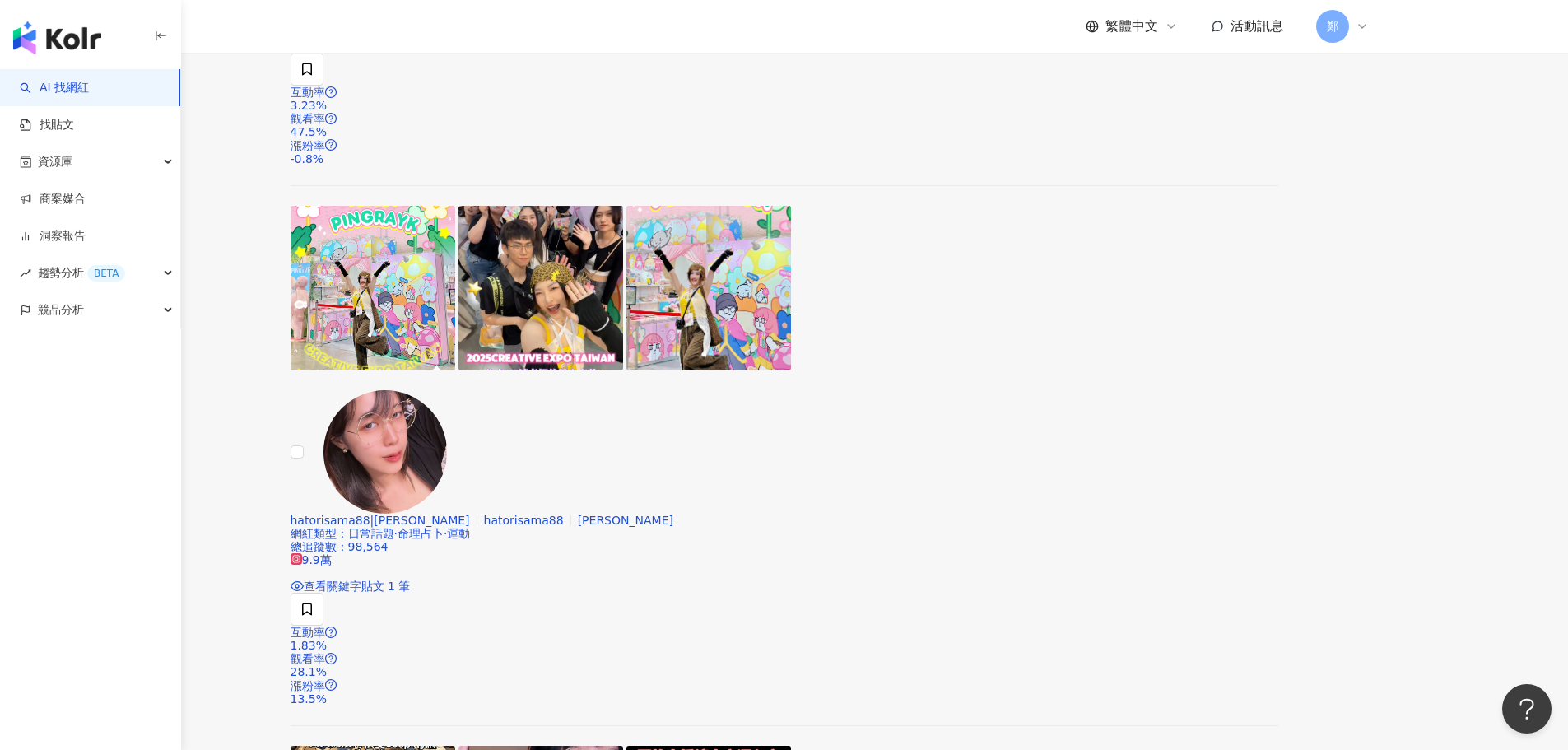
scroll to position [2052, 0]
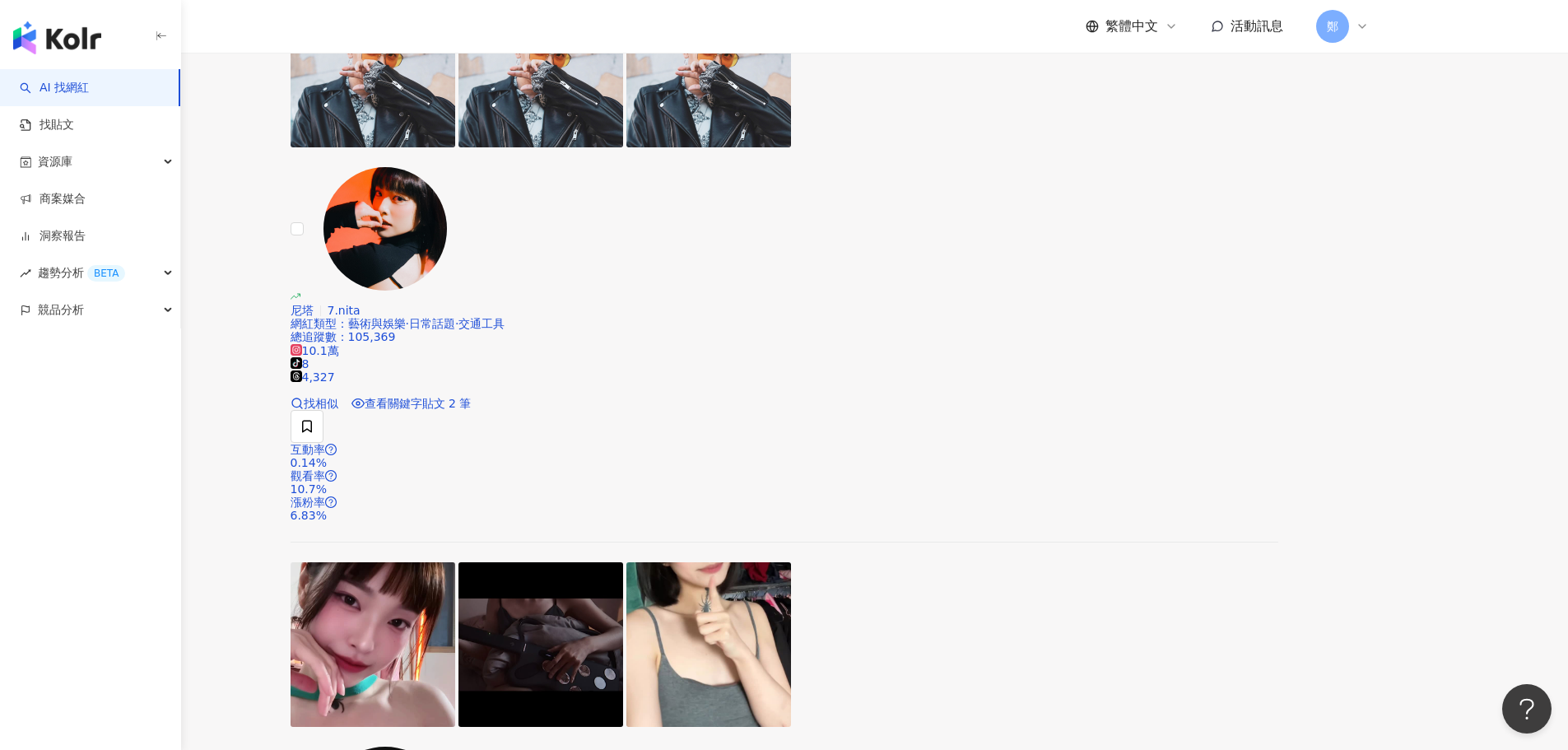
scroll to position [3535, 0]
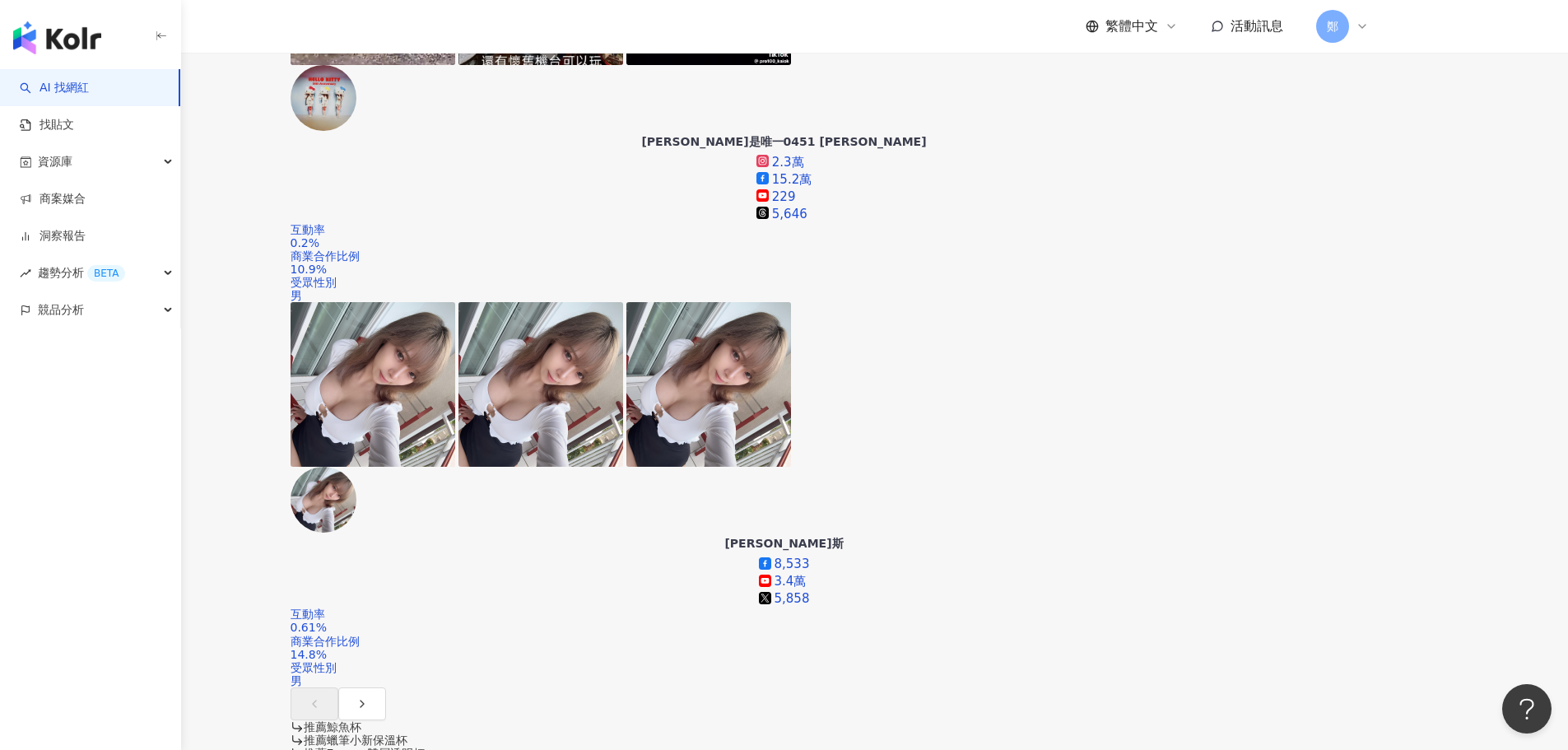
scroll to position [1029, 0]
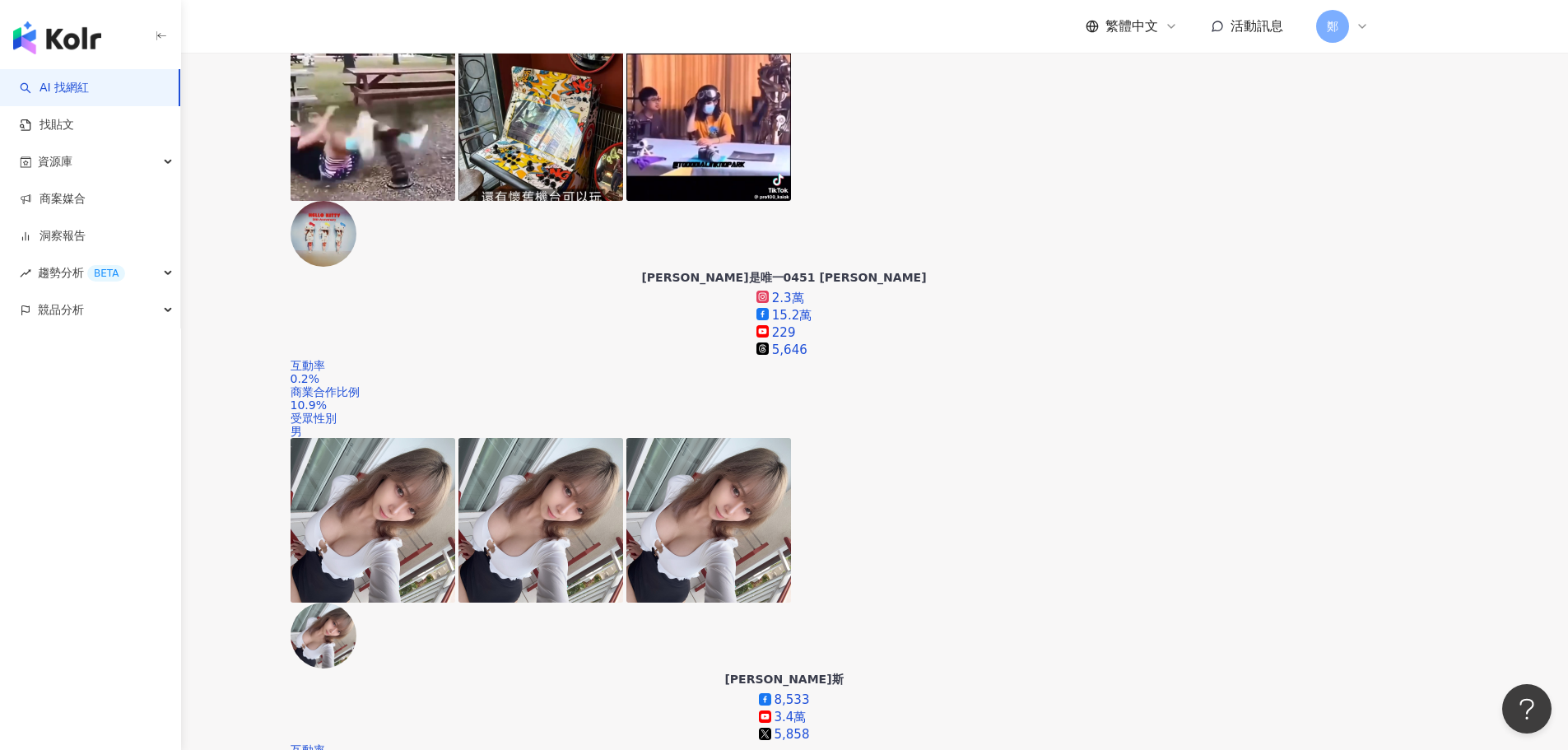
scroll to position [617, 0]
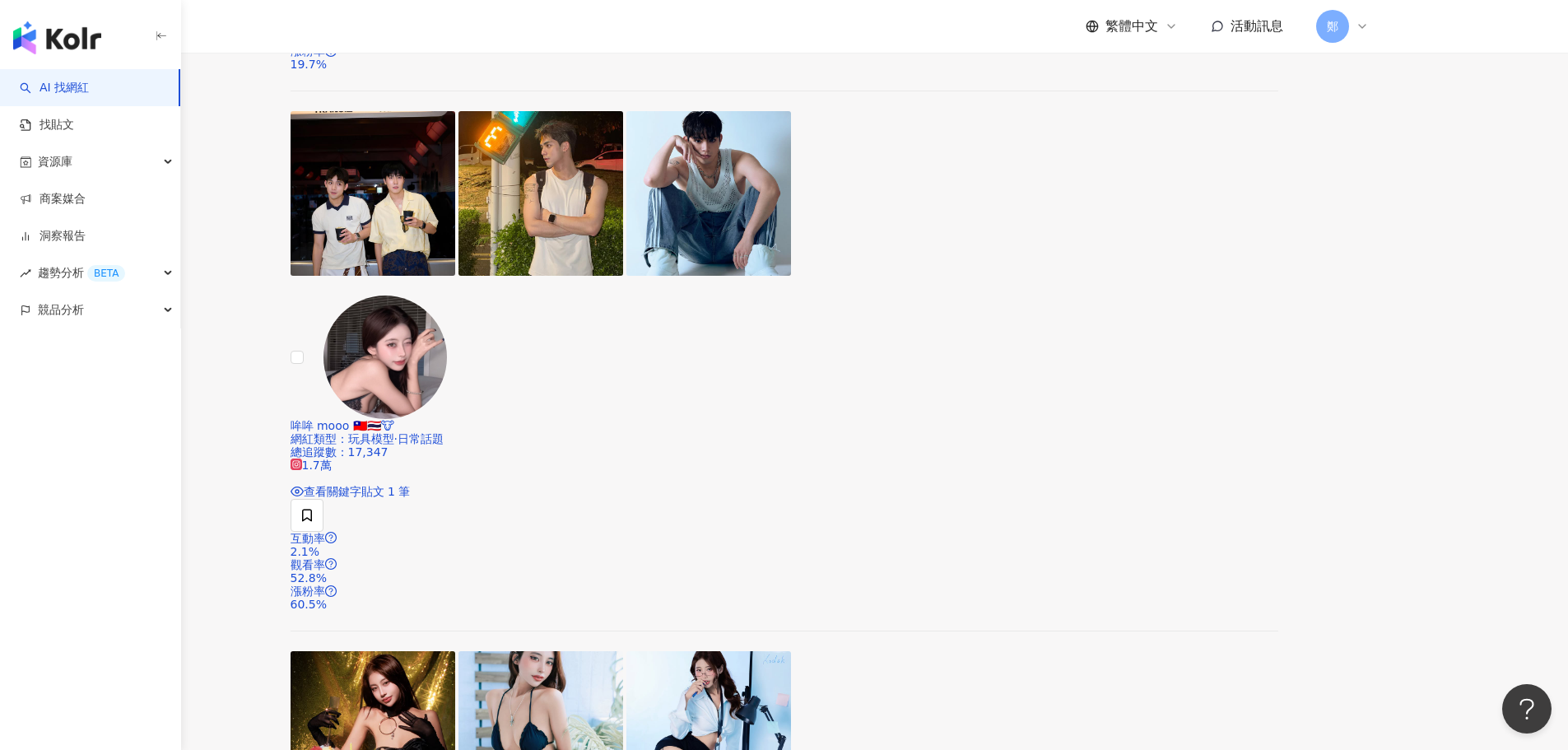
scroll to position [3417, 0]
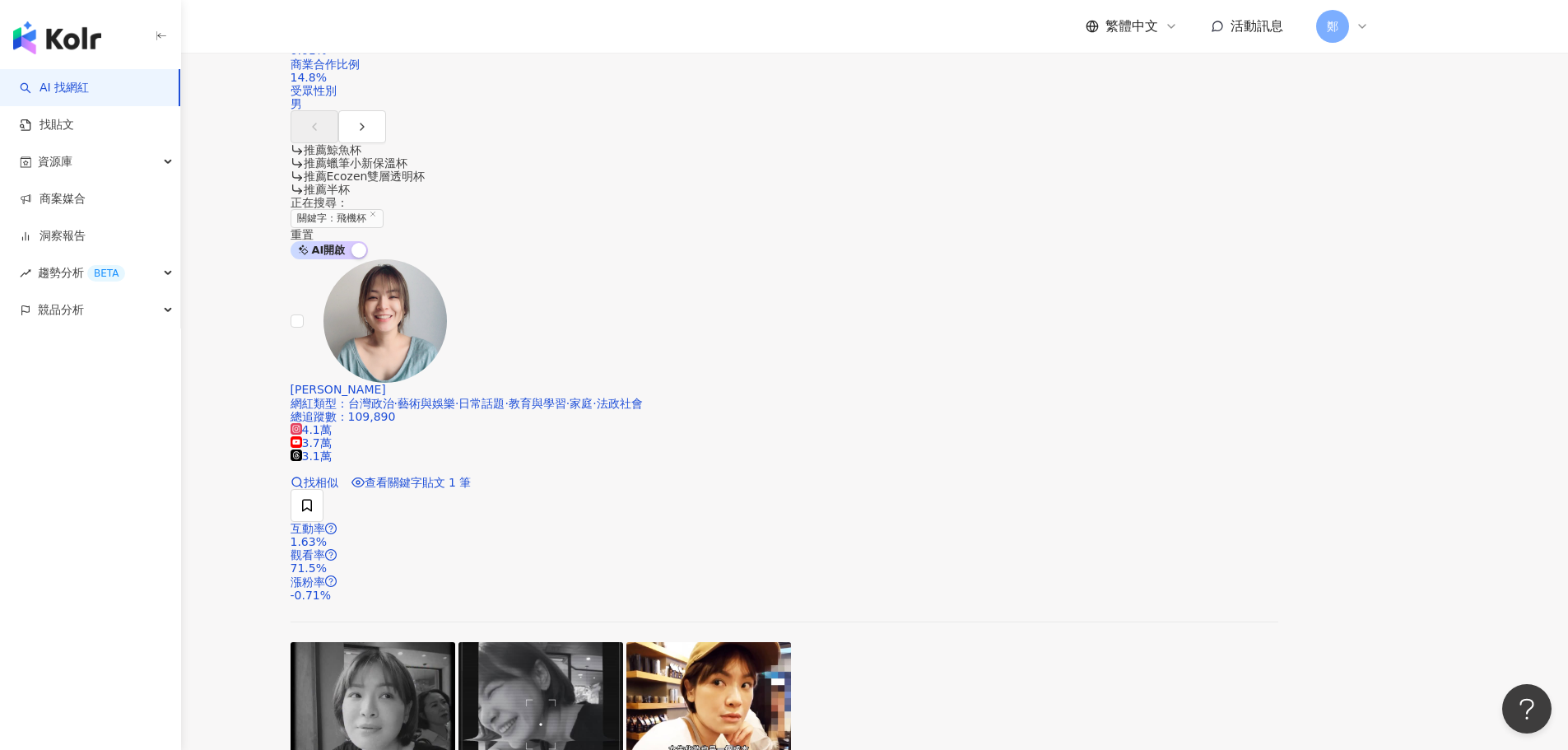
scroll to position [3556, 0]
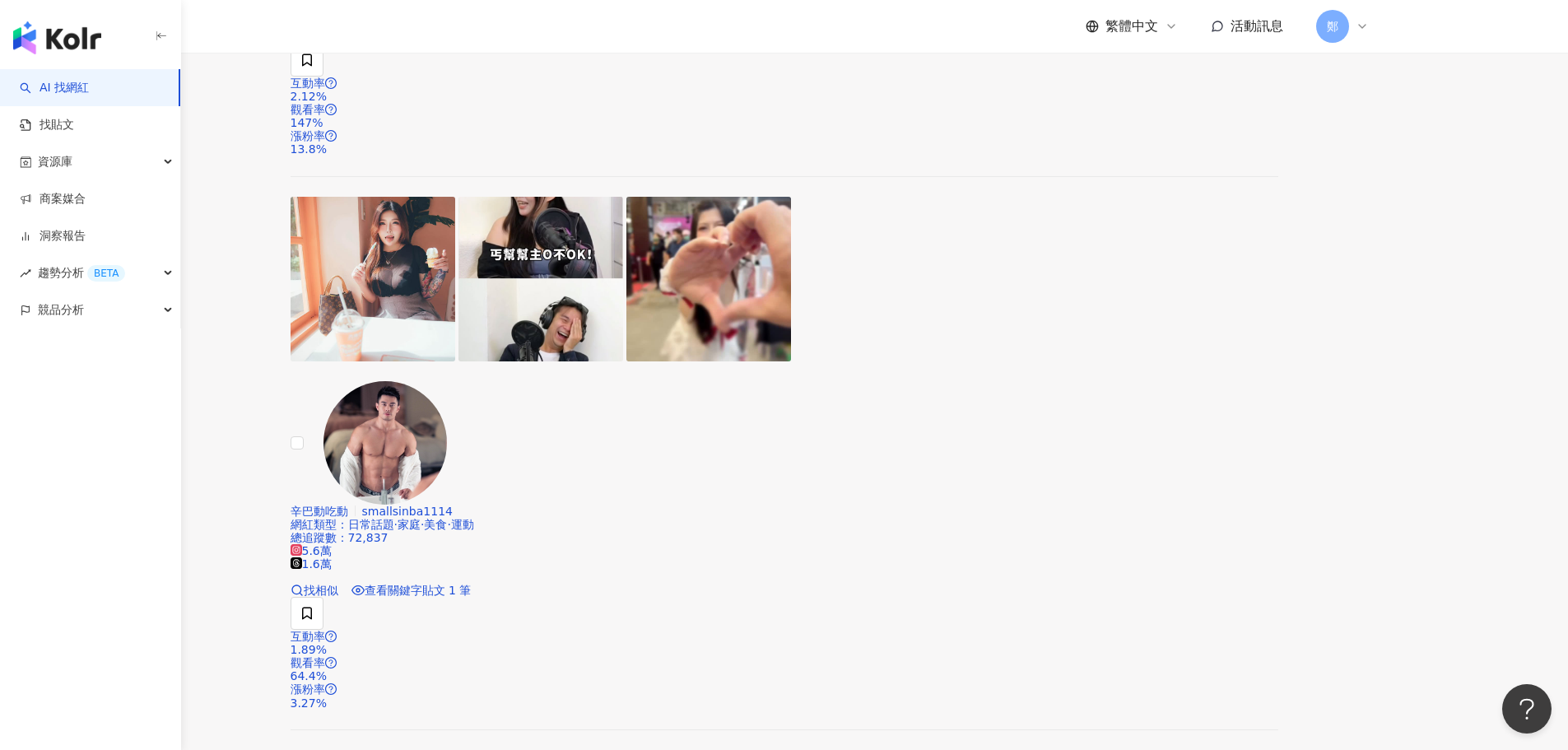
scroll to position [2841, 0]
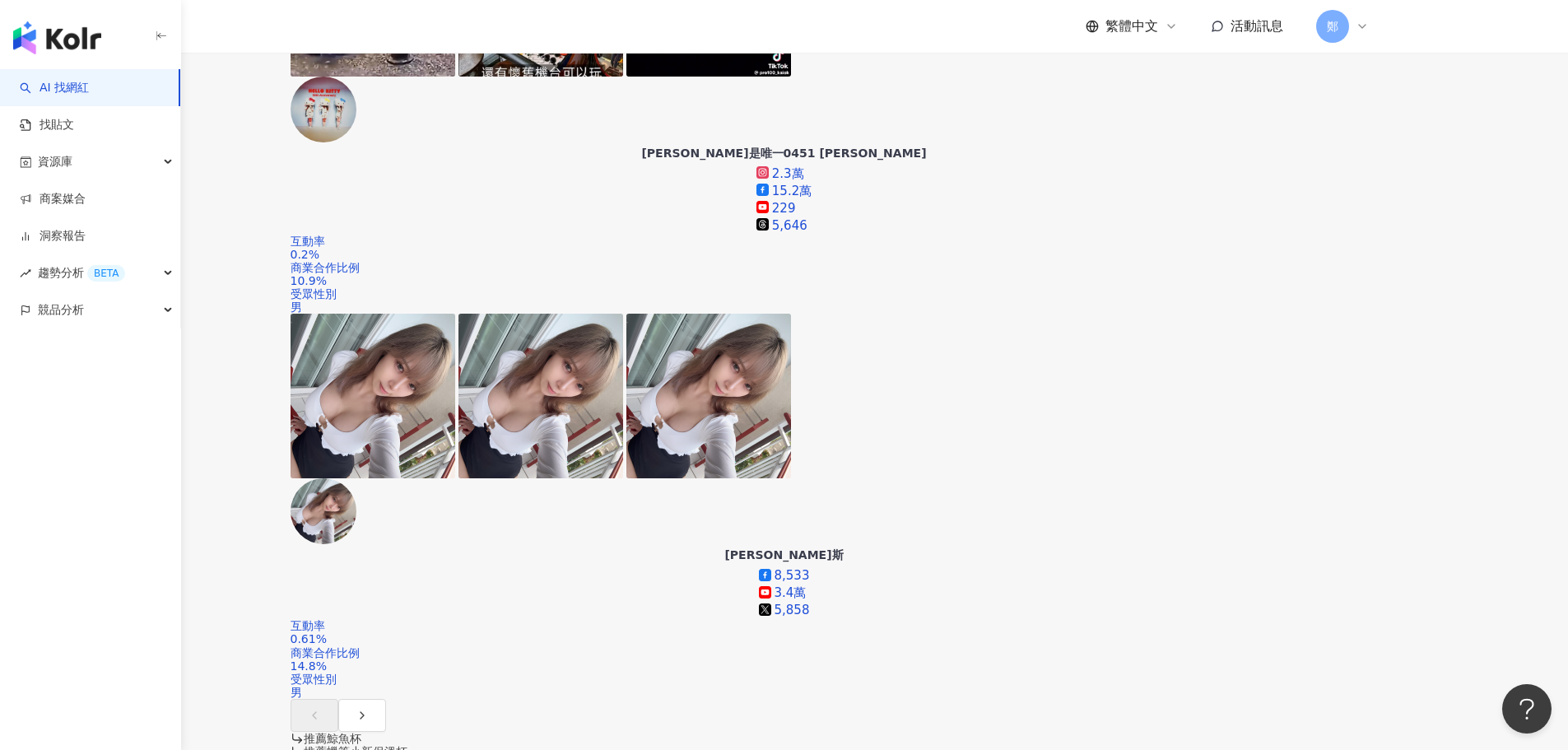
scroll to position [699, 0]
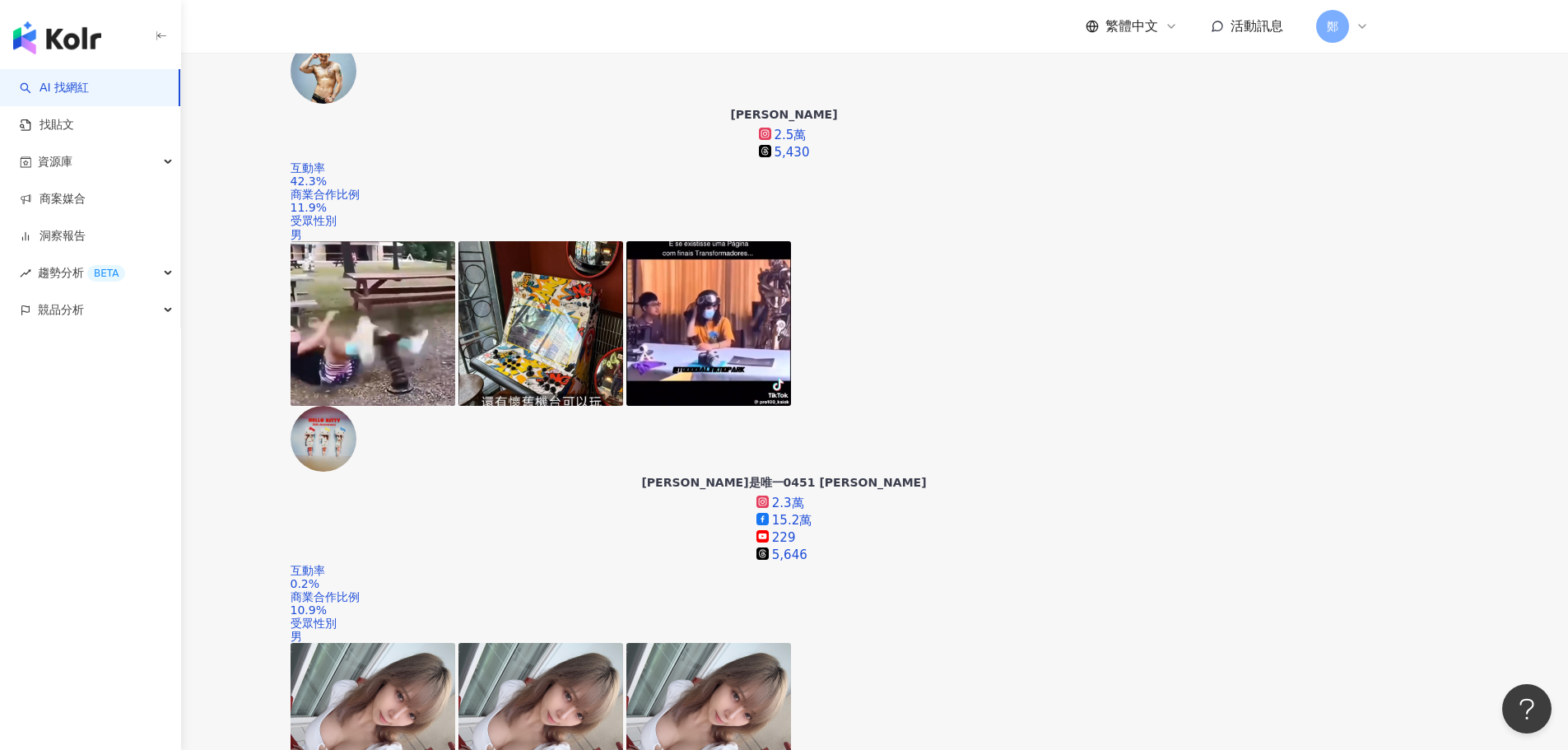
drag, startPoint x: 543, startPoint y: 102, endPoint x: 379, endPoint y: 82, distance: 165.2
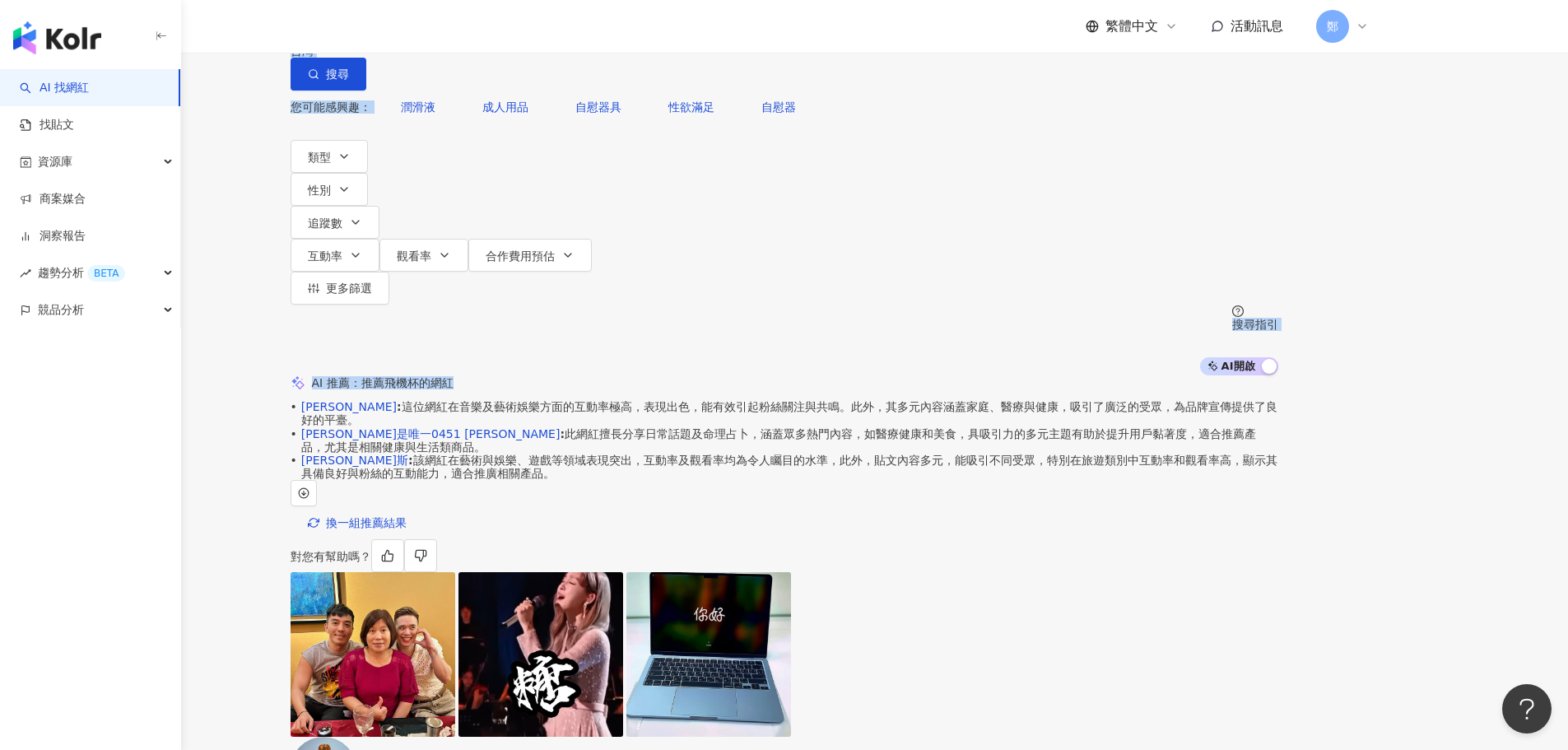
click at [531, 31] on input "***" at bounding box center [464, 15] width 134 height 31
click at [512, 31] on input "***" at bounding box center [464, 15] width 134 height 31
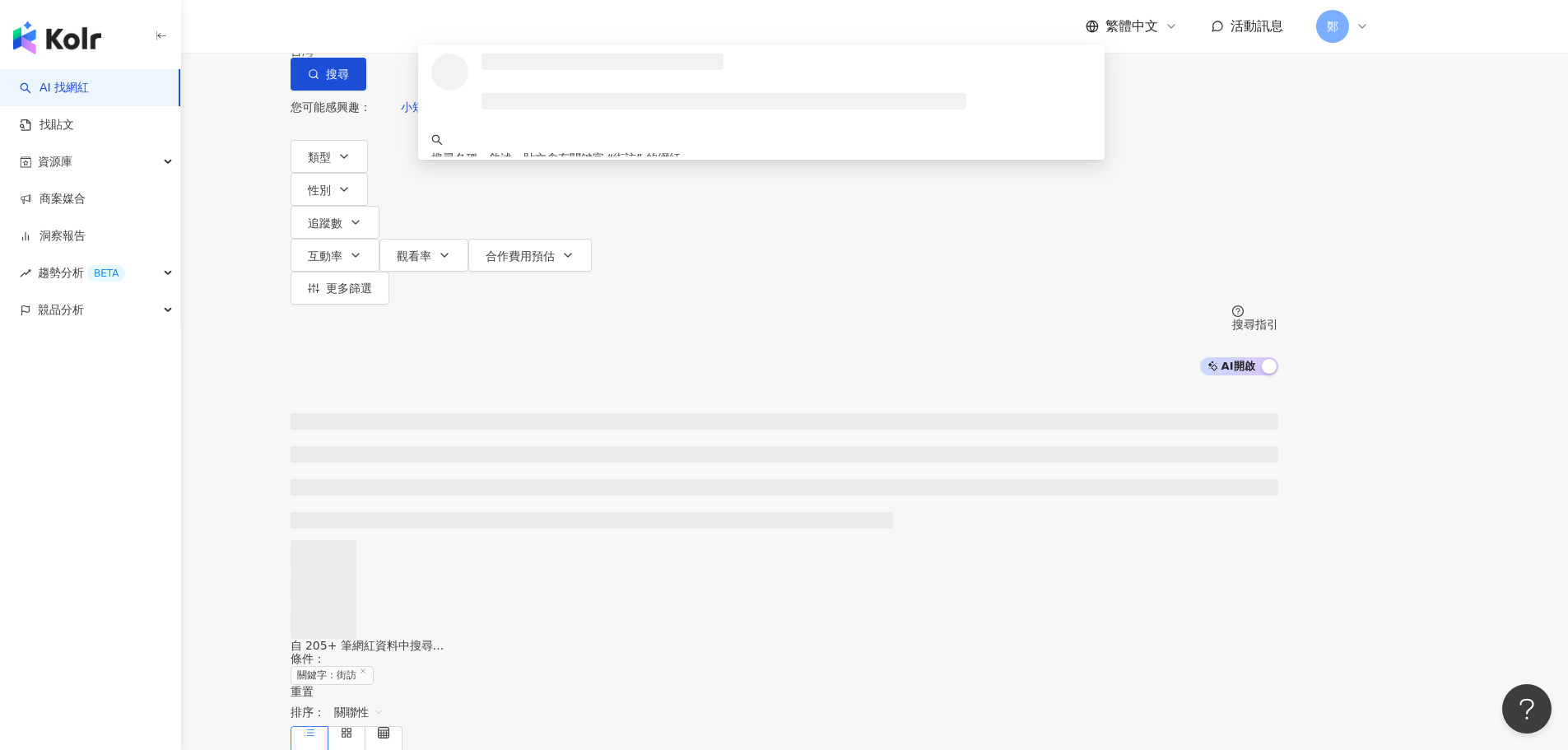
type input "**"
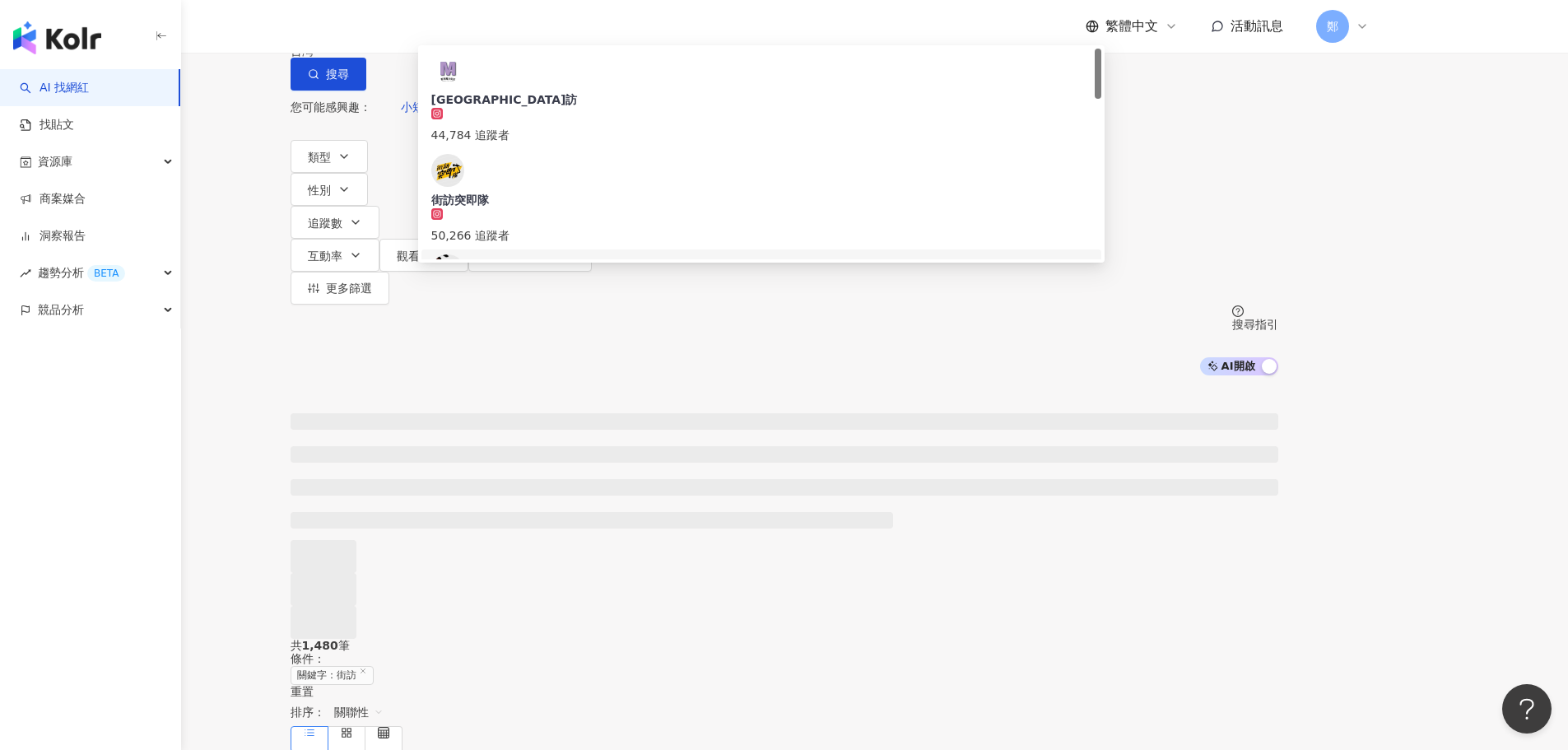
scroll to position [412, 0]
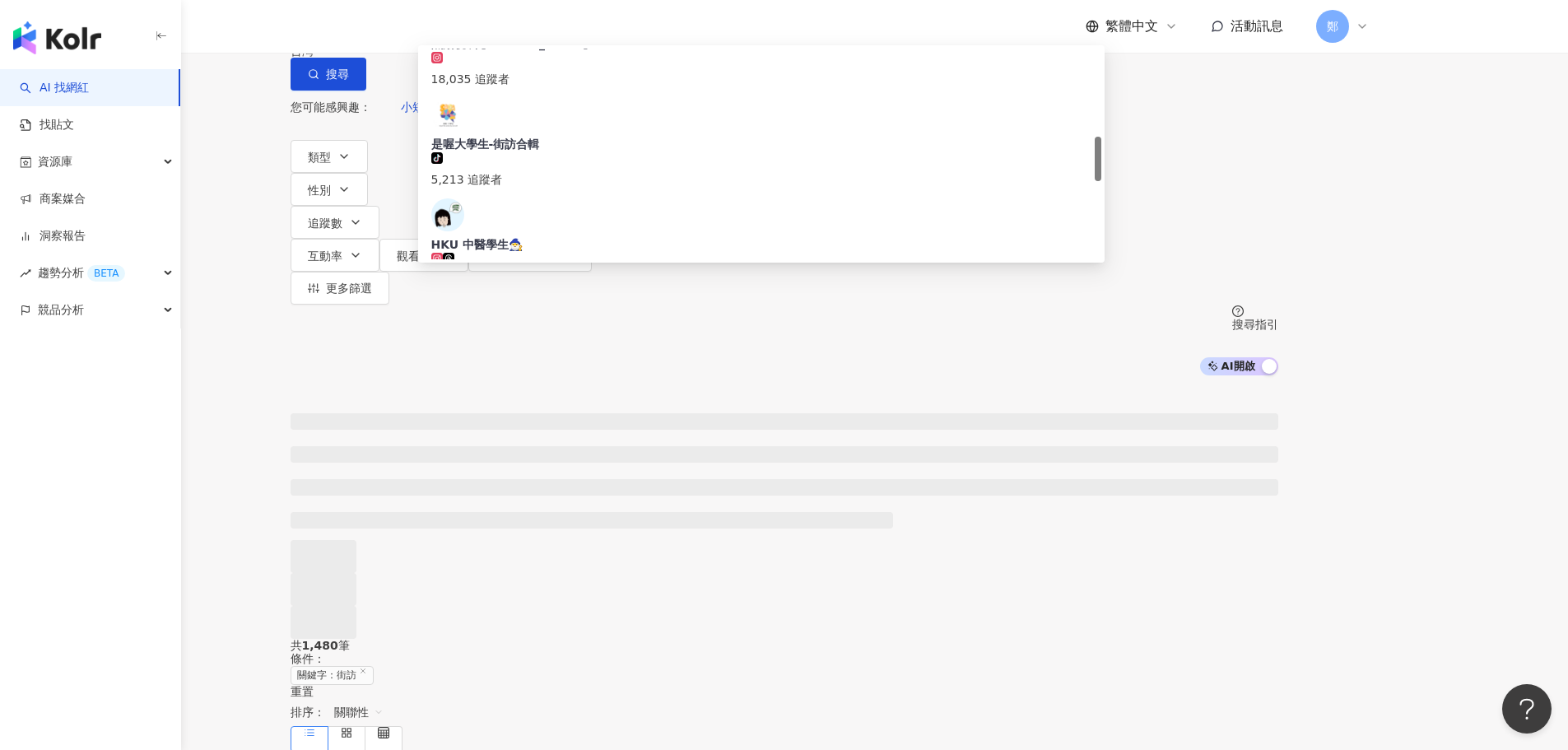
click at [319, 436] on div at bounding box center [784, 507] width 1568 height 263
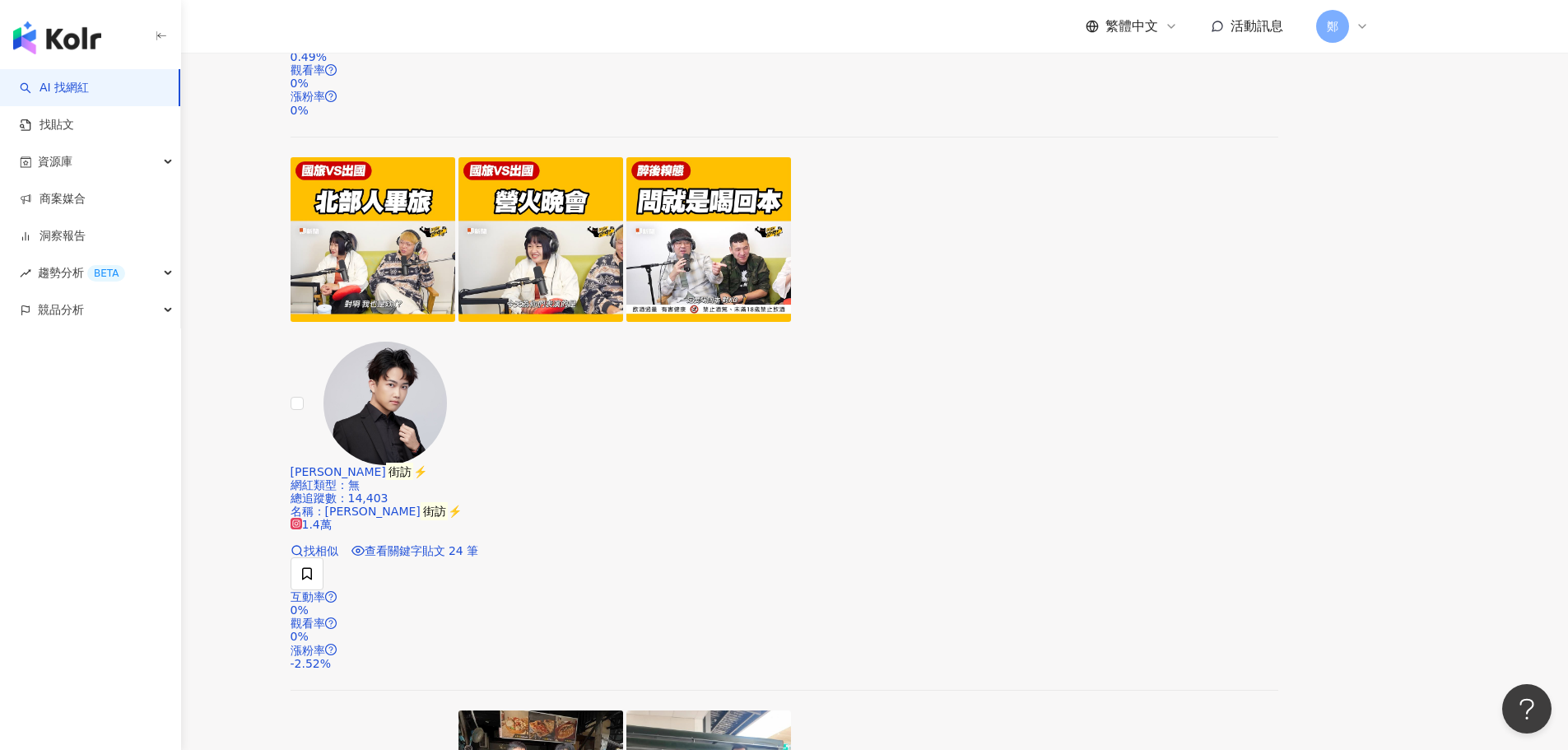
scroll to position [3024, 0]
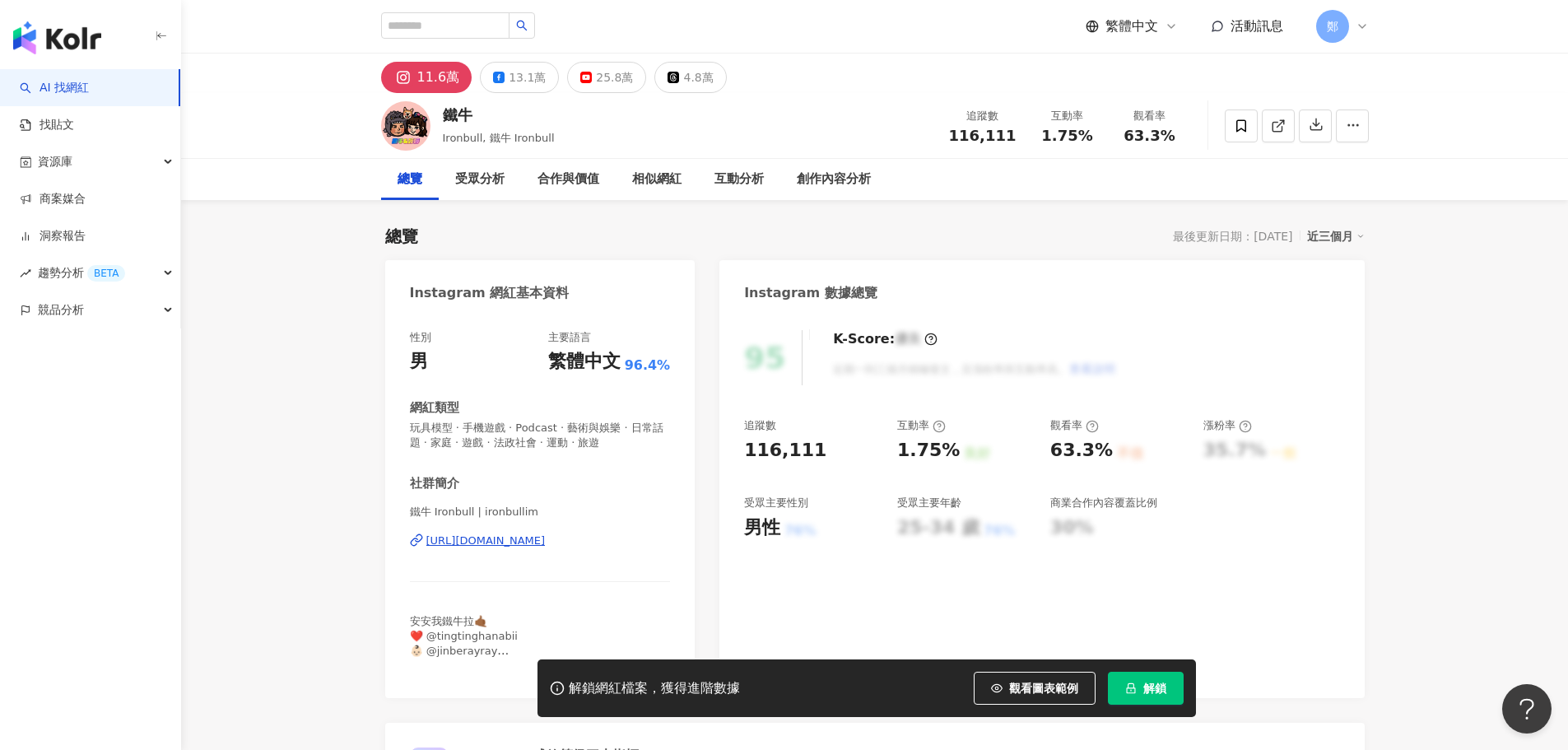
click at [505, 538] on div "[URL][DOMAIN_NAME]" at bounding box center [485, 541] width 119 height 15
click at [1145, 685] on span "解鎖" at bounding box center [1155, 689] width 24 height 13
click at [1168, 690] on button "解鎖" at bounding box center [1146, 688] width 76 height 33
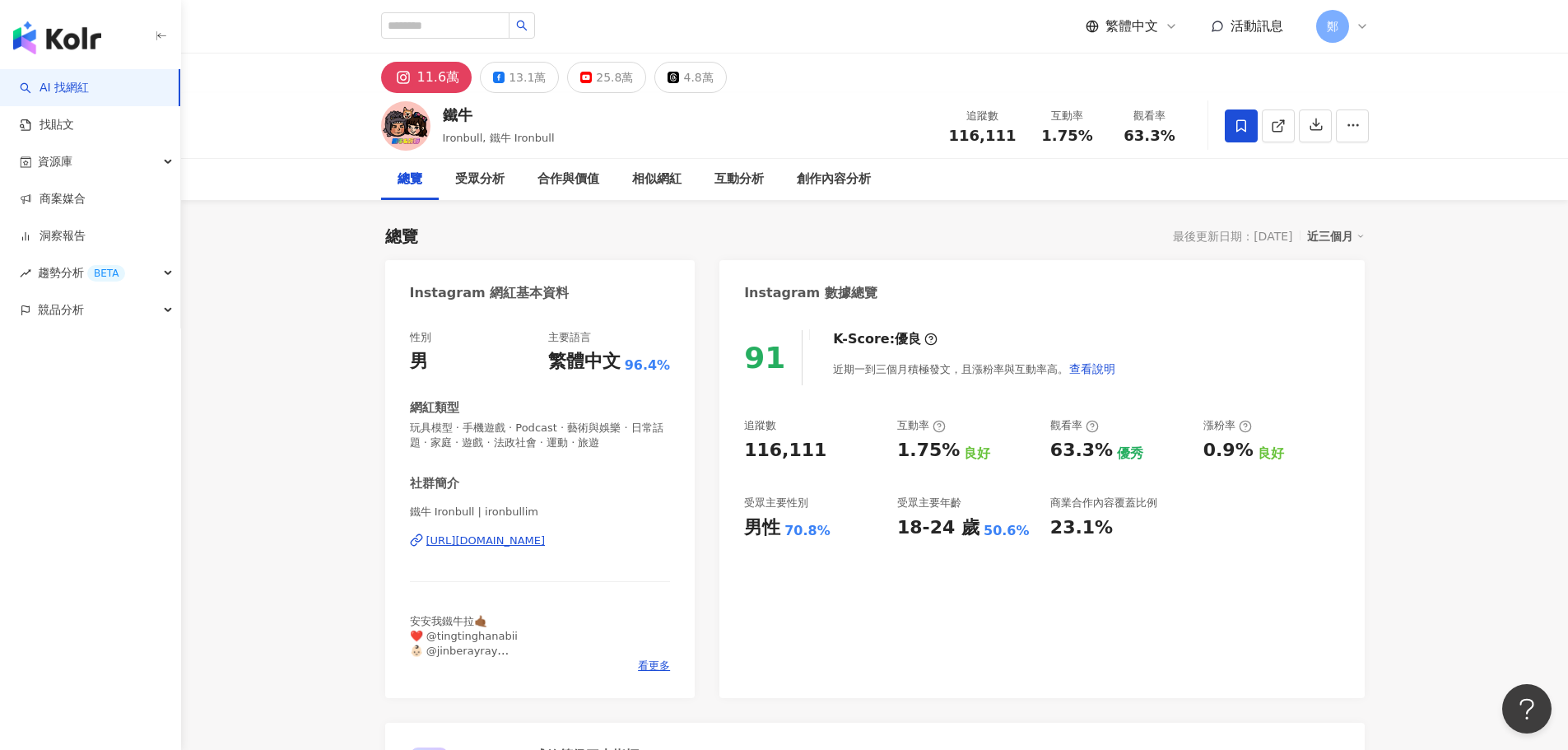
click at [1243, 124] on icon at bounding box center [1242, 126] width 15 height 15
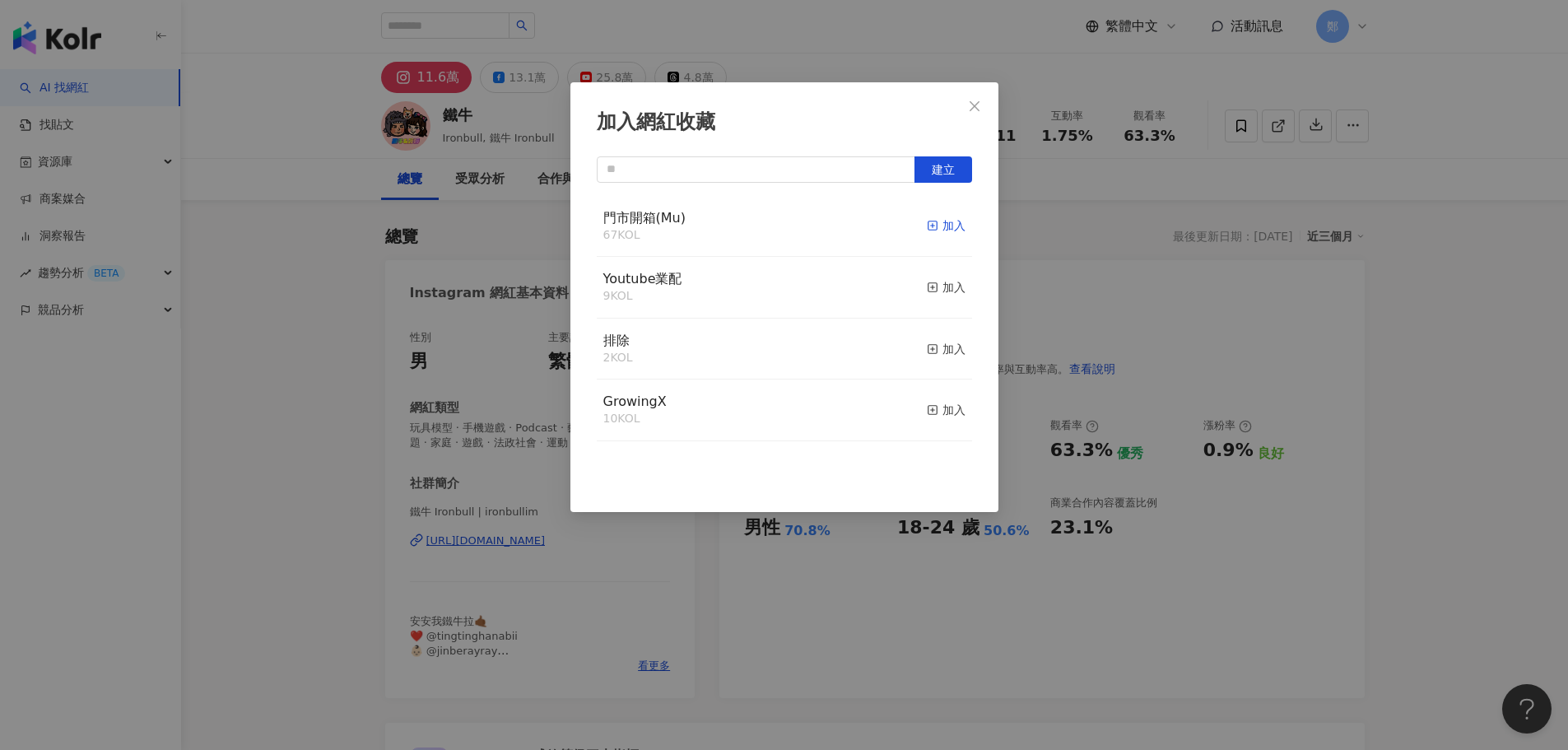
click at [927, 228] on rect "button" at bounding box center [932, 226] width 9 height 9
click at [976, 97] on button "Close" at bounding box center [974, 105] width 33 height 33
click at [971, 109] on div "加入網紅收藏 建立 門市開箱(Mu) 68 KOL 已加入 Youtube業配 9 KOL 加入 排除 2 KOL 加入 GrowingX 10 KOL 加入" at bounding box center [784, 375] width 1568 height 750
click at [978, 99] on div "加入網紅收藏 建立 門市開箱(Mu) 68 KOL 已加入 Youtube業配 9 KOL 加入 排除 2 KOL 加入 GrowingX 10 KOL 加入" at bounding box center [784, 375] width 1568 height 750
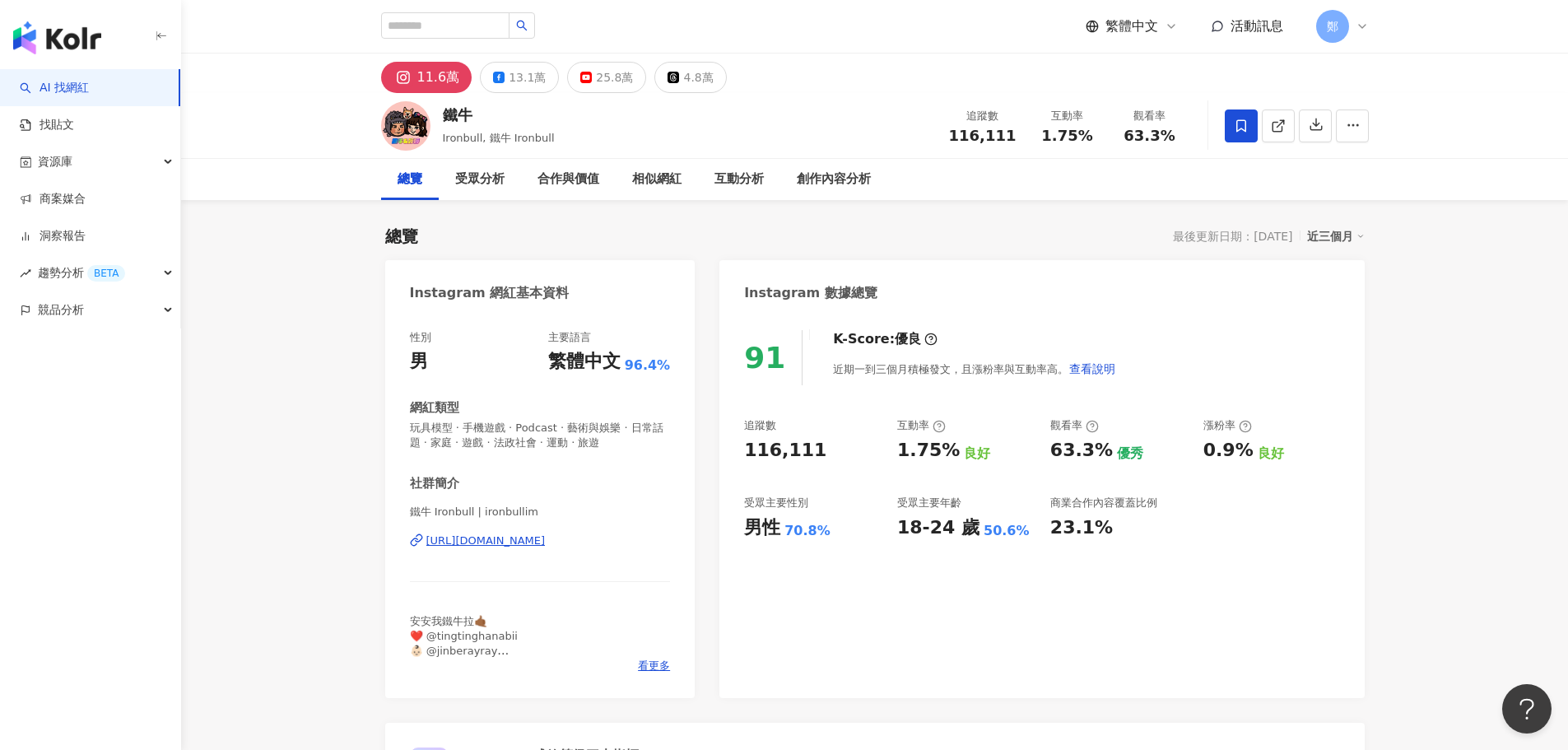
click at [981, 102] on div "加入網紅收藏 建立 門市開箱(Mu) 68 KOL 已加入 Youtube業配 9 KOL 加入 排除 2 KOL 加入 GrowingX 10 KOL 加入" at bounding box center [784, 375] width 1568 height 750
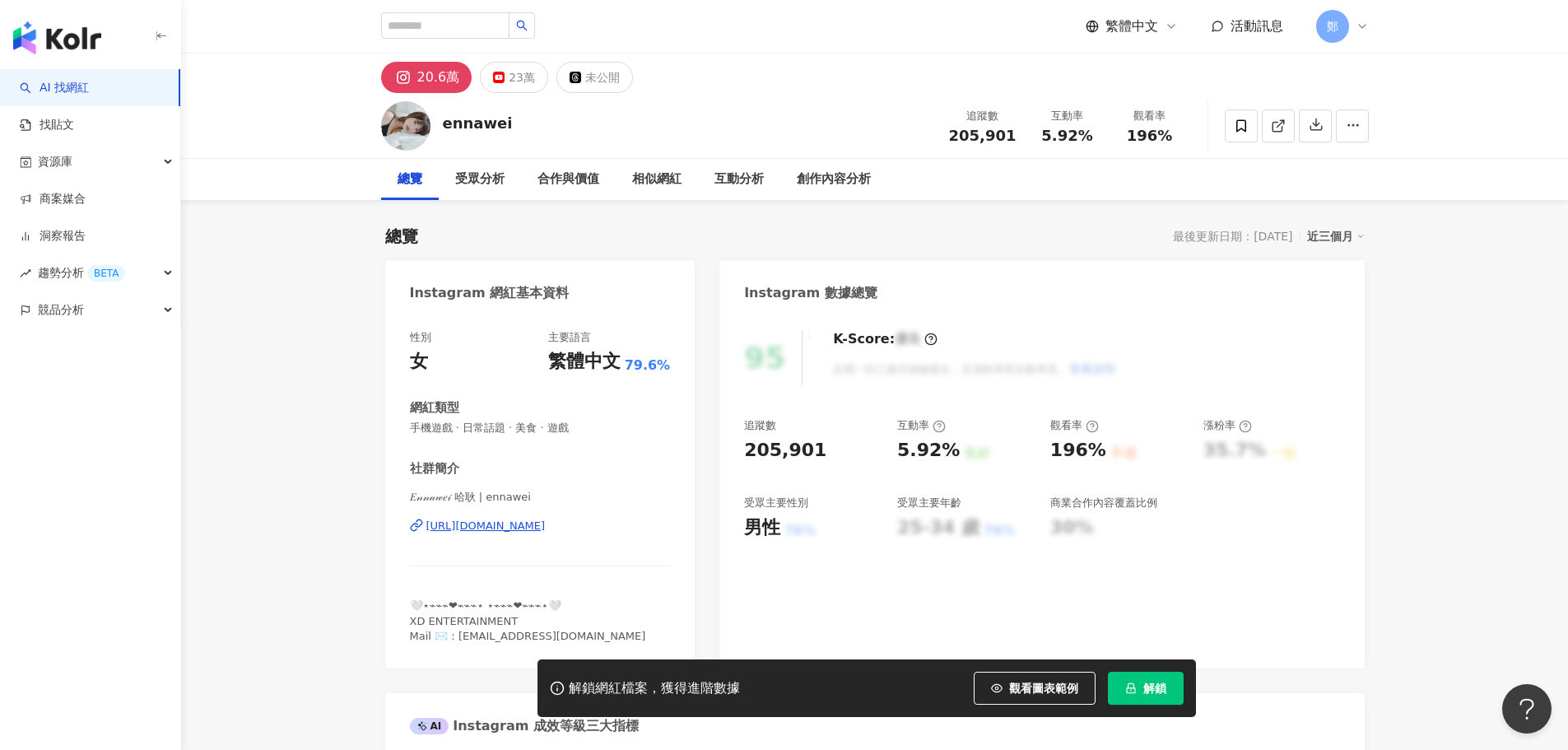
click at [546, 522] on div "[URL][DOMAIN_NAME]" at bounding box center [485, 526] width 119 height 15
click at [1132, 685] on icon "lock" at bounding box center [1131, 689] width 11 height 11
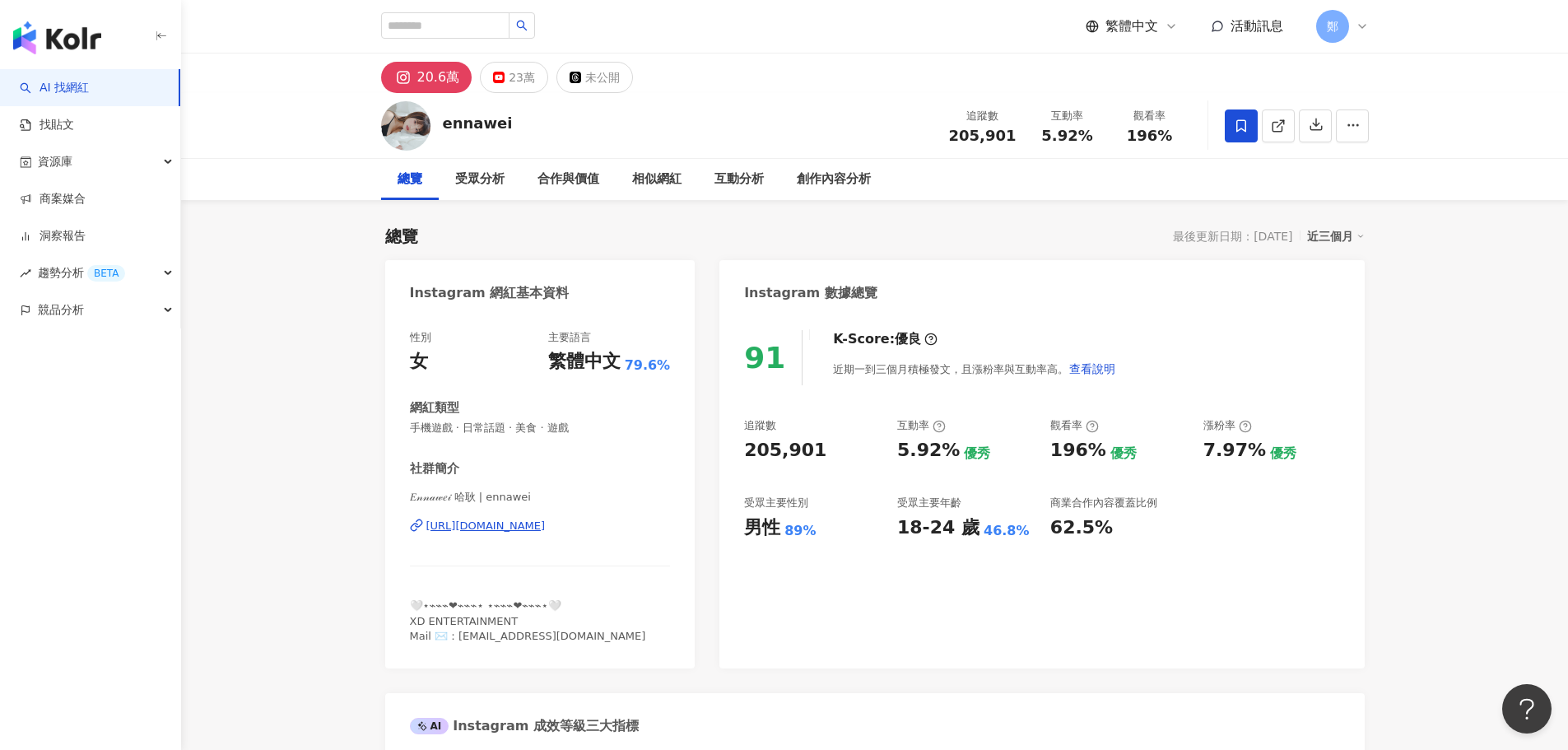
click at [1242, 121] on icon at bounding box center [1242, 126] width 15 height 15
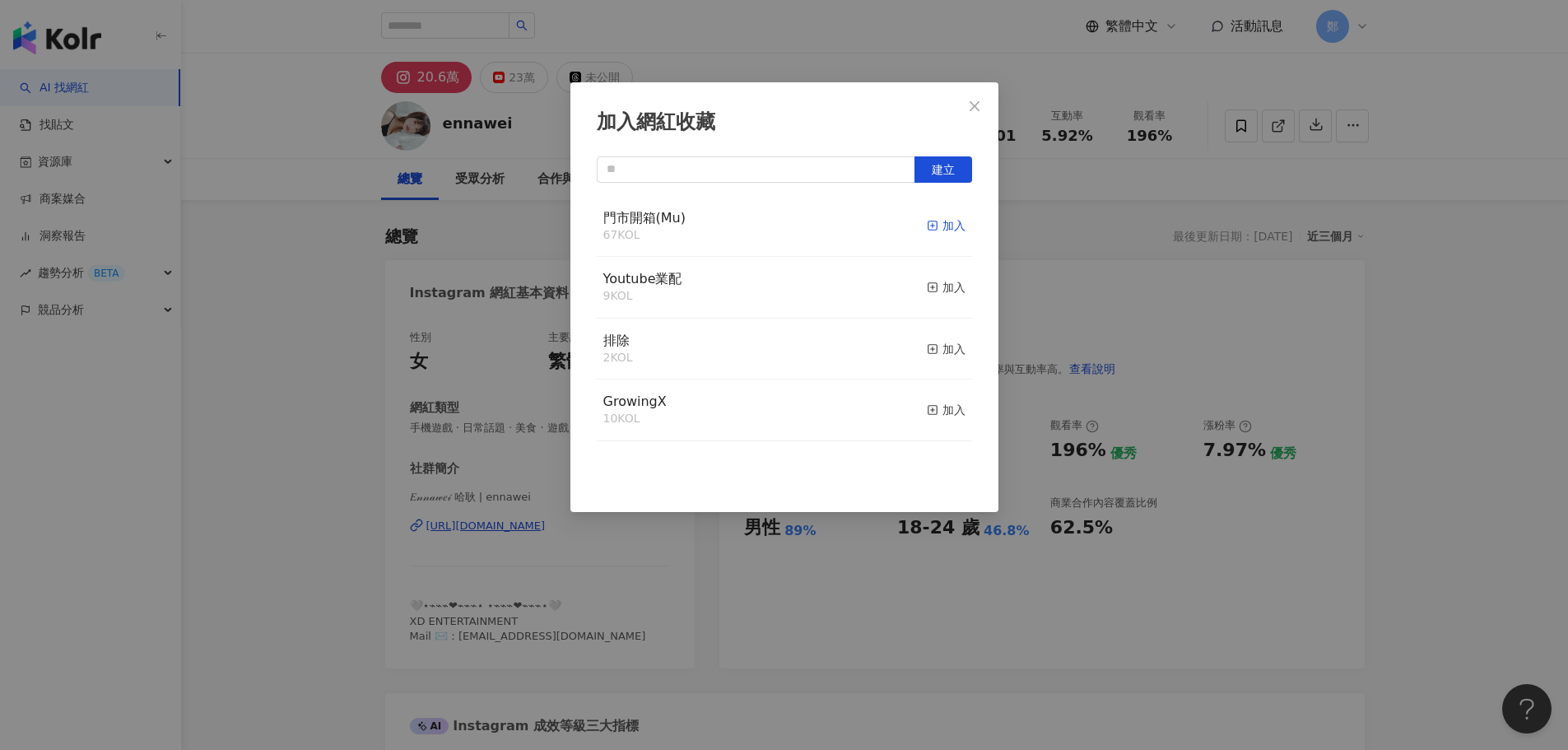
click at [927, 222] on rect "button" at bounding box center [932, 226] width 9 height 9
click at [977, 106] on icon "close" at bounding box center [974, 106] width 13 height 13
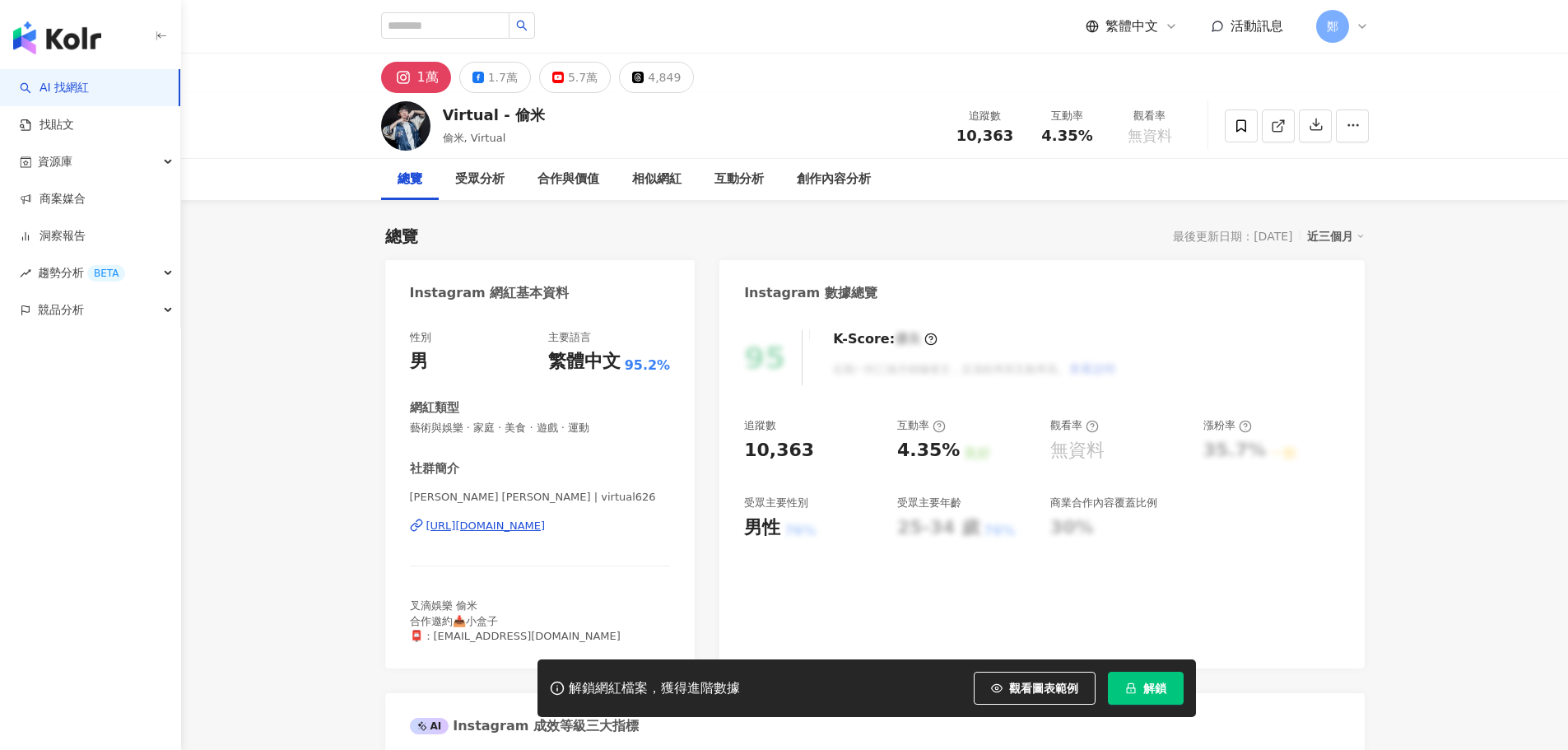
drag, startPoint x: 576, startPoint y: 627, endPoint x: 551, endPoint y: 524, distance: 106.0
click at [546, 524] on div "[URL][DOMAIN_NAME]" at bounding box center [485, 526] width 119 height 15
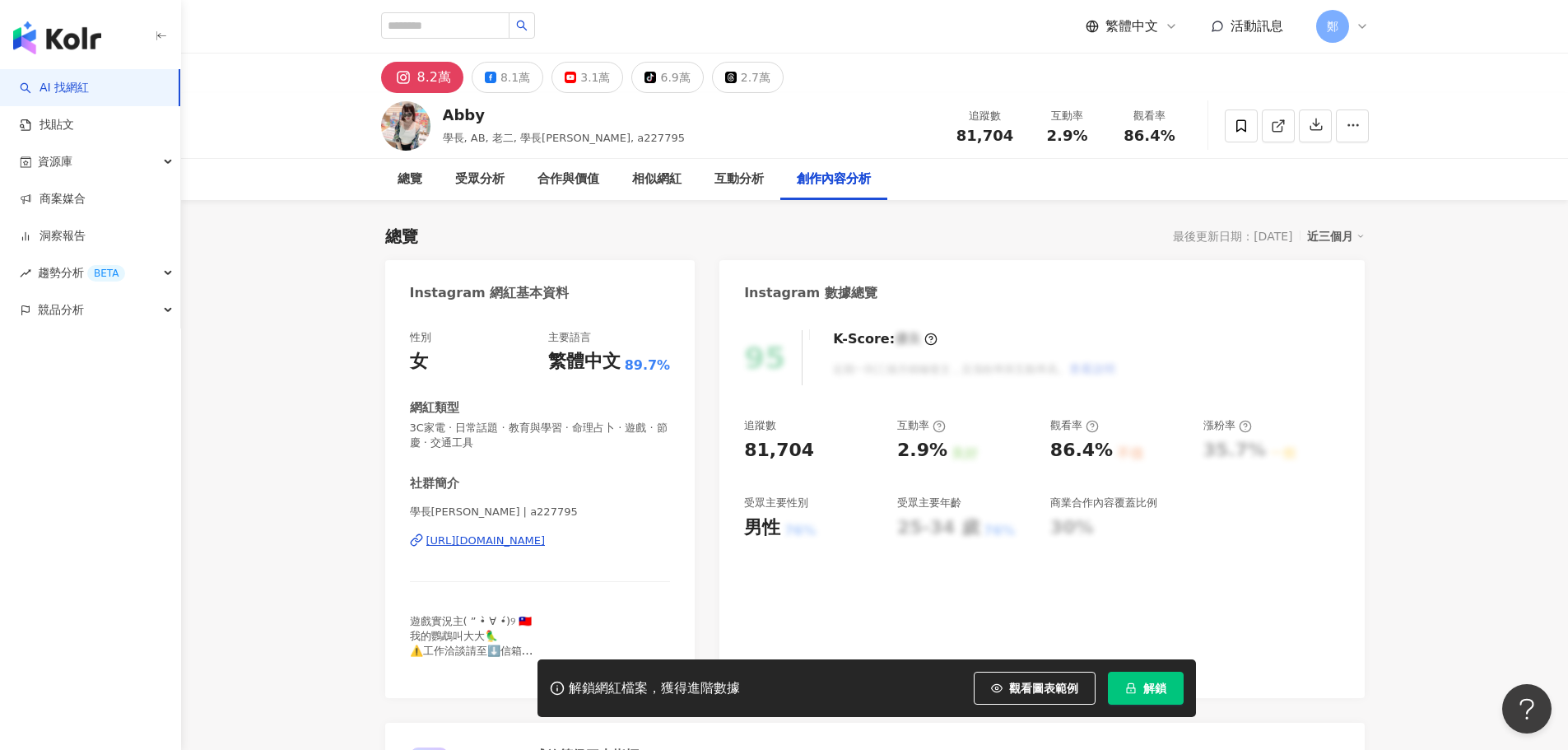
click at [546, 539] on div "https://www.instagram.com/a227795/" at bounding box center [485, 541] width 119 height 15
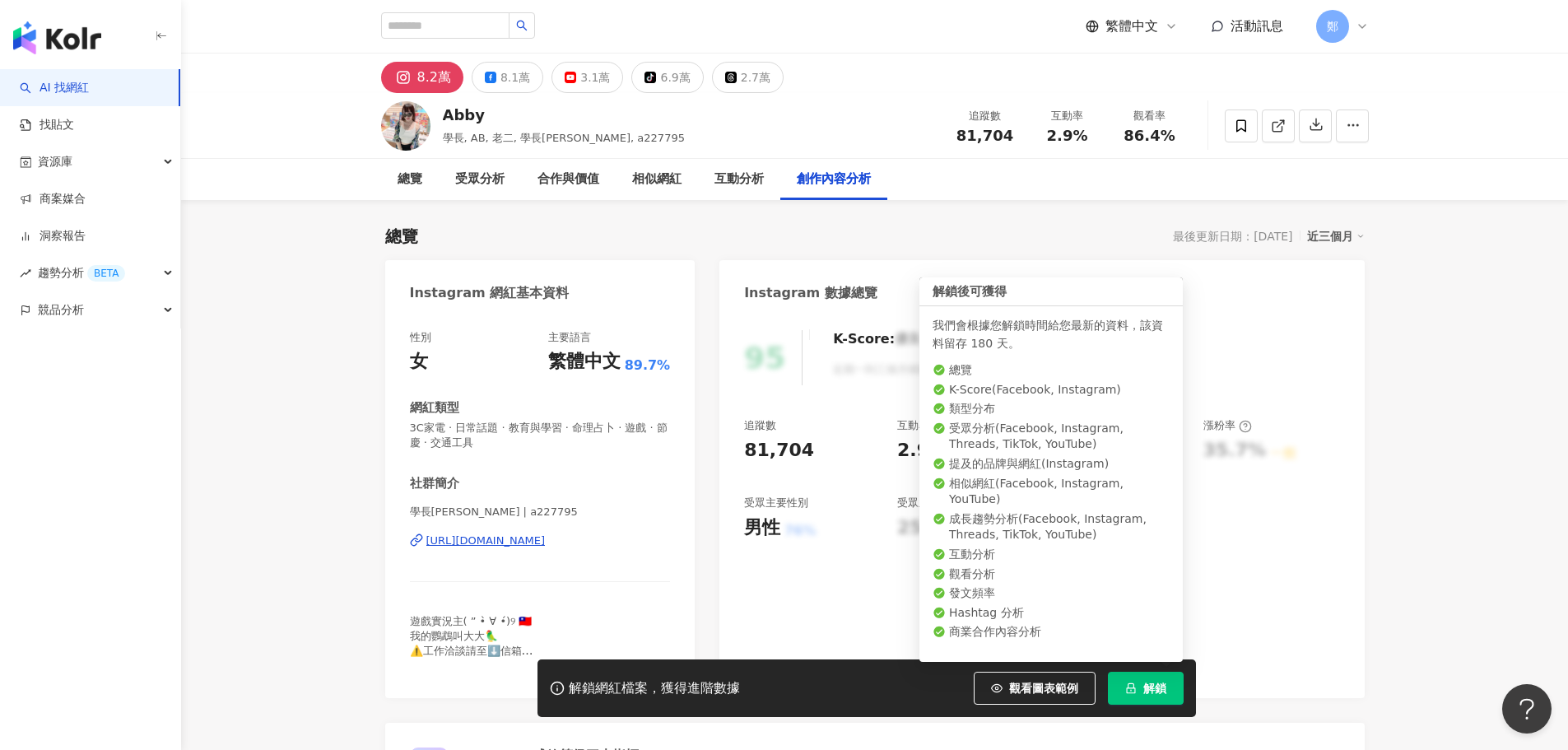
click at [1153, 695] on span "解鎖" at bounding box center [1155, 689] width 24 height 13
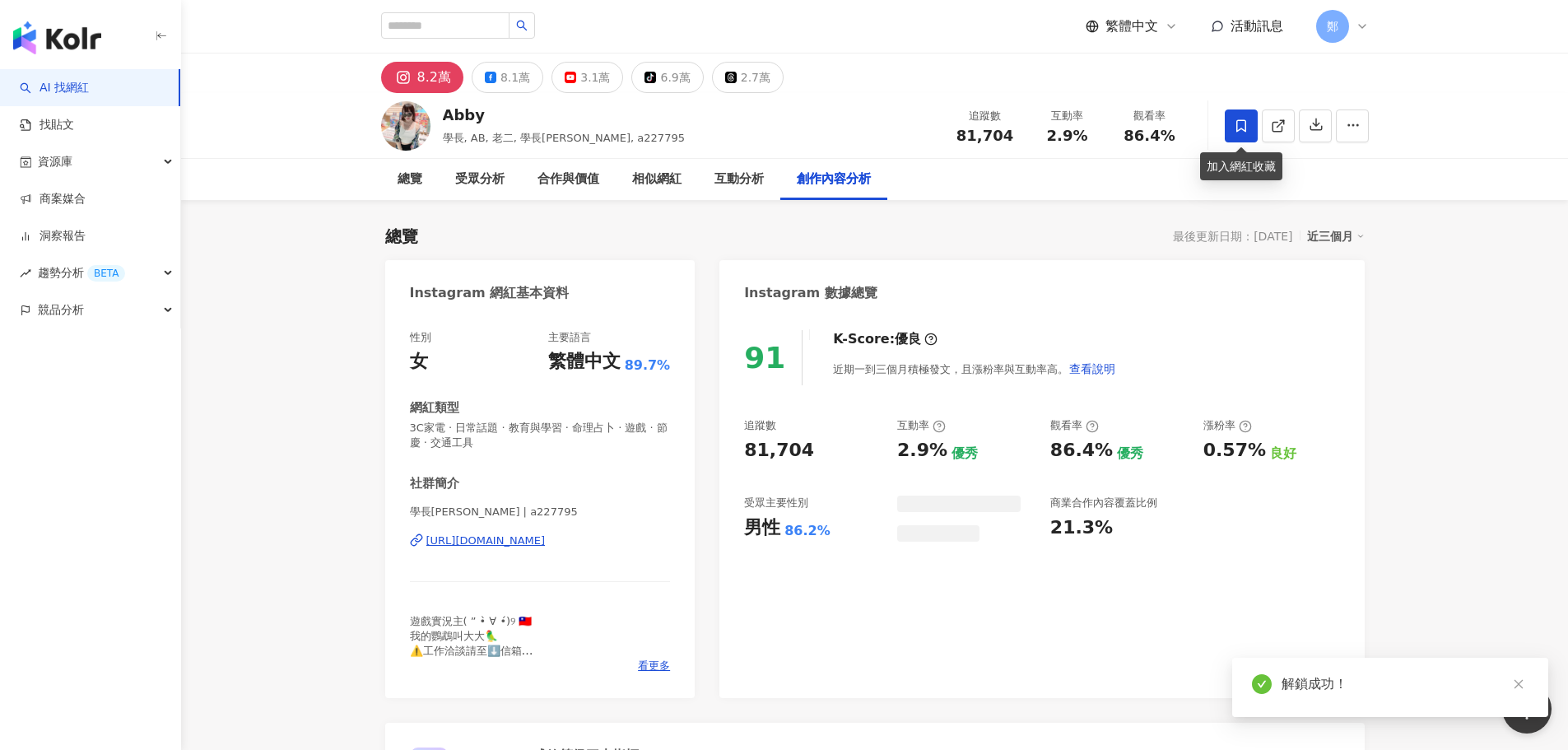
click at [1245, 129] on icon at bounding box center [1242, 125] width 10 height 12
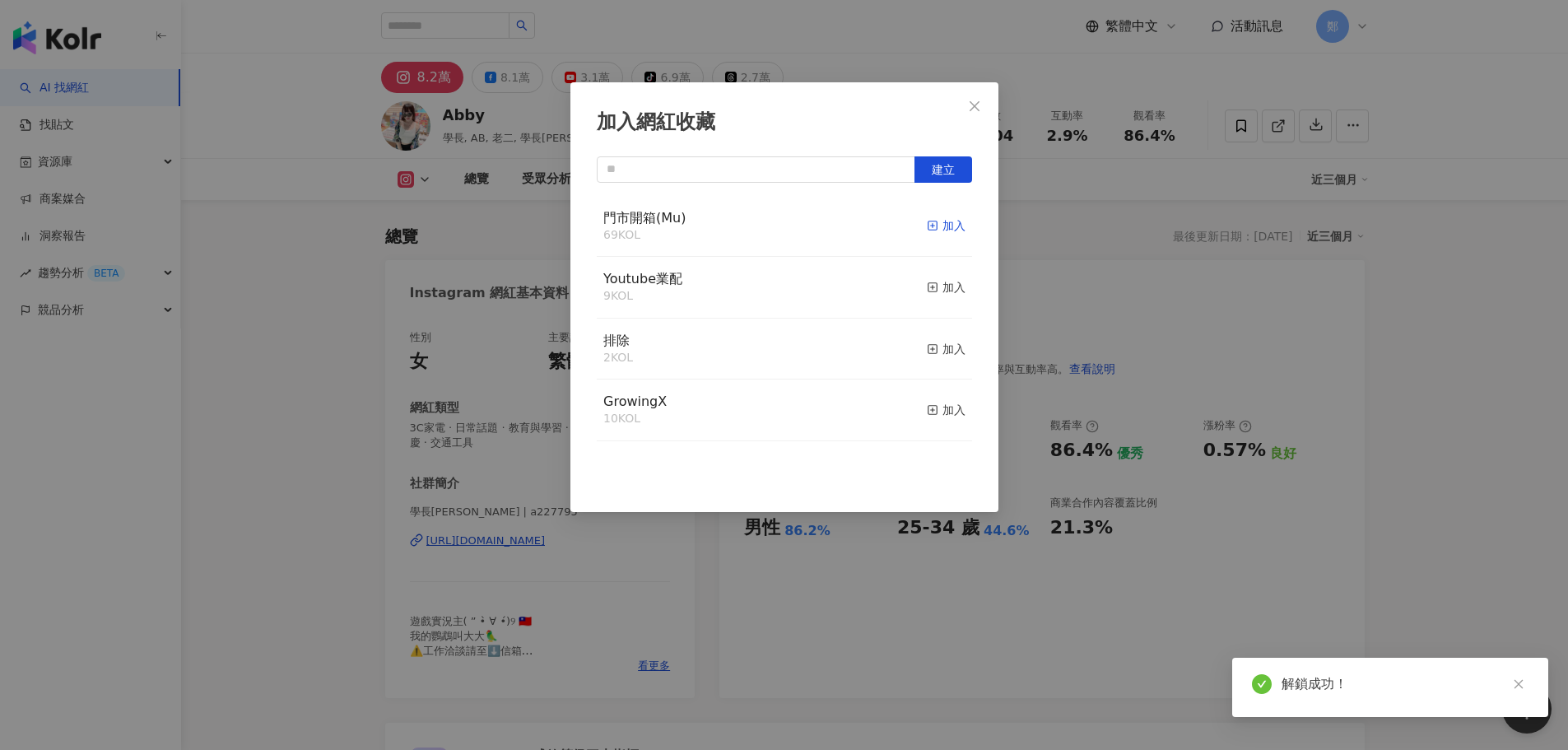
scroll to position [5077, 0]
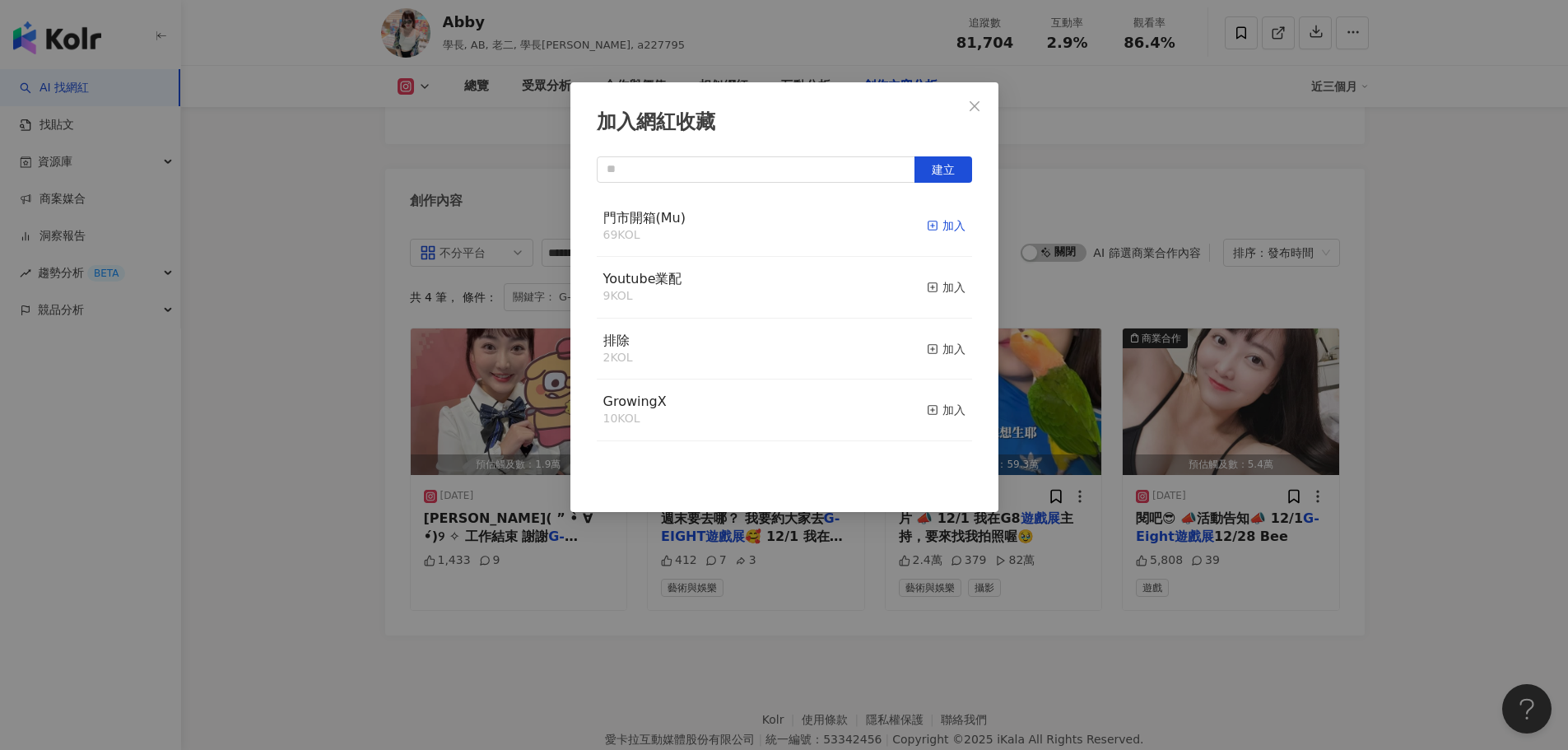
click at [938, 230] on div "加入" at bounding box center [945, 225] width 39 height 18
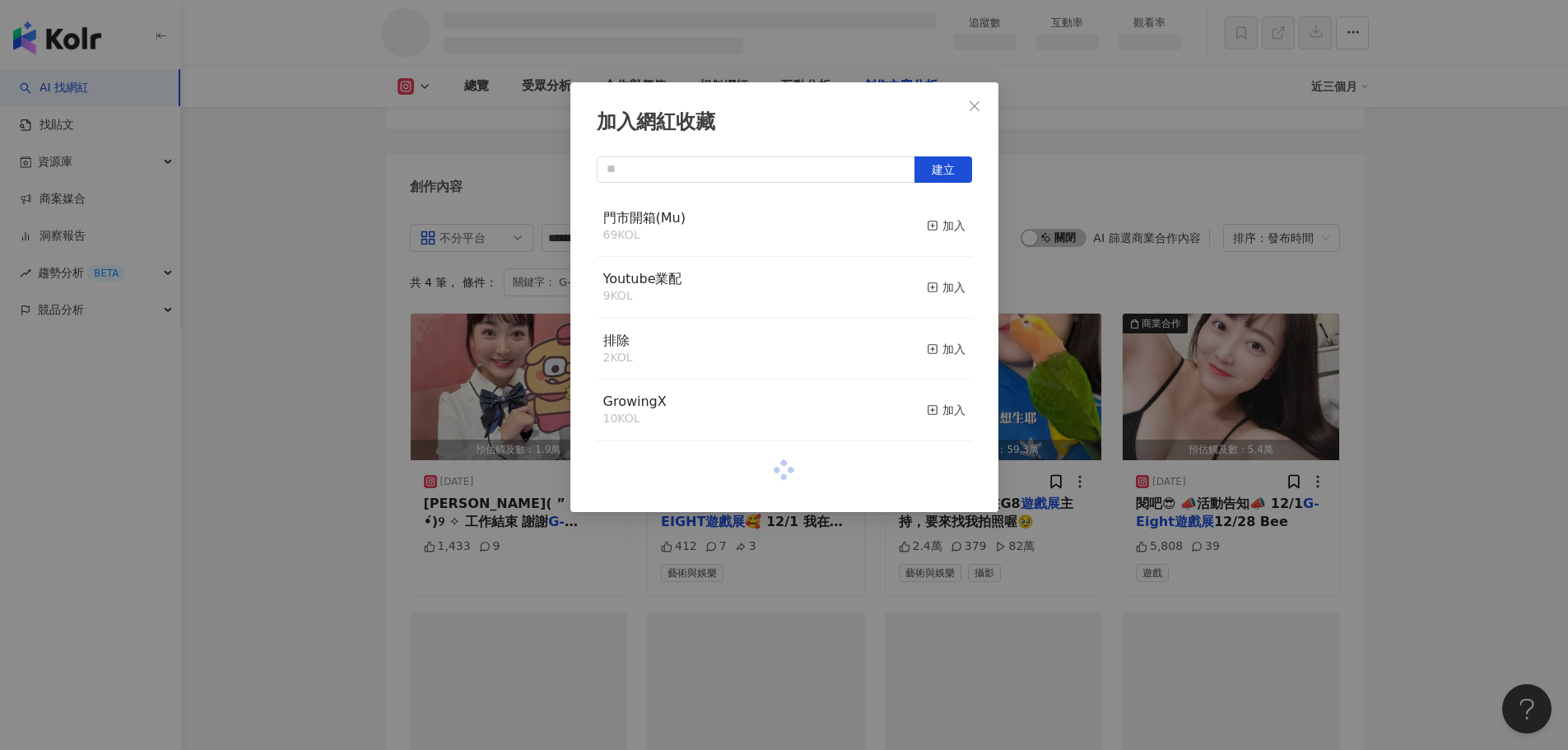
scroll to position [4430, 0]
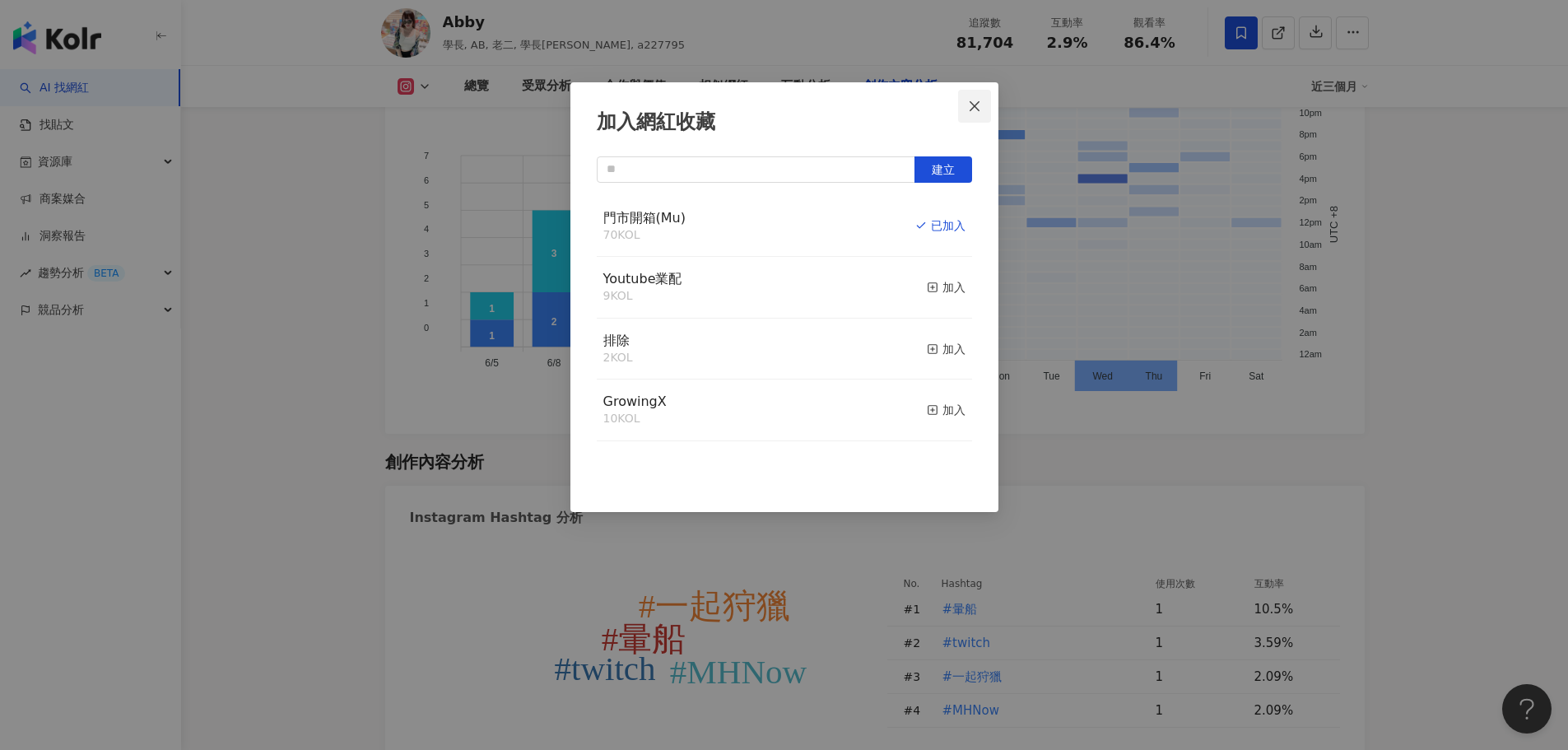
click at [981, 103] on span "Close" at bounding box center [974, 106] width 33 height 13
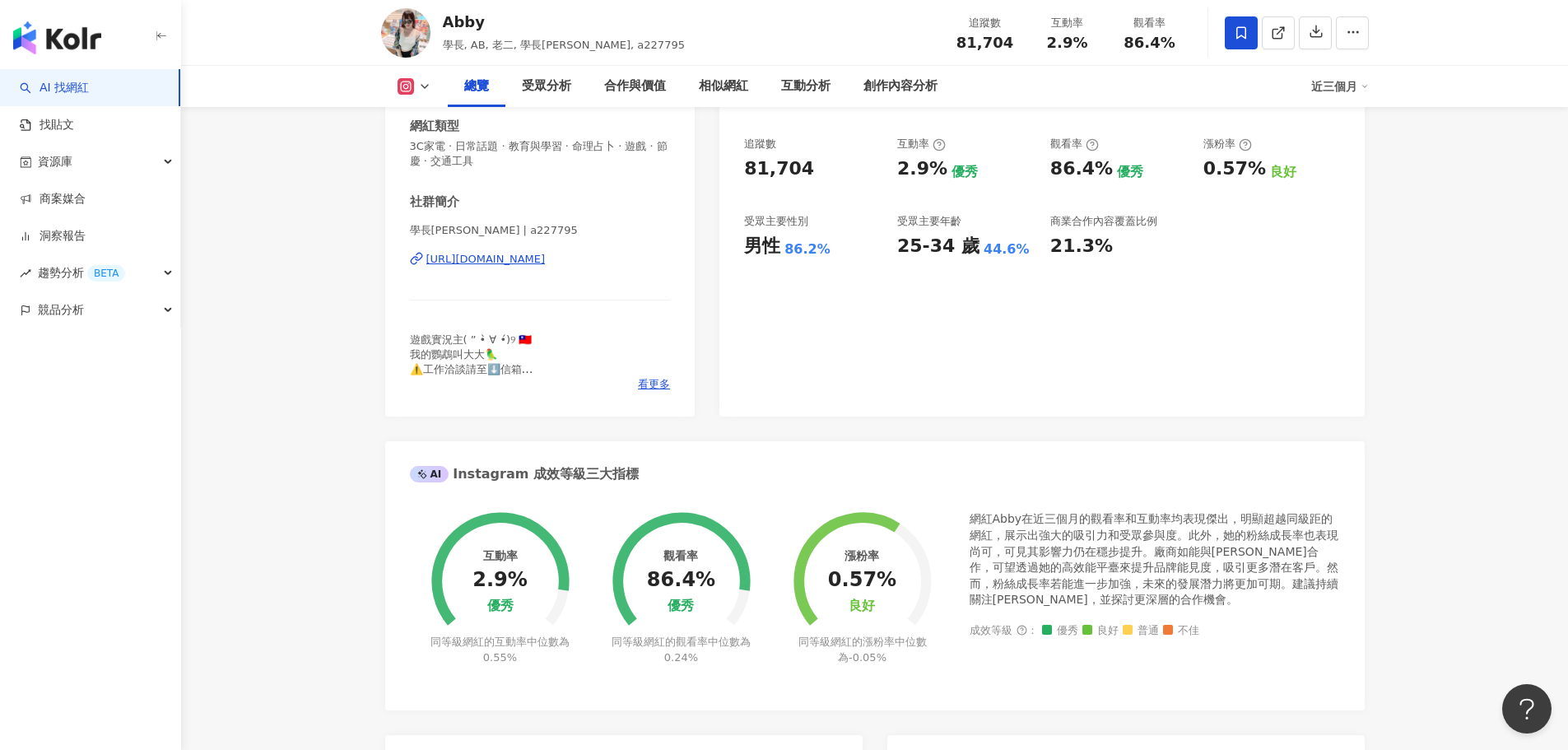
scroll to position [0, 0]
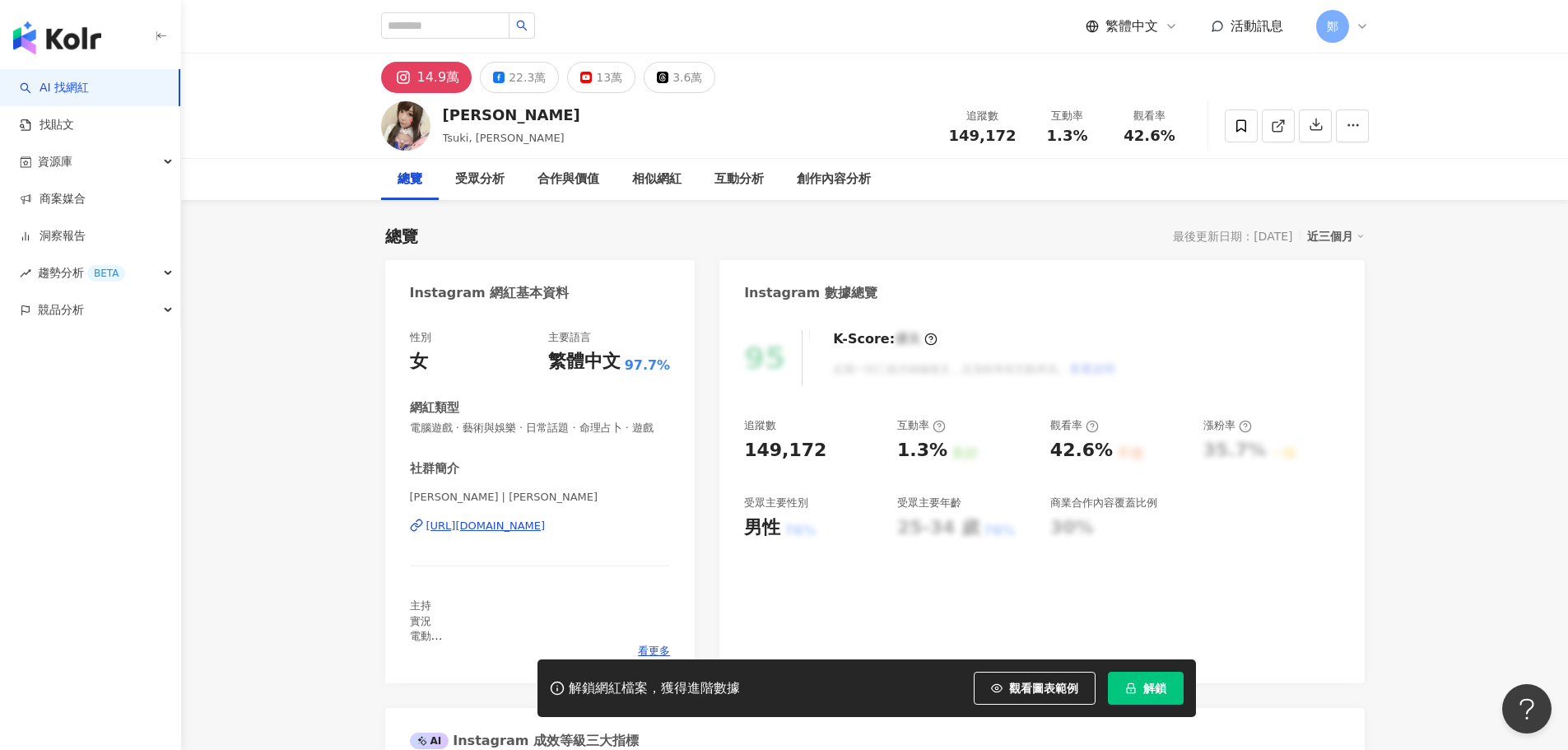
click at [521, 534] on div "https://www.instagram.com/lintsuki/" at bounding box center [485, 526] width 119 height 15
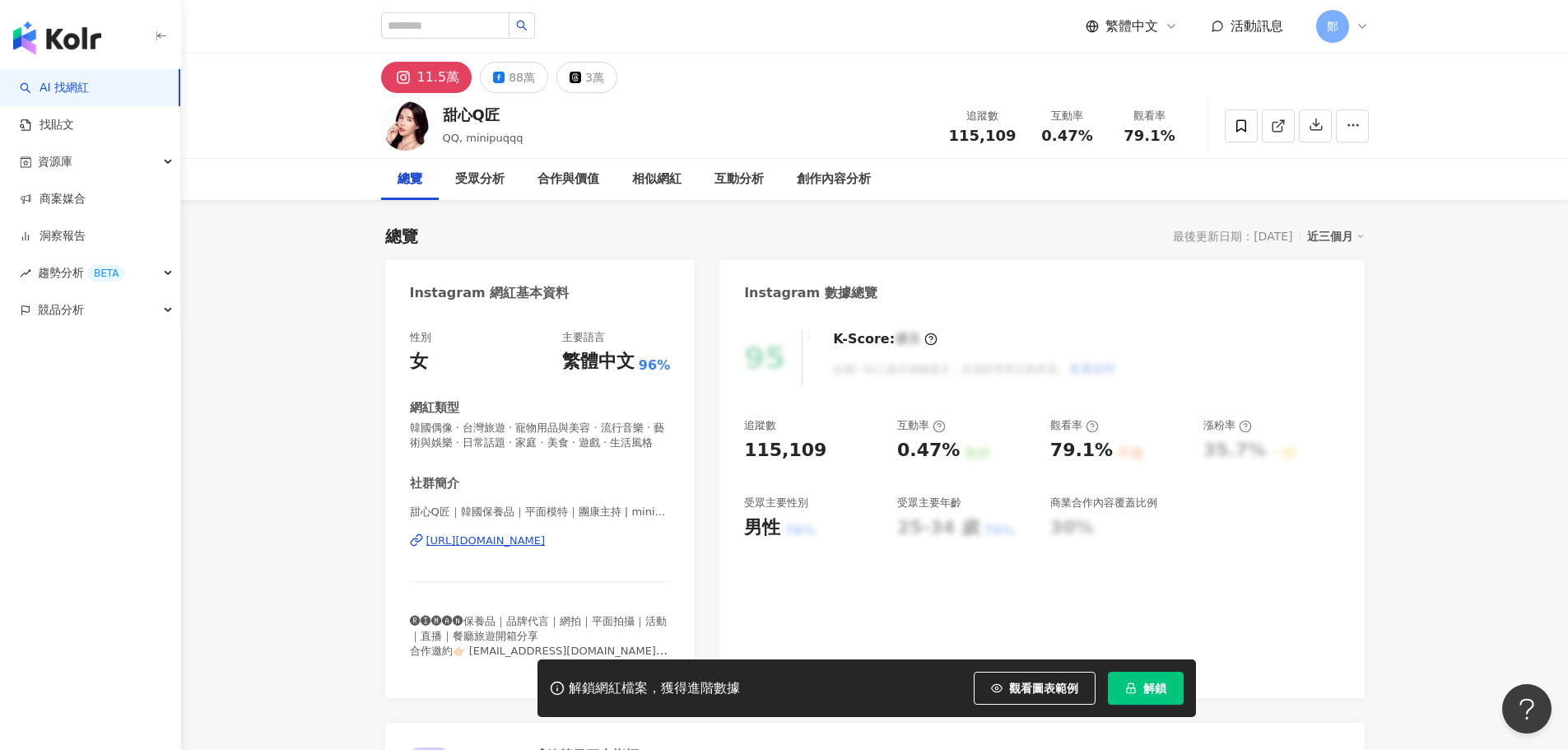
click at [546, 549] on div "https://www.instagram.com/minipu1026/" at bounding box center [485, 541] width 119 height 15
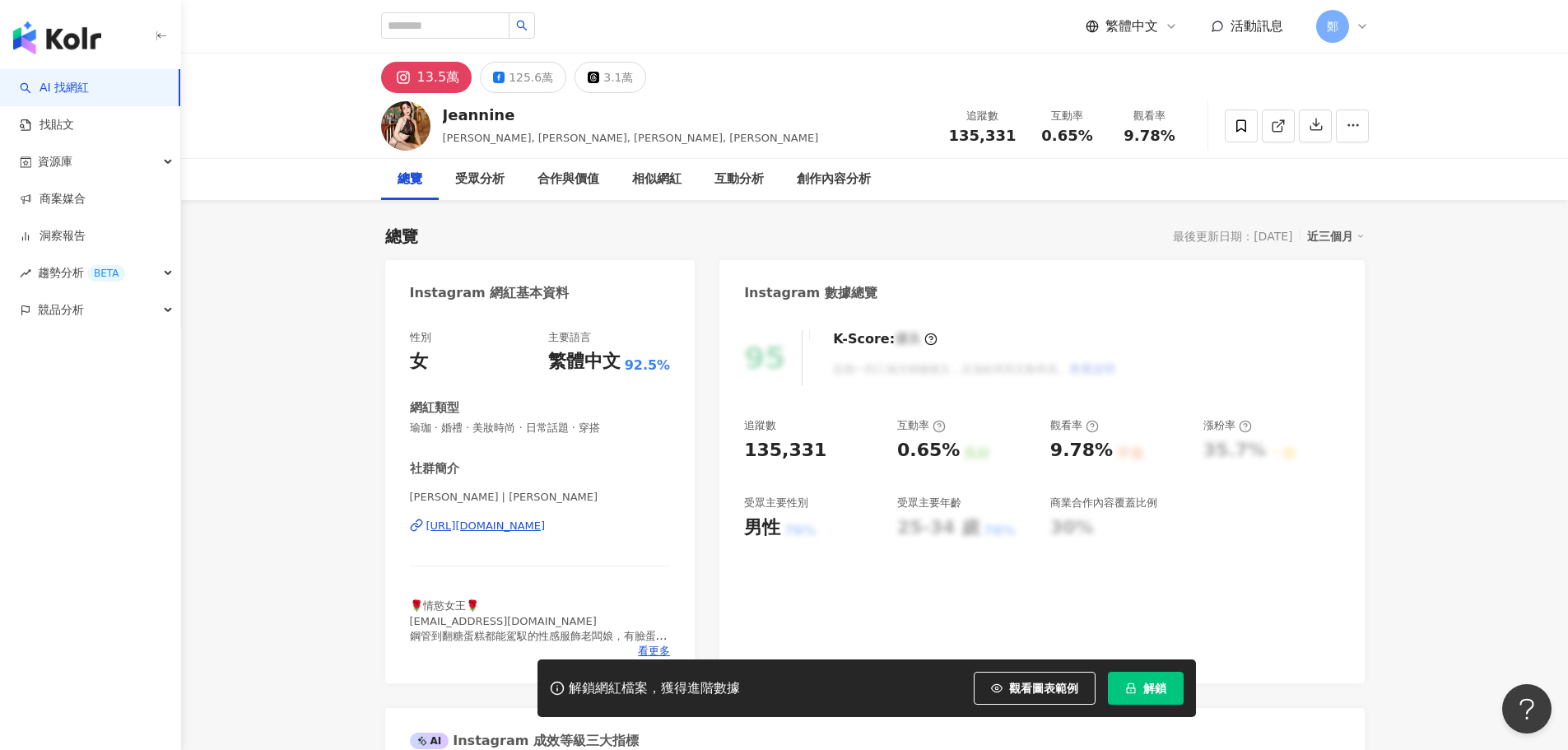
click at [597, 535] on div "Jeannine 珍琳 | jeannine_chen https://www.instagram.com/jeannine_chen/" at bounding box center [540, 538] width 261 height 96
click at [546, 526] on div "https://www.instagram.com/jeannine_chen/" at bounding box center [485, 526] width 119 height 15
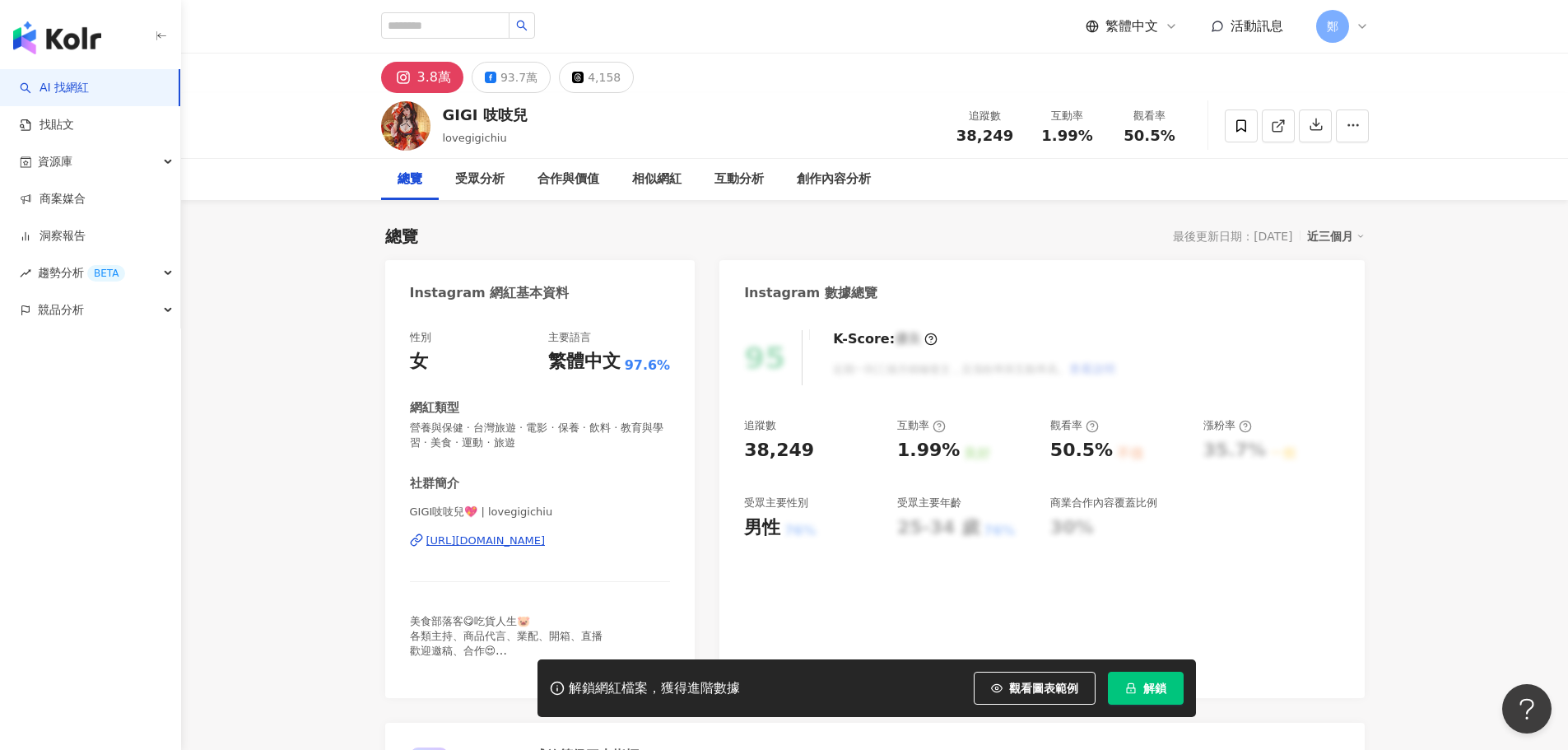
click at [535, 540] on div "https://www.instagram.com/lovegigichiu/" at bounding box center [485, 541] width 119 height 15
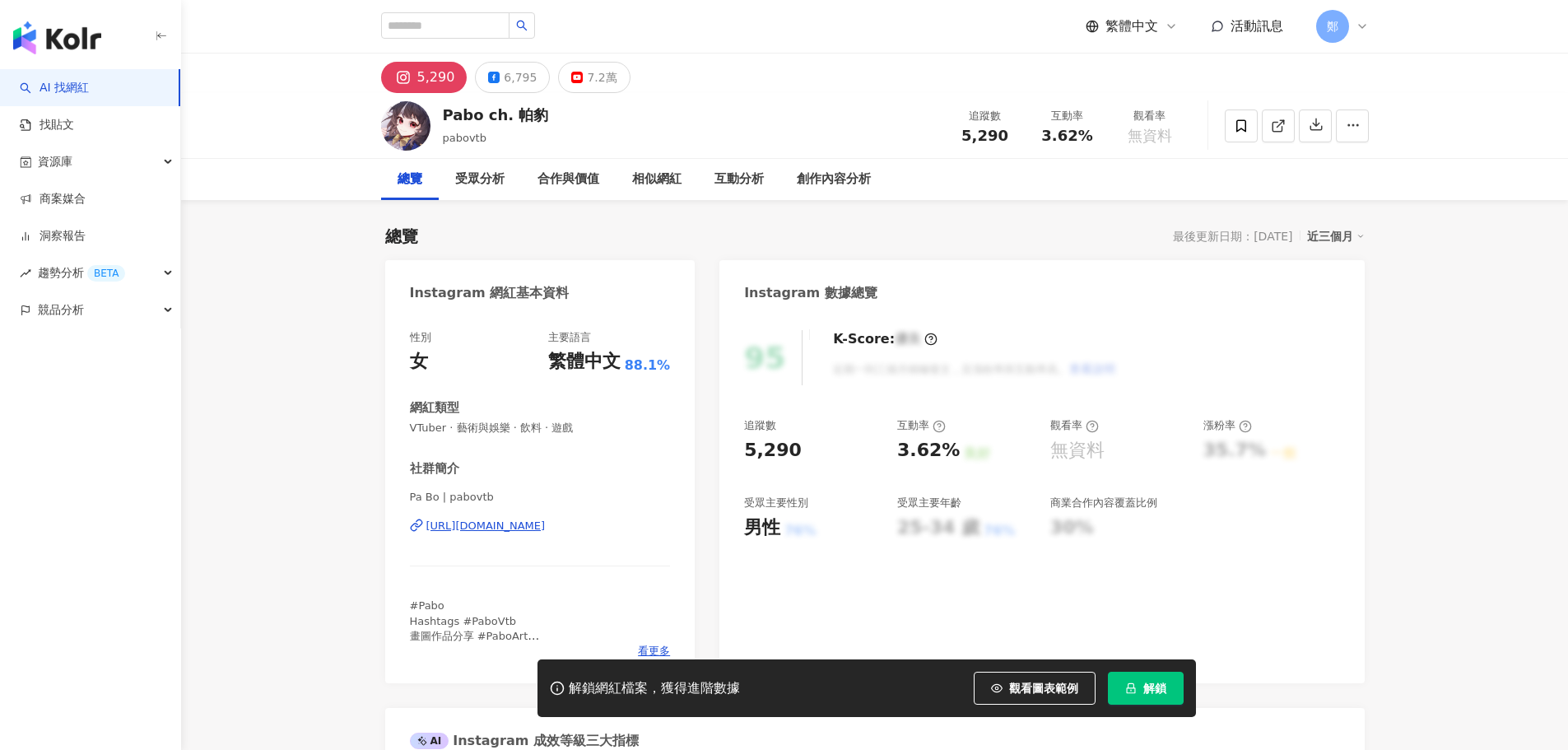
click at [546, 519] on div "https://www.instagram.com/pabovtb/" at bounding box center [485, 526] width 119 height 15
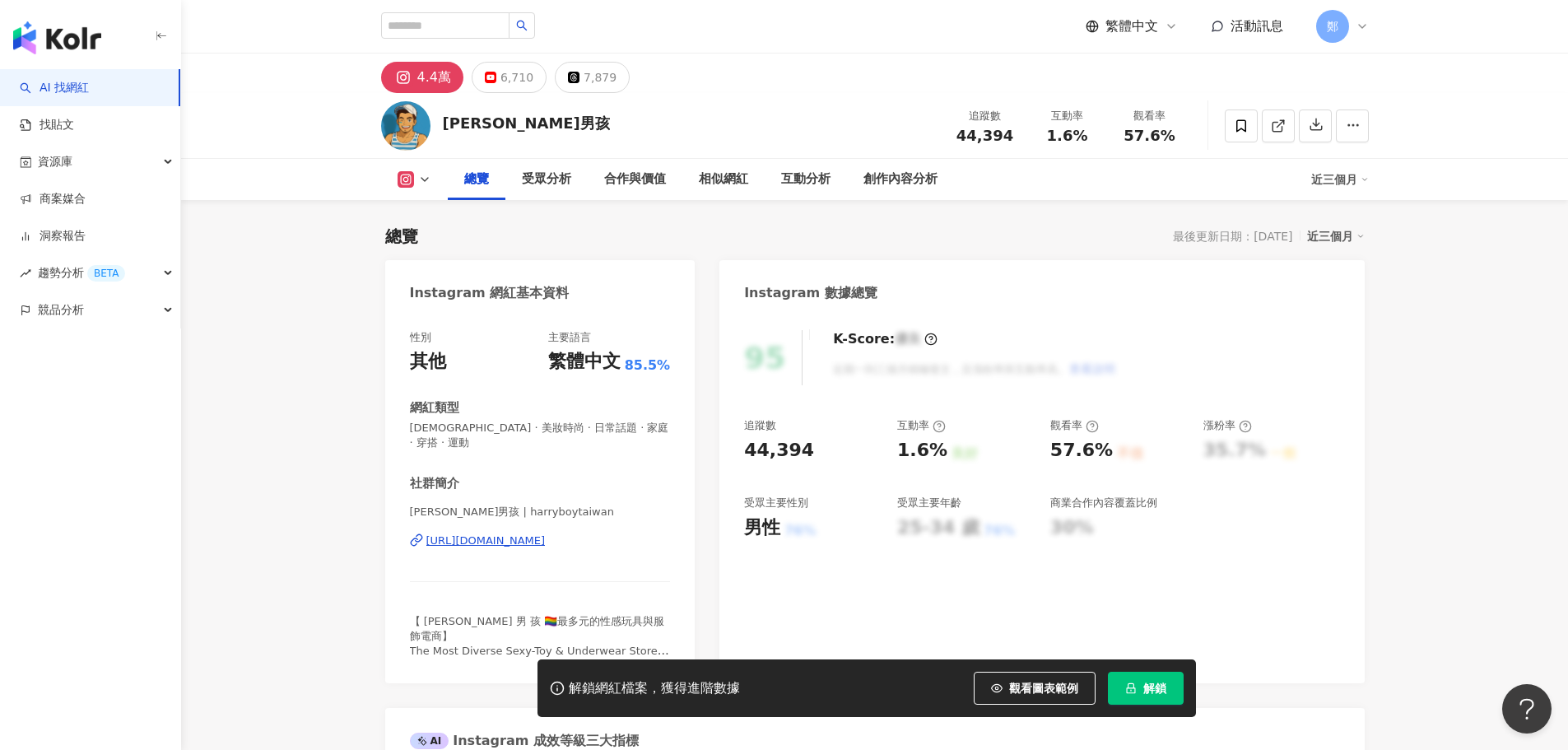
click at [546, 534] on div "https://www.instagram.com/harryboytaiwan/" at bounding box center [485, 541] width 119 height 15
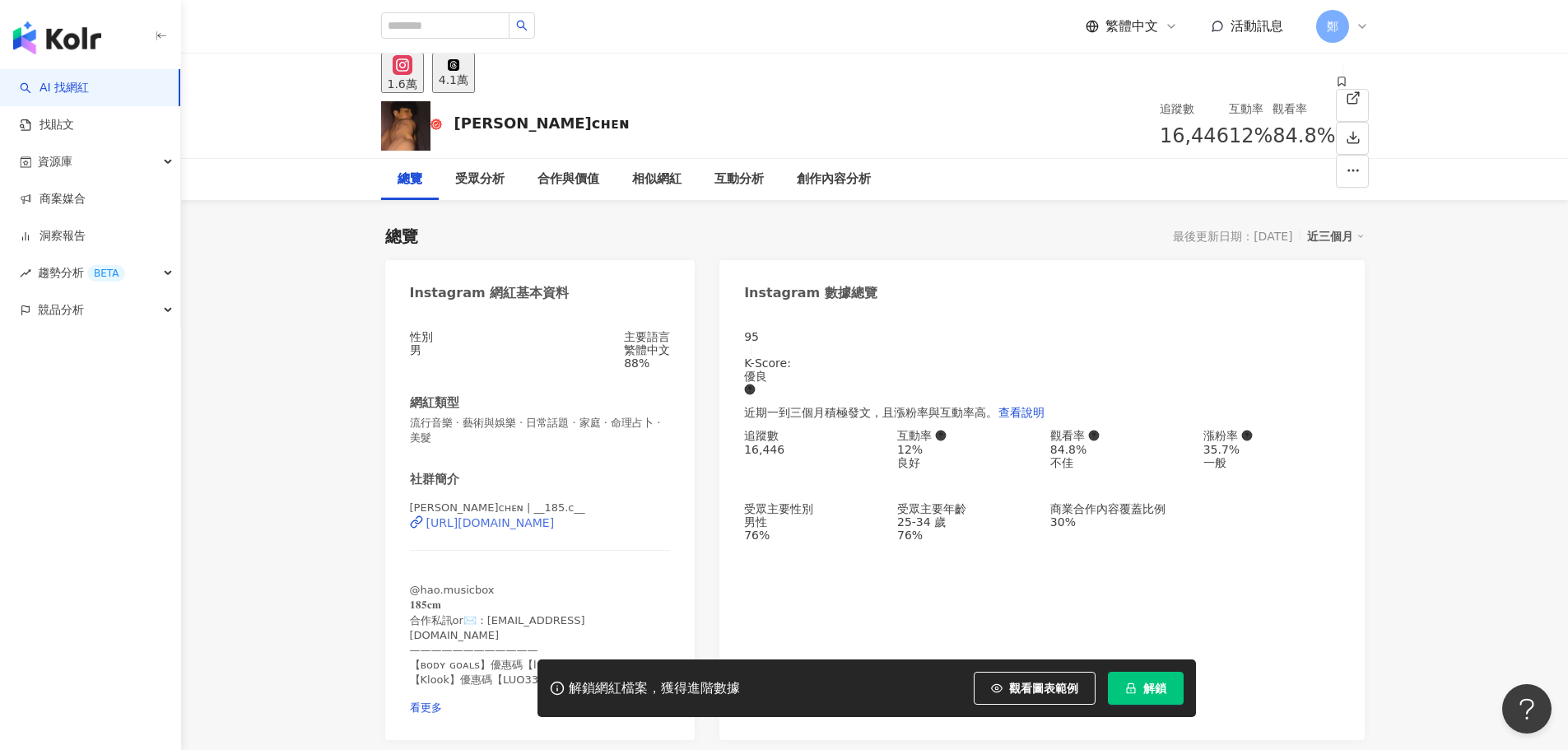
click at [518, 530] on div "[URL][DOMAIN_NAME]" at bounding box center [490, 523] width 129 height 13
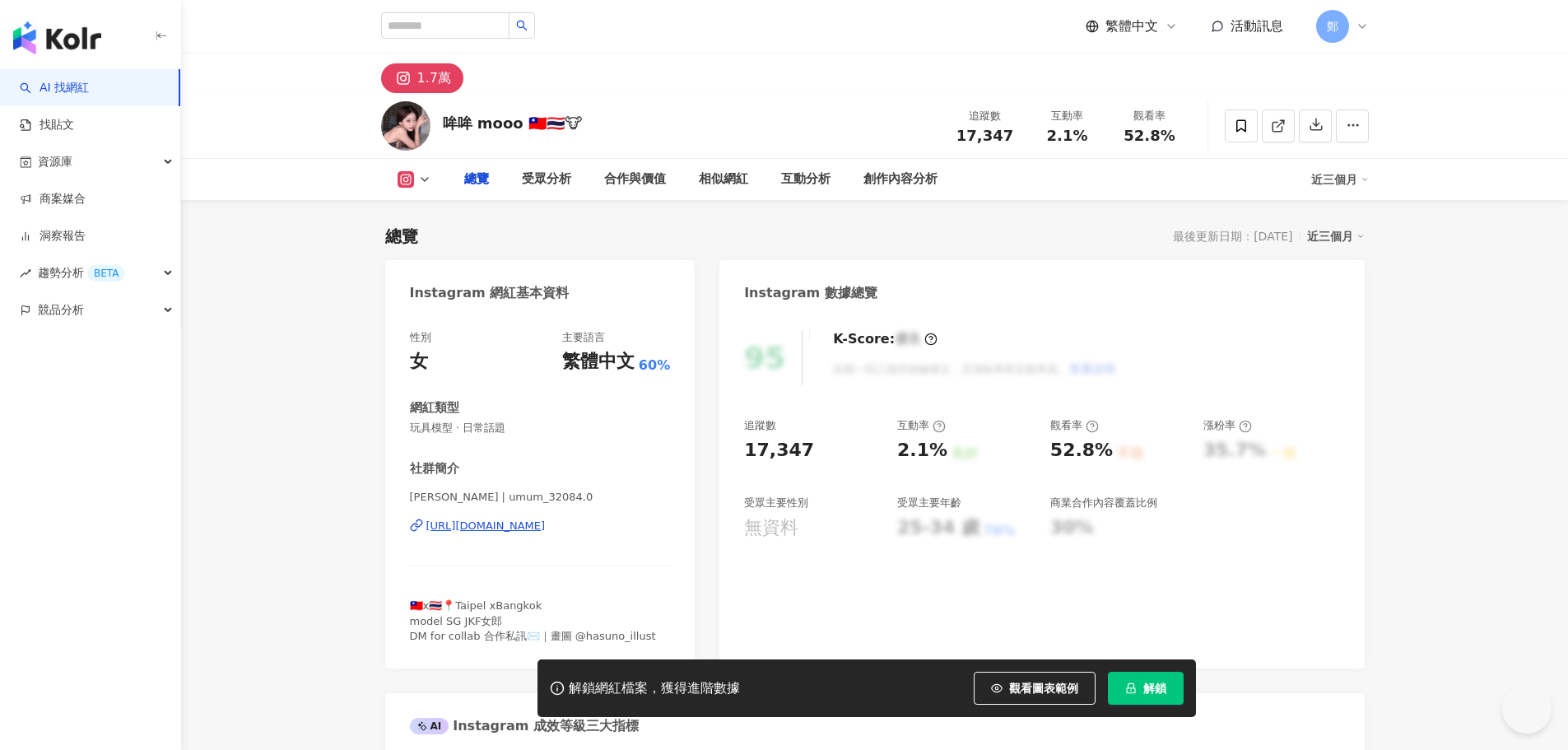
click at [546, 528] on div "https://www.instagram.com/umum_32084.0/" at bounding box center [485, 526] width 119 height 15
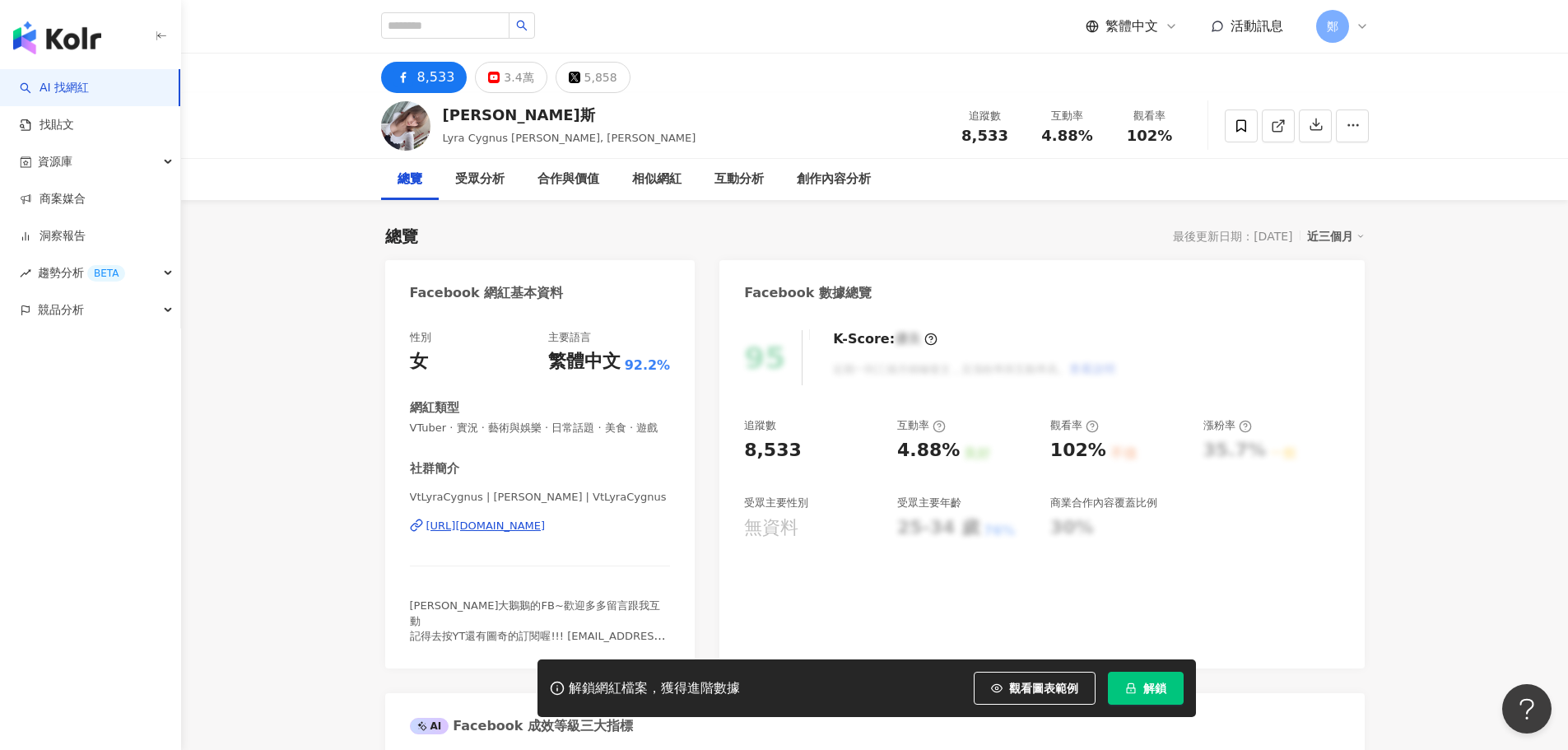
click at [546, 534] on div "https://www.facebook.com/108929811232805" at bounding box center [485, 526] width 119 height 15
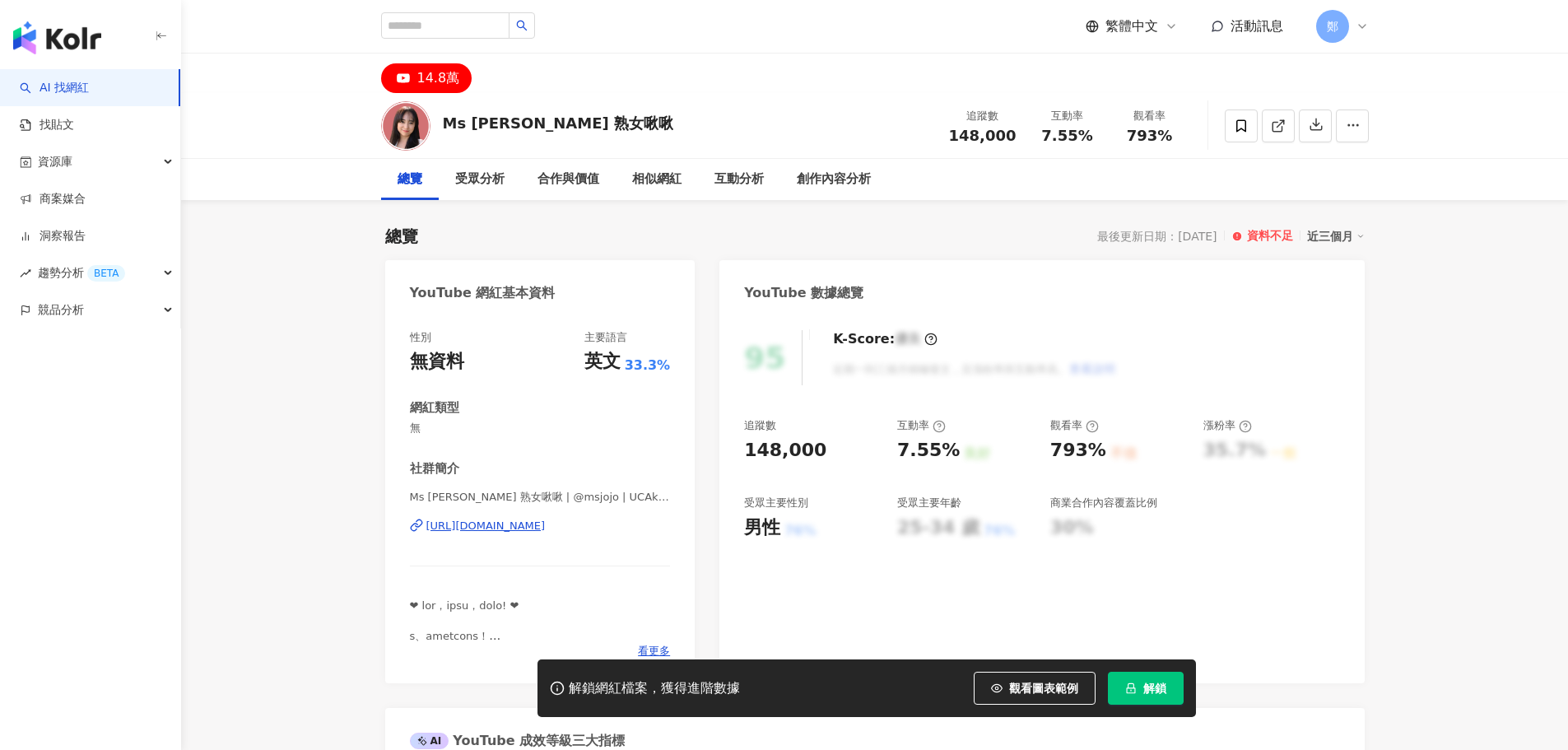
click at [546, 527] on div "https://www.youtube.com/channel/UCAkW61aT2OLb7156CLhSTrg" at bounding box center [485, 526] width 119 height 15
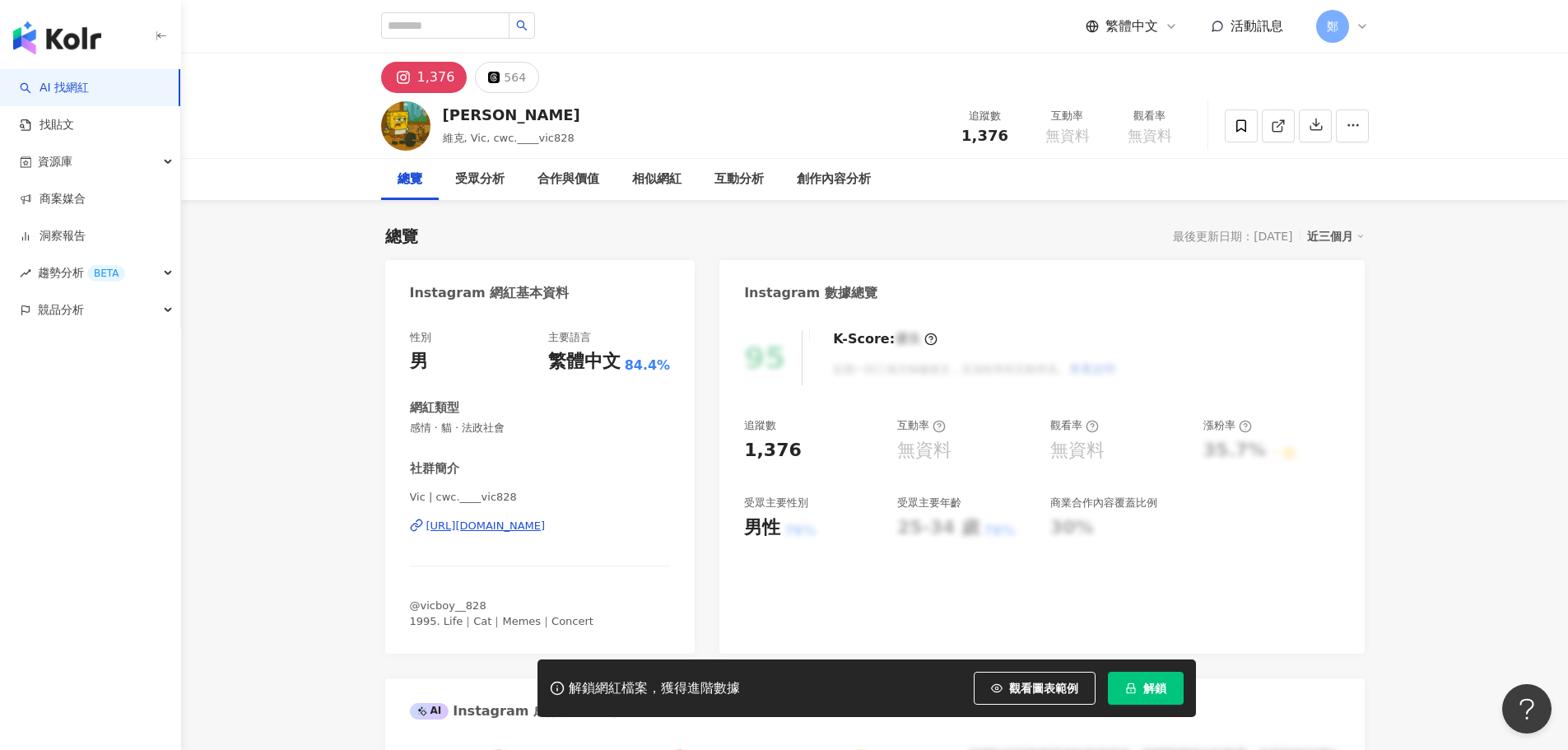
click at [546, 527] on div "https://www.instagram.com/cwc.____vic828/" at bounding box center [485, 526] width 119 height 15
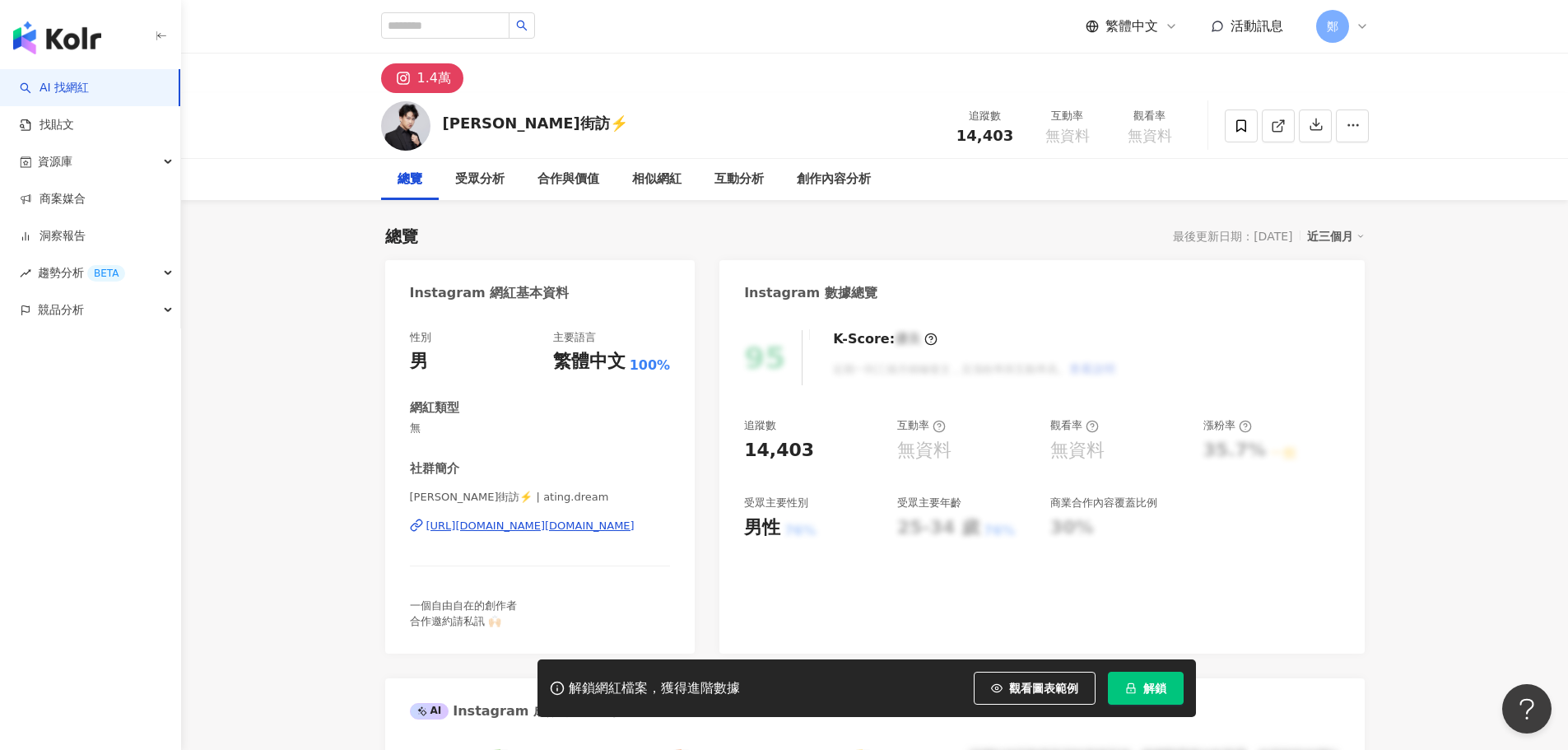
click at [546, 529] on div "[URL][DOMAIN_NAME][DOMAIN_NAME]" at bounding box center [530, 526] width 208 height 15
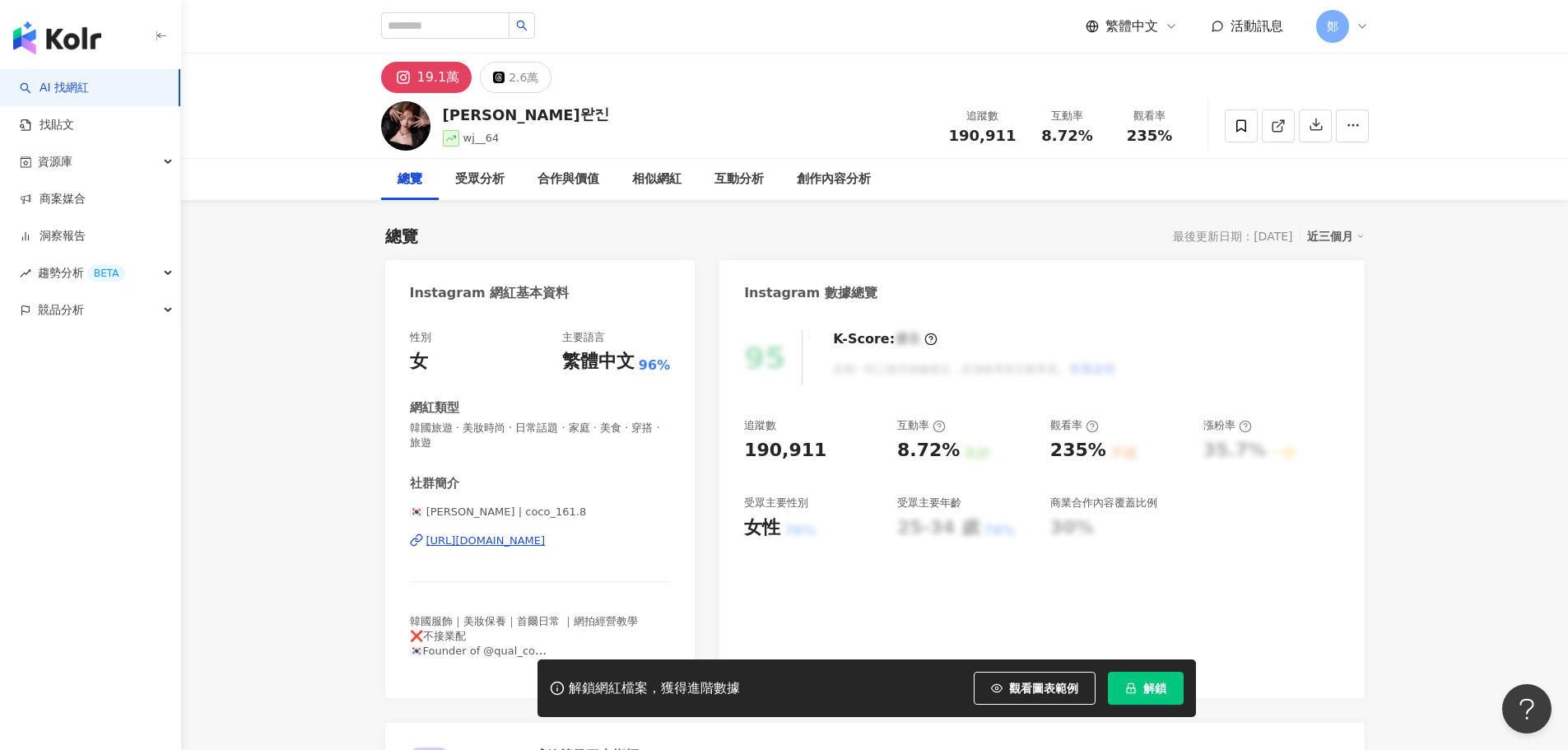
click at [499, 539] on div "https://www.instagram.com/coco_161.8/" at bounding box center [485, 541] width 119 height 15
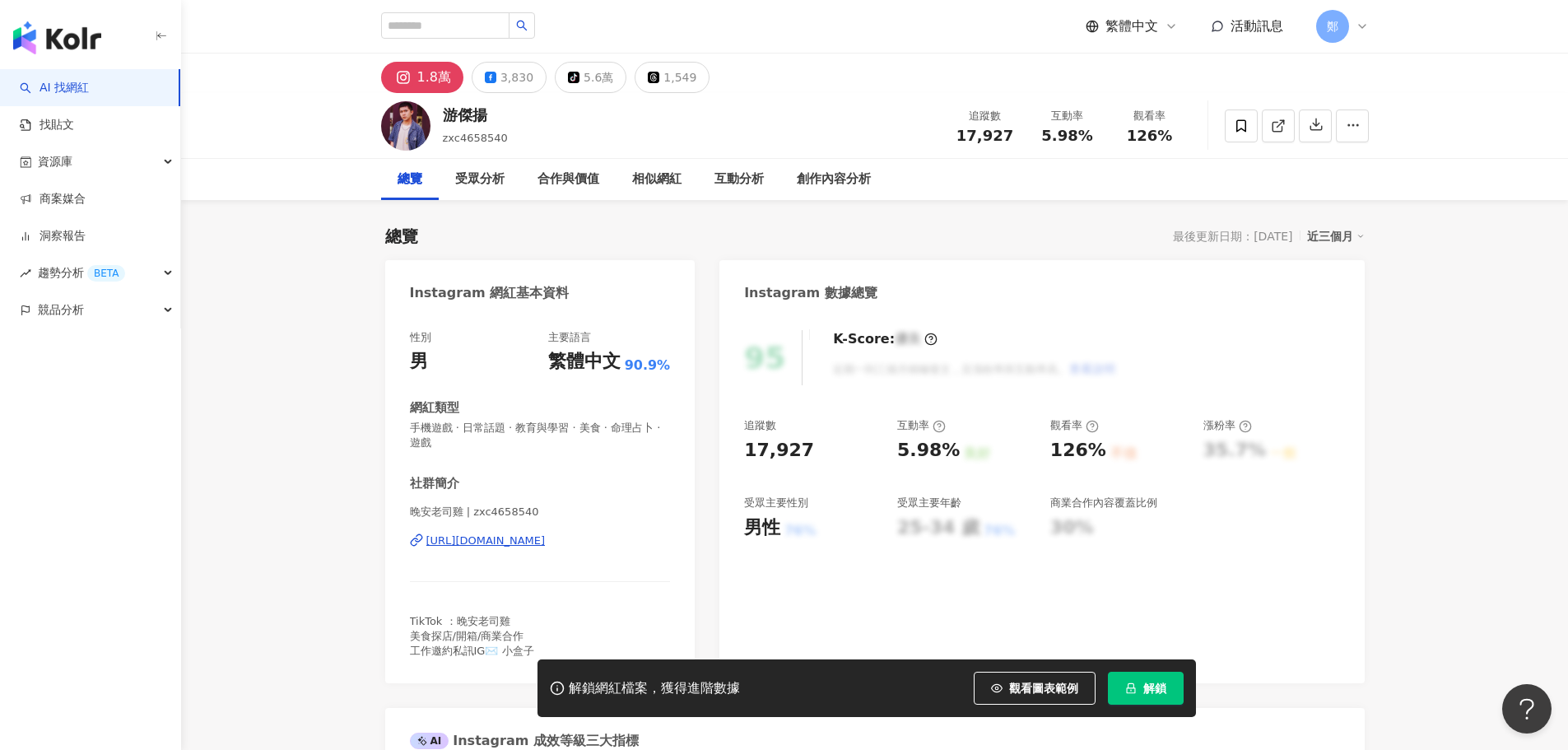
click at [546, 537] on div "https://www.instagram.com/zxc4658540/" at bounding box center [485, 541] width 119 height 15
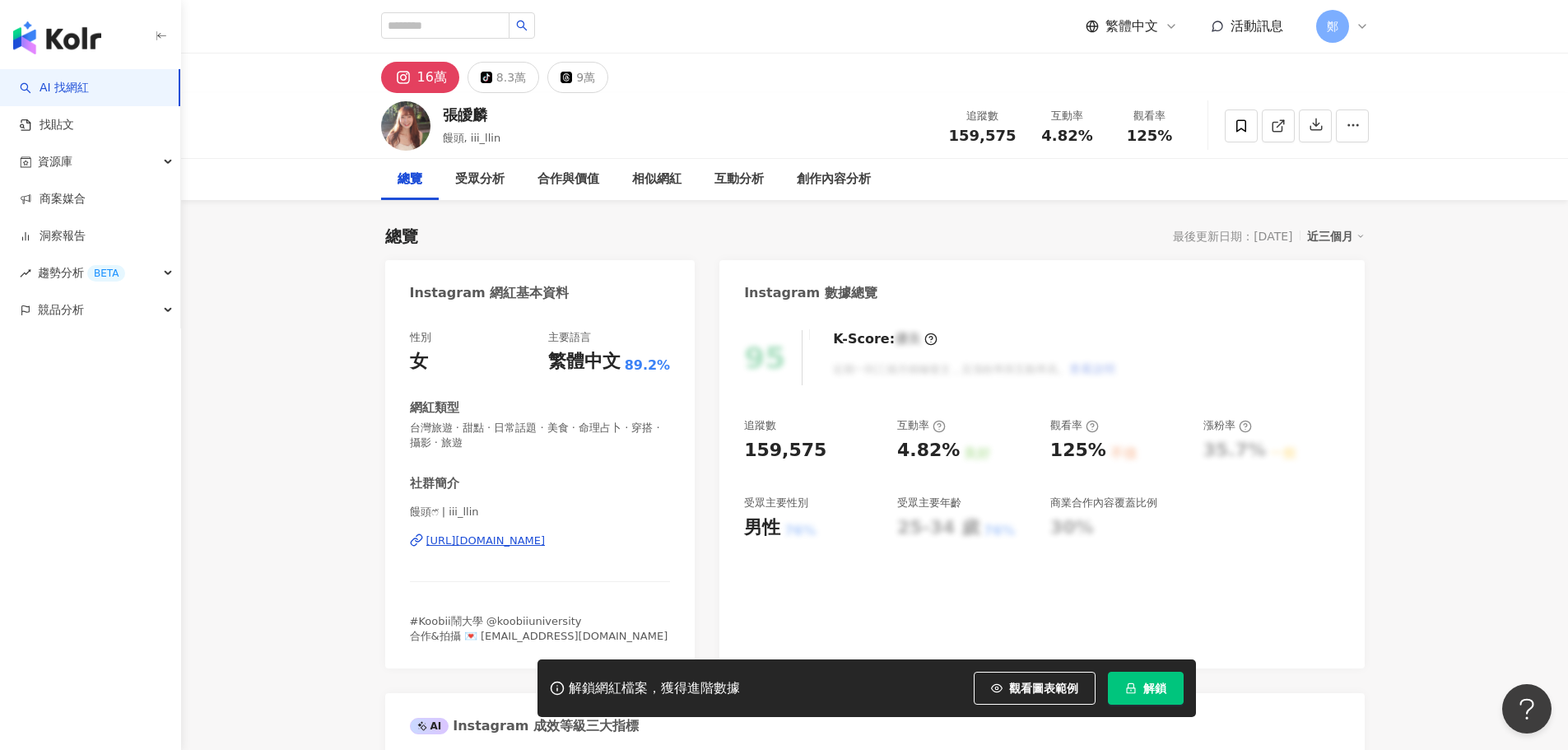
click at [519, 540] on div "[URL][DOMAIN_NAME]" at bounding box center [485, 541] width 119 height 15
